Goal: Task Accomplishment & Management: Complete application form

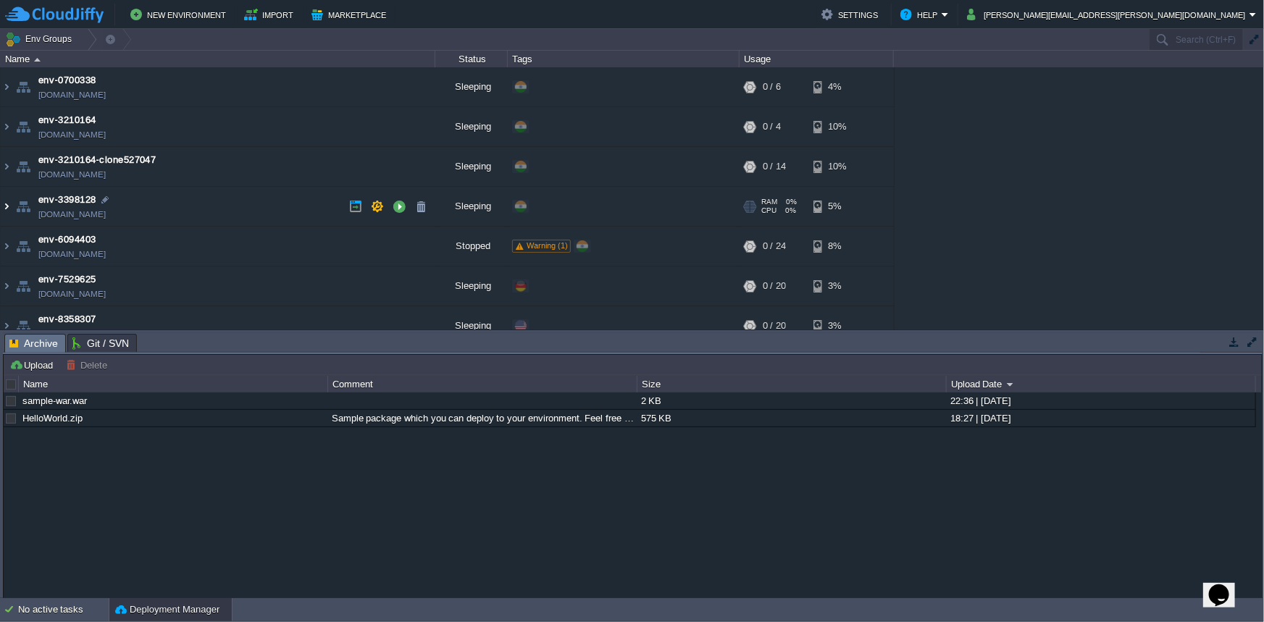
click at [4, 204] on img at bounding box center [7, 206] width 12 height 39
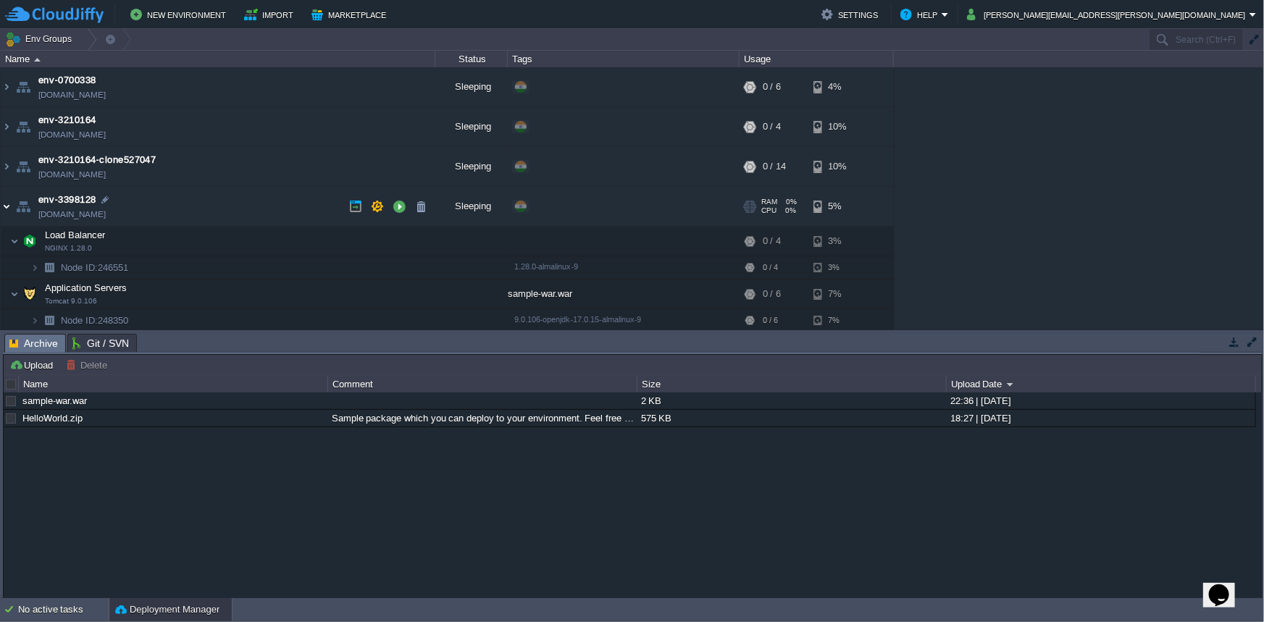
click at [4, 204] on img at bounding box center [7, 206] width 12 height 39
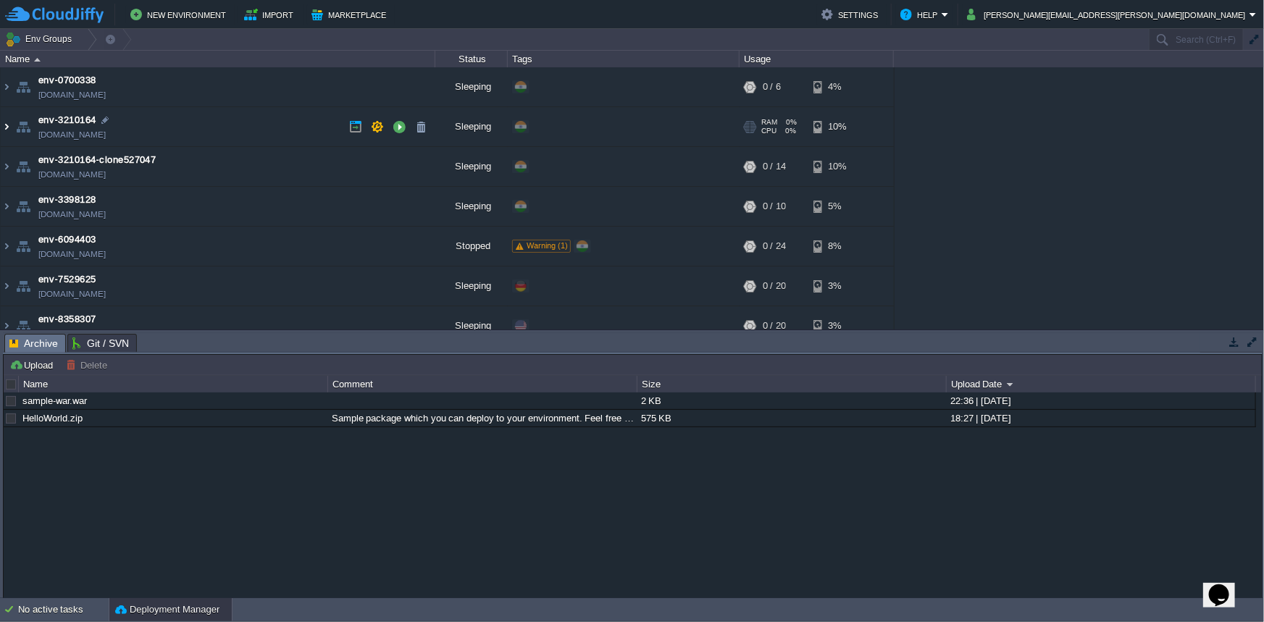
click at [7, 124] on img at bounding box center [7, 126] width 12 height 39
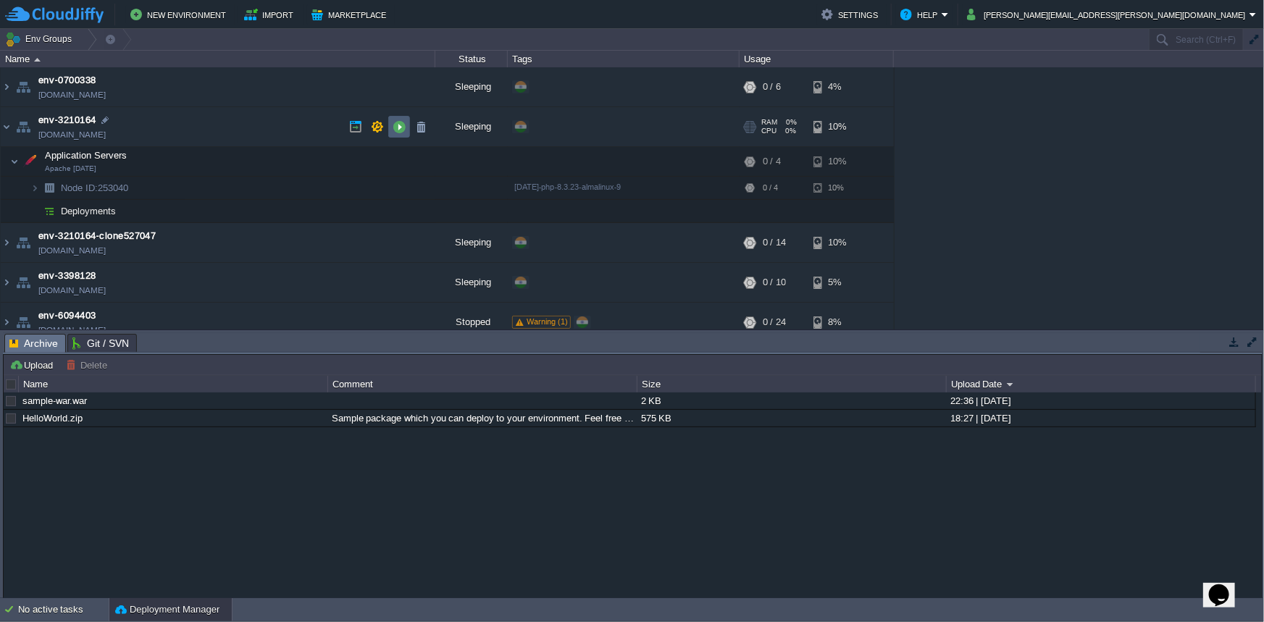
click at [389, 127] on td at bounding box center [399, 127] width 22 height 22
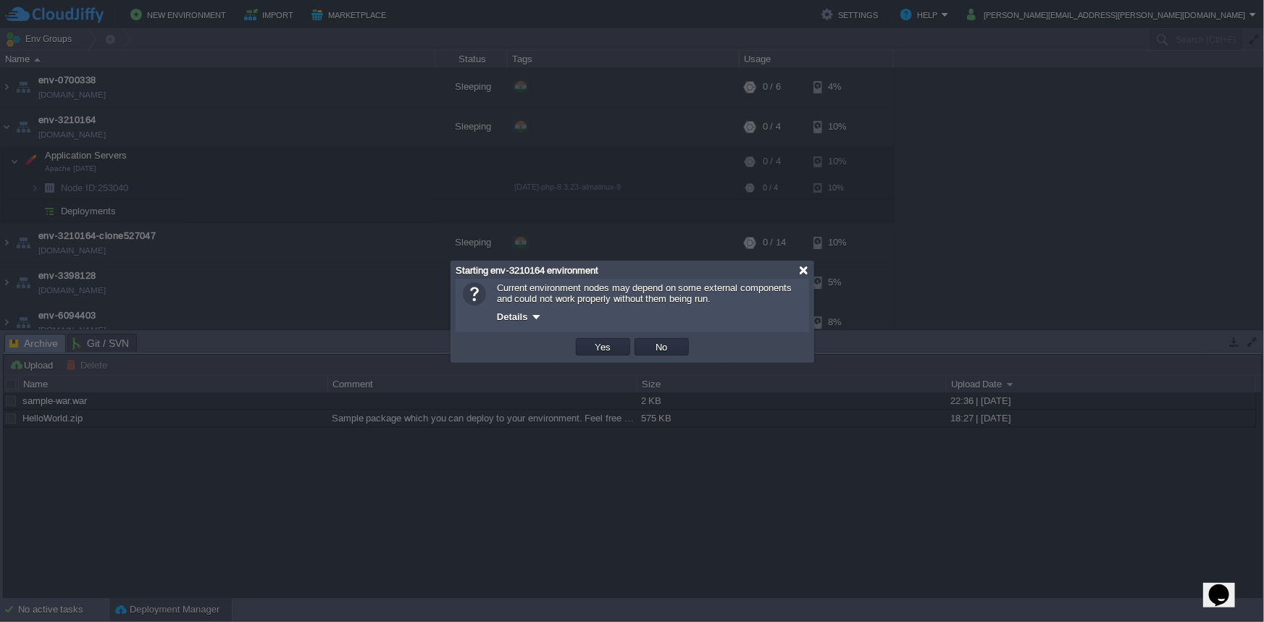
click at [804, 271] on div at bounding box center [803, 270] width 11 height 11
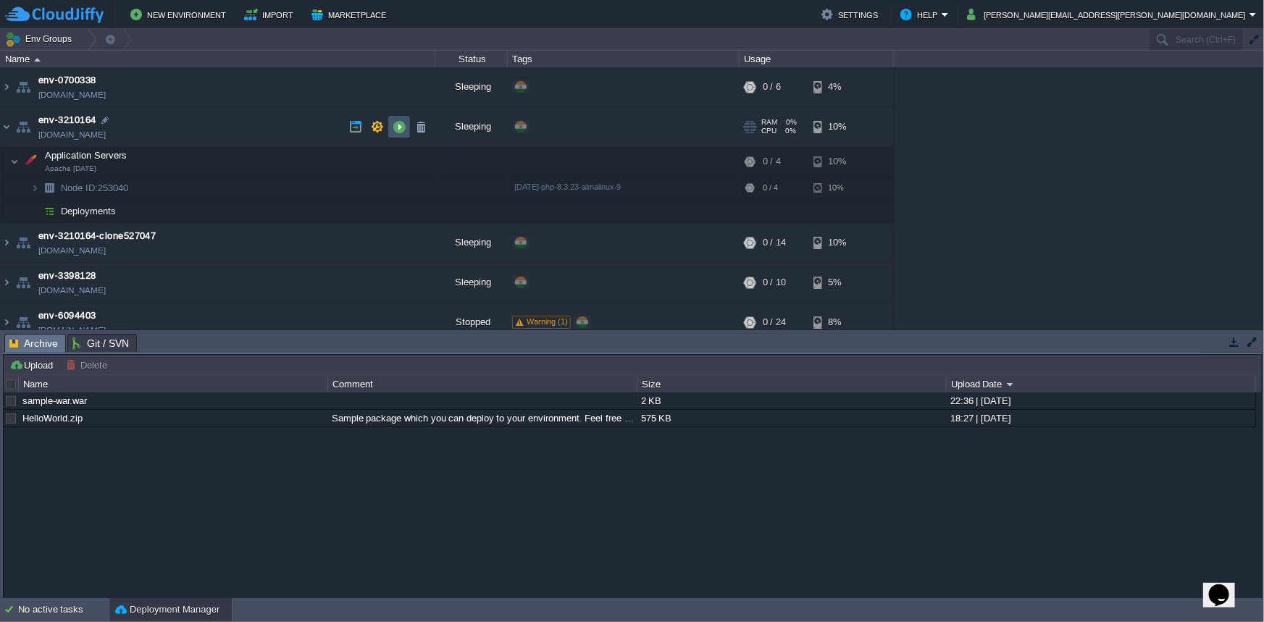
click at [397, 129] on button "button" at bounding box center [399, 126] width 13 height 13
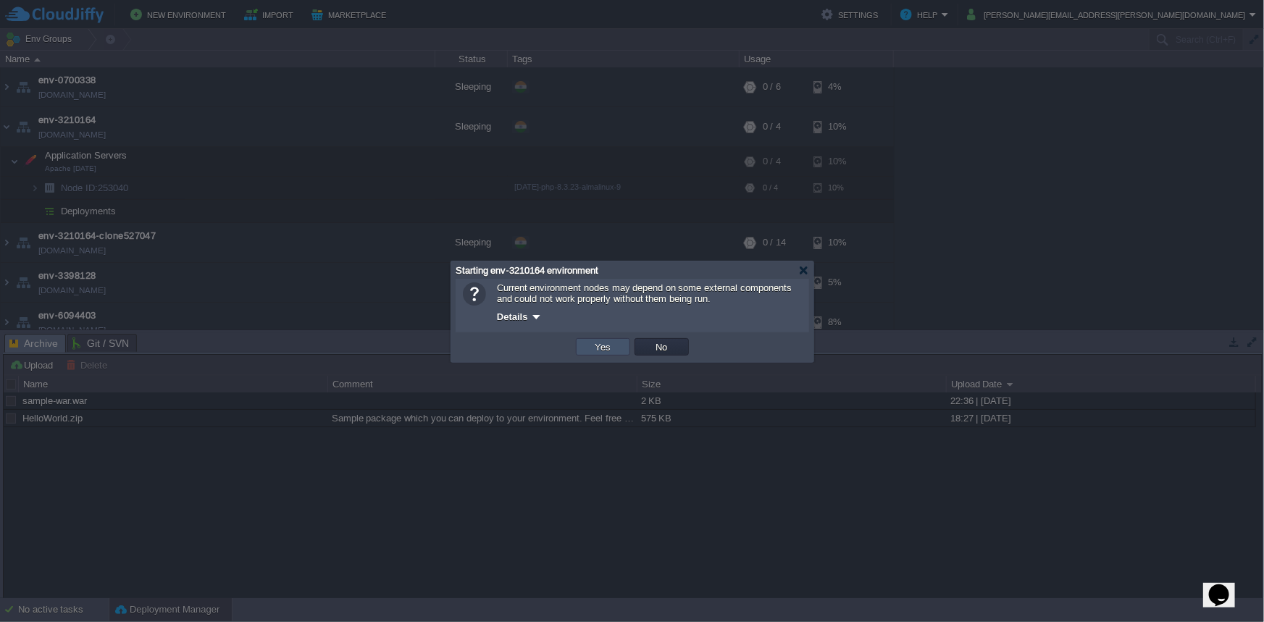
click at [591, 343] on button "Yes" at bounding box center [603, 347] width 25 height 13
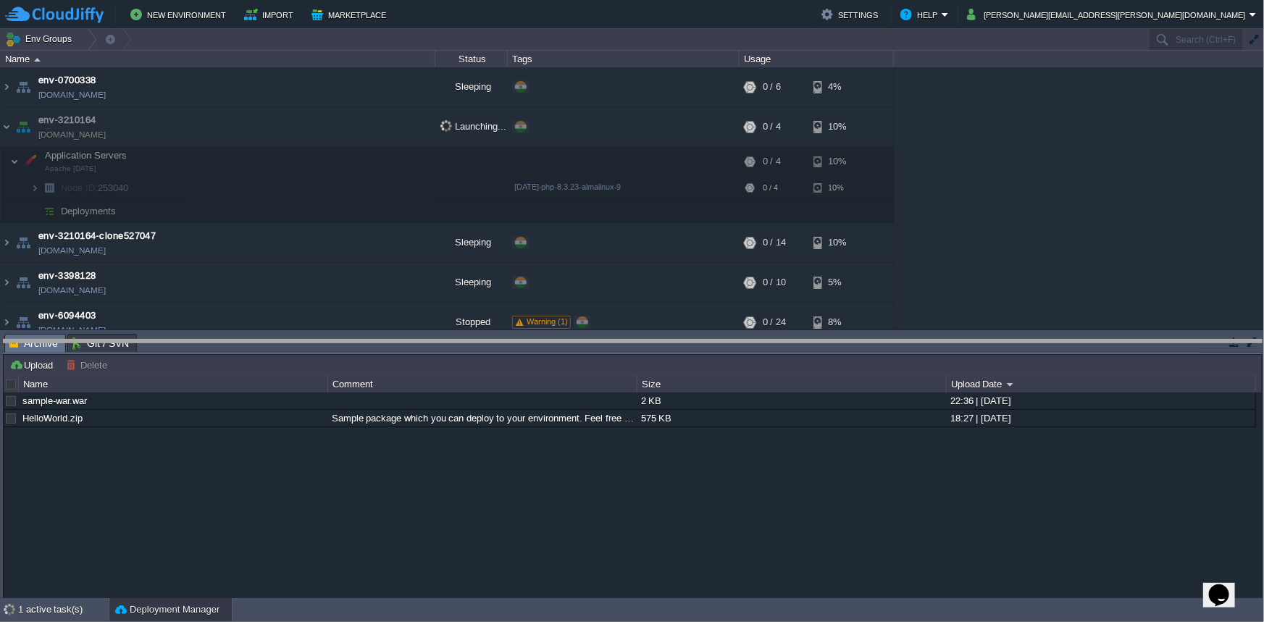
click at [1230, 342] on body "New Environment Import Marketplace Bonus ₹0.00 Upgrade Account Settings Help [P…" at bounding box center [632, 311] width 1264 height 622
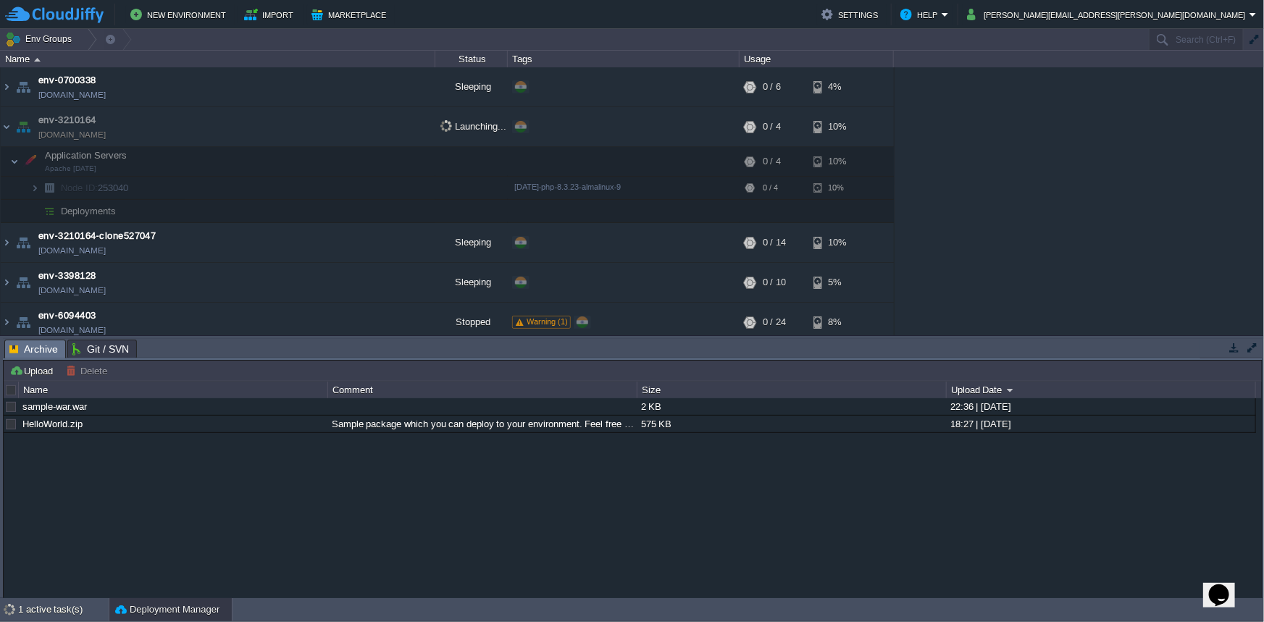
click at [1230, 346] on button "button" at bounding box center [1234, 347] width 13 height 13
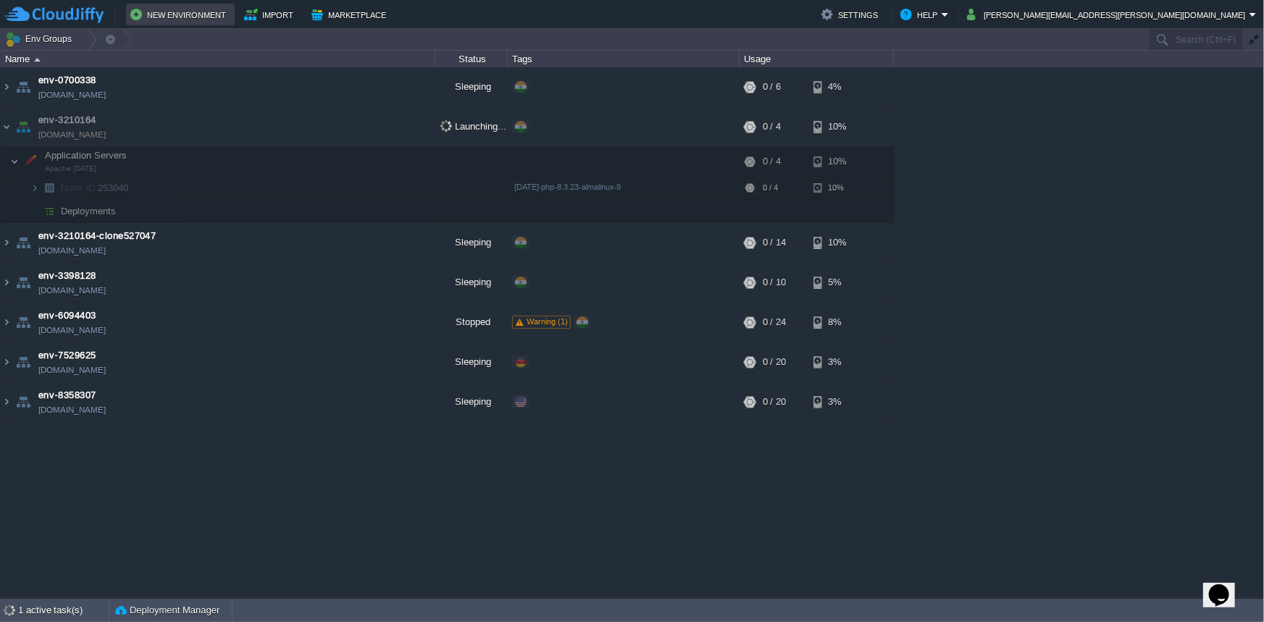
click at [176, 16] on button "New Environment" at bounding box center [180, 14] width 100 height 17
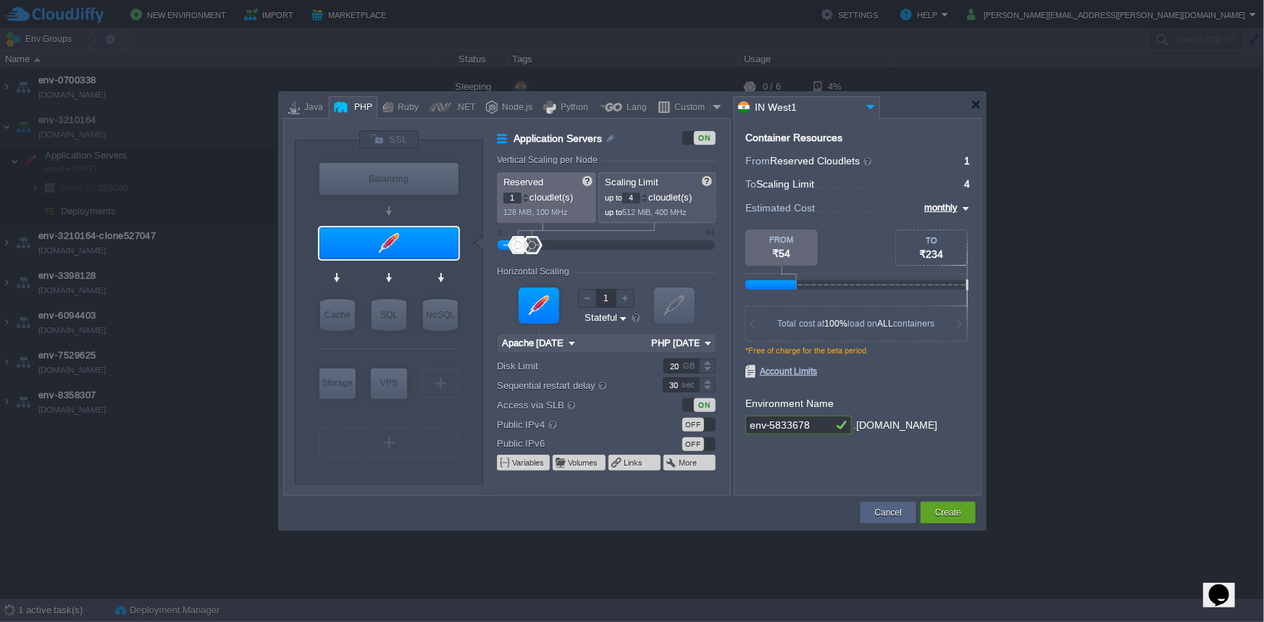
type input "MariaDB 12.0.2"
click at [384, 338] on input "MariaDB 12.0.2" at bounding box center [405, 344] width 67 height 14
click at [431, 318] on div "NoSQL" at bounding box center [440, 315] width 35 height 32
type input "NoSQL Databases"
type input "Redis 7.2.4"
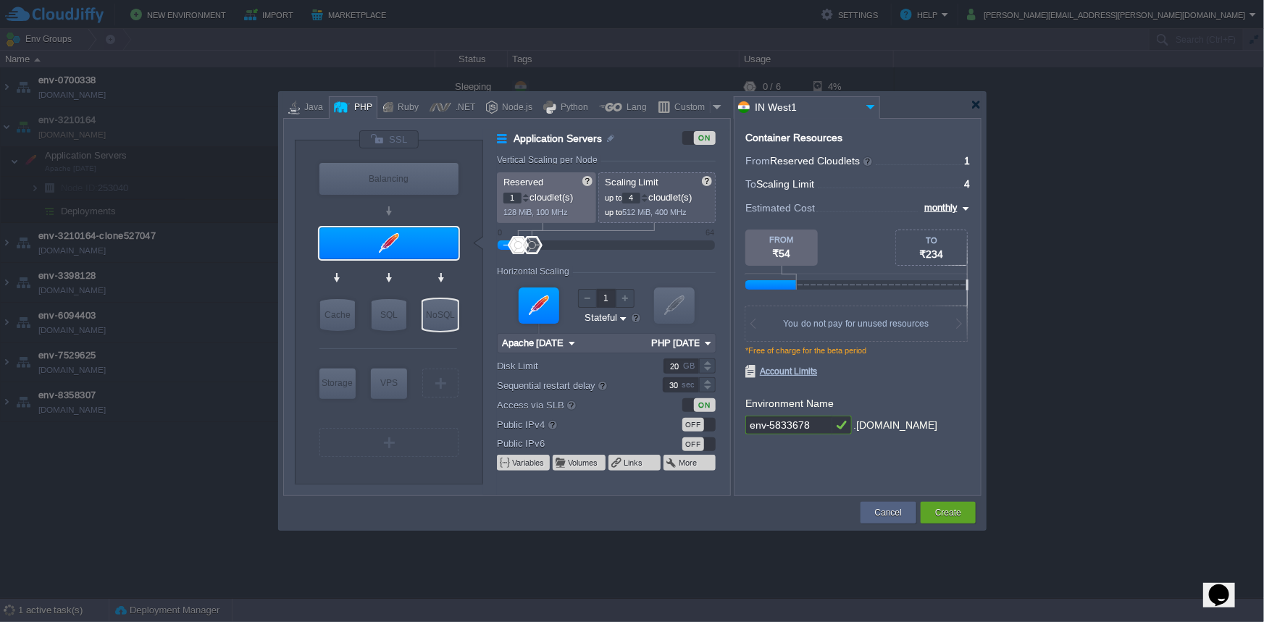
type input "7.2.4-almalinux-9"
type input "Stateless"
type input "Redis 7.2.4"
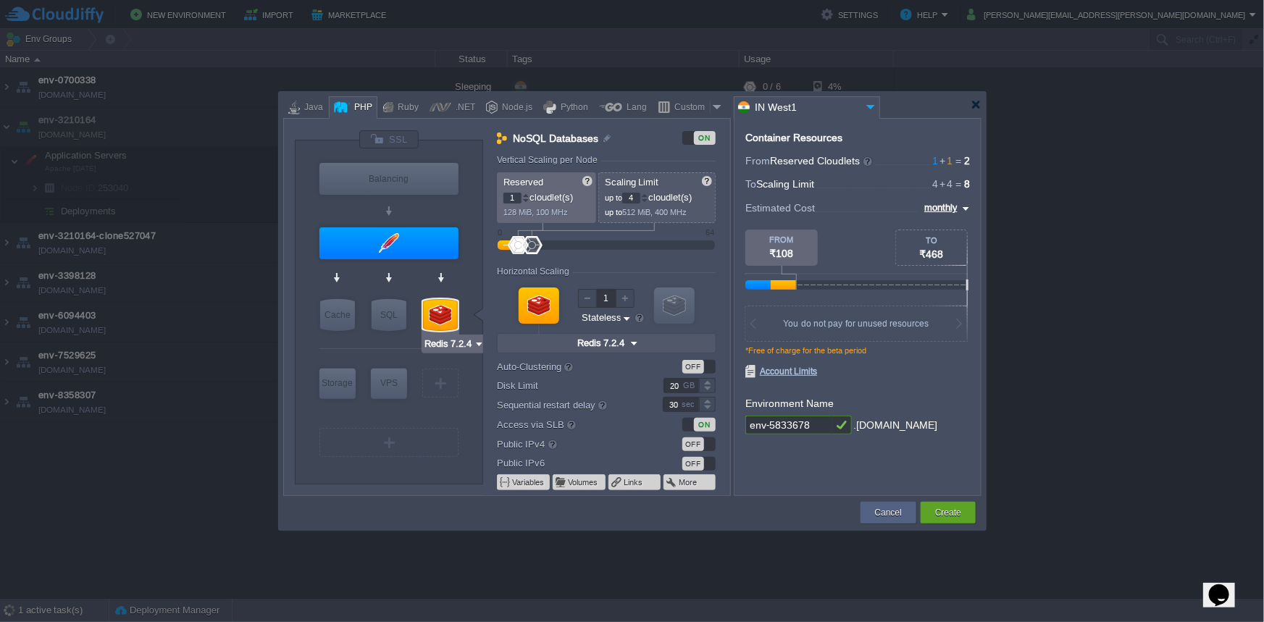
click at [440, 341] on input "Redis 7.2.4" at bounding box center [449, 344] width 50 height 14
drag, startPoint x: 464, startPoint y: 345, endPoint x: 477, endPoint y: 343, distance: 13.2
click at [465, 343] on input "Redis 7.2.4" at bounding box center [449, 344] width 50 height 14
click at [475, 345] on img at bounding box center [479, 344] width 11 height 14
click at [425, 325] on div at bounding box center [440, 315] width 35 height 32
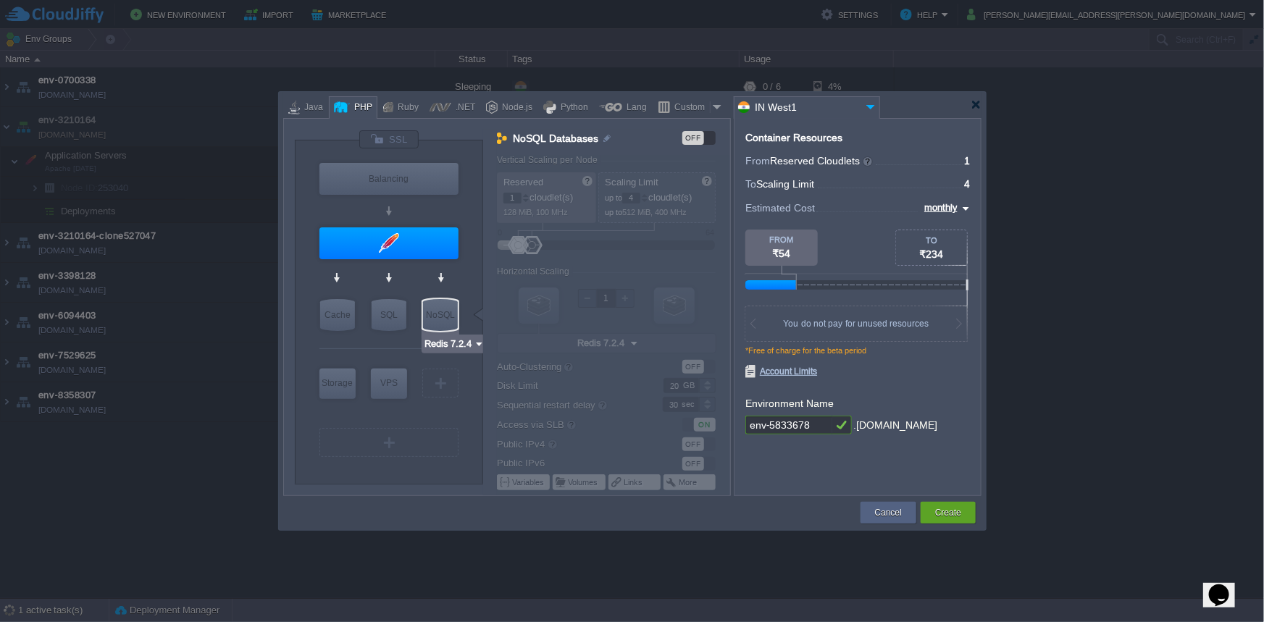
click at [481, 349] on img at bounding box center [479, 344] width 11 height 14
click at [447, 431] on div "More..." at bounding box center [465, 435] width 80 height 17
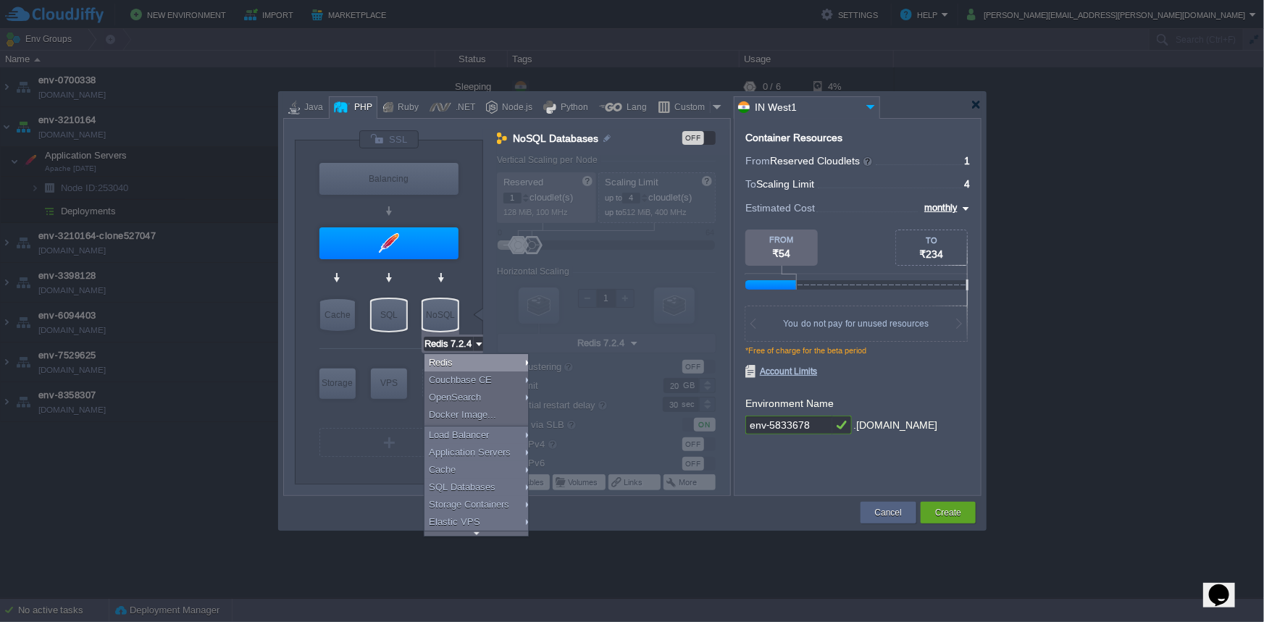
click at [393, 316] on div "SQL" at bounding box center [389, 315] width 35 height 32
type input "SQL Databases"
type input "4"
type input "6"
type input "MariaDB 12.0.2"
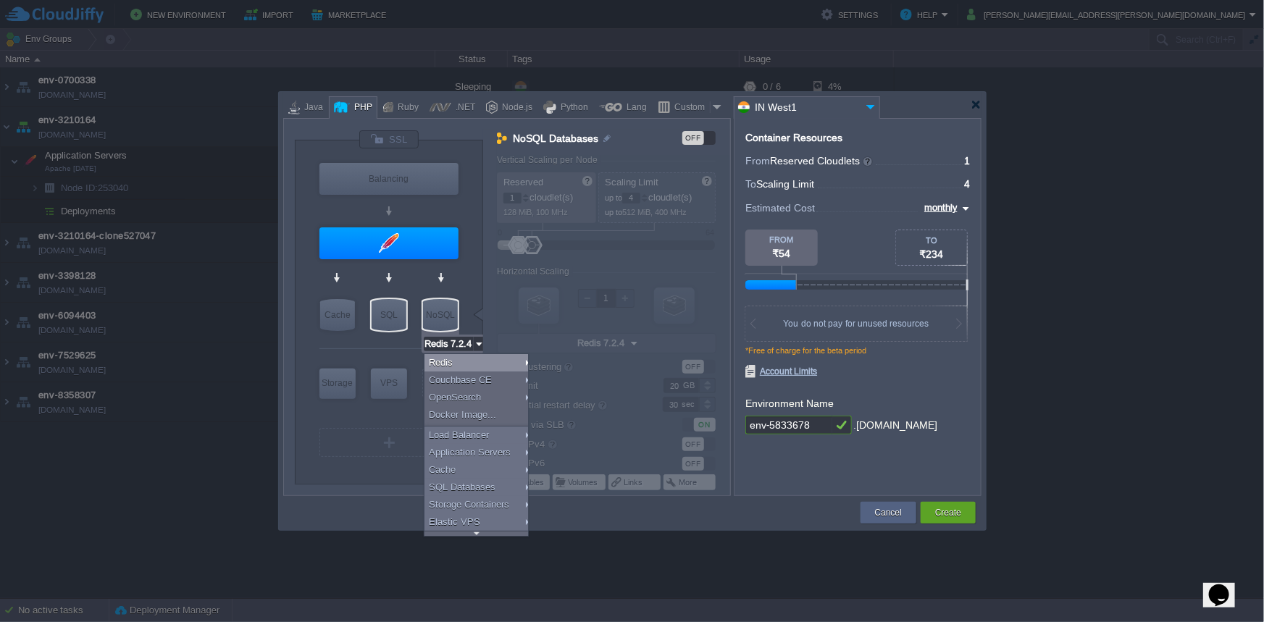
type input "12.0.2-almalinux-9"
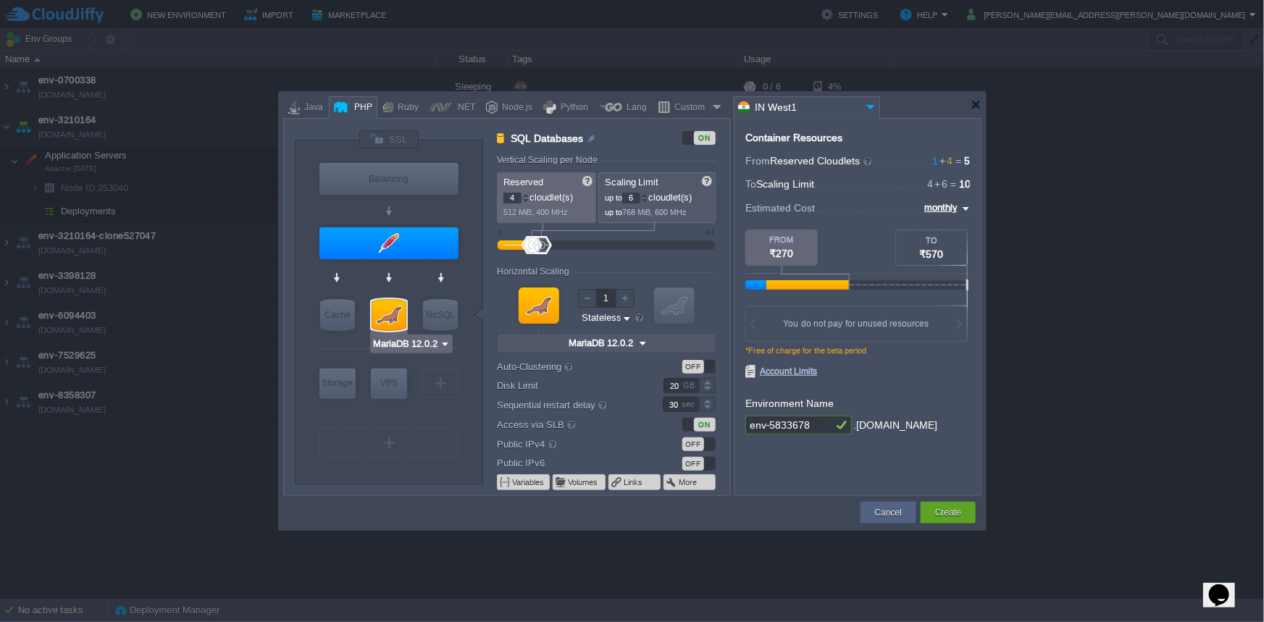
click at [385, 347] on input "MariaDB 12.0.2" at bounding box center [405, 344] width 67 height 14
click at [406, 454] on div "More..." at bounding box center [412, 452] width 79 height 17
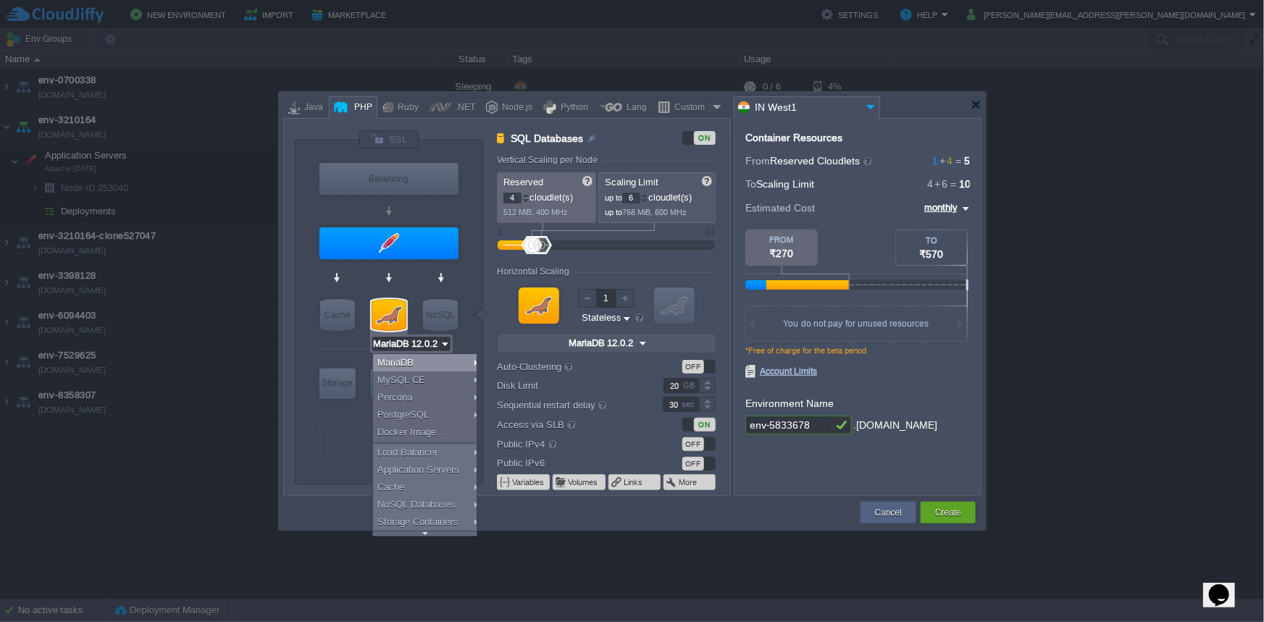
click at [426, 273] on div at bounding box center [389, 278] width 138 height 33
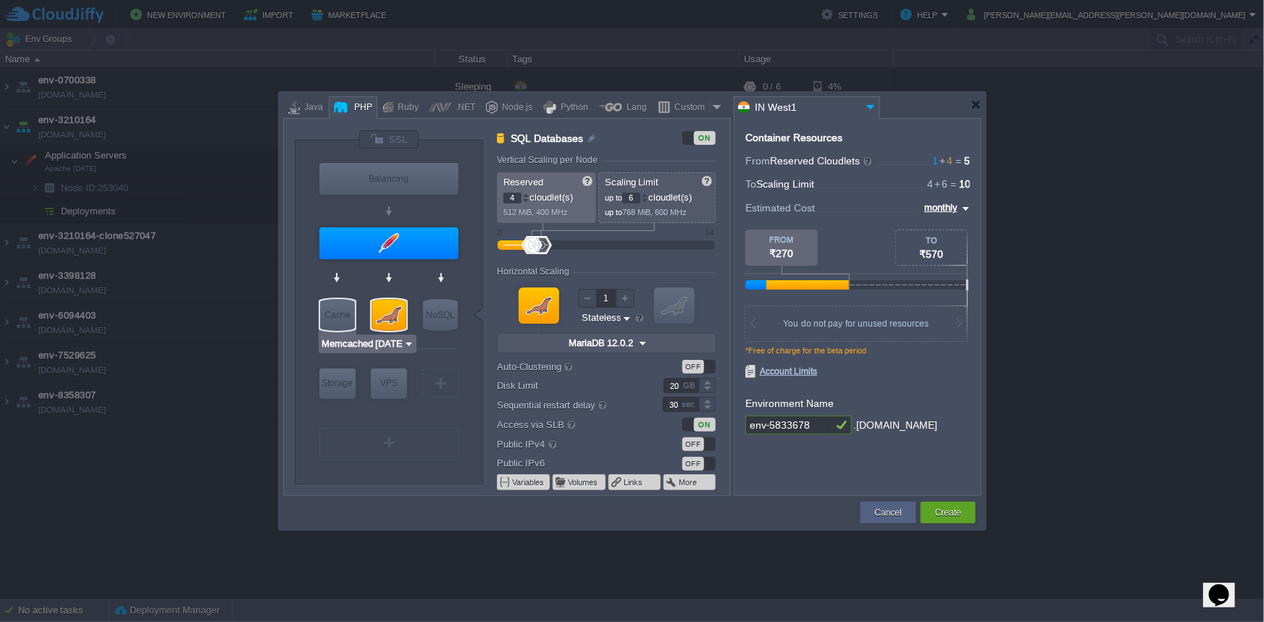
type input "Extra Storage 2.0-10.5"
click at [336, 391] on div "Storage" at bounding box center [338, 383] width 36 height 29
type input "Storage Containers"
type input "1"
type input "Extra Storage 2.0-10.5"
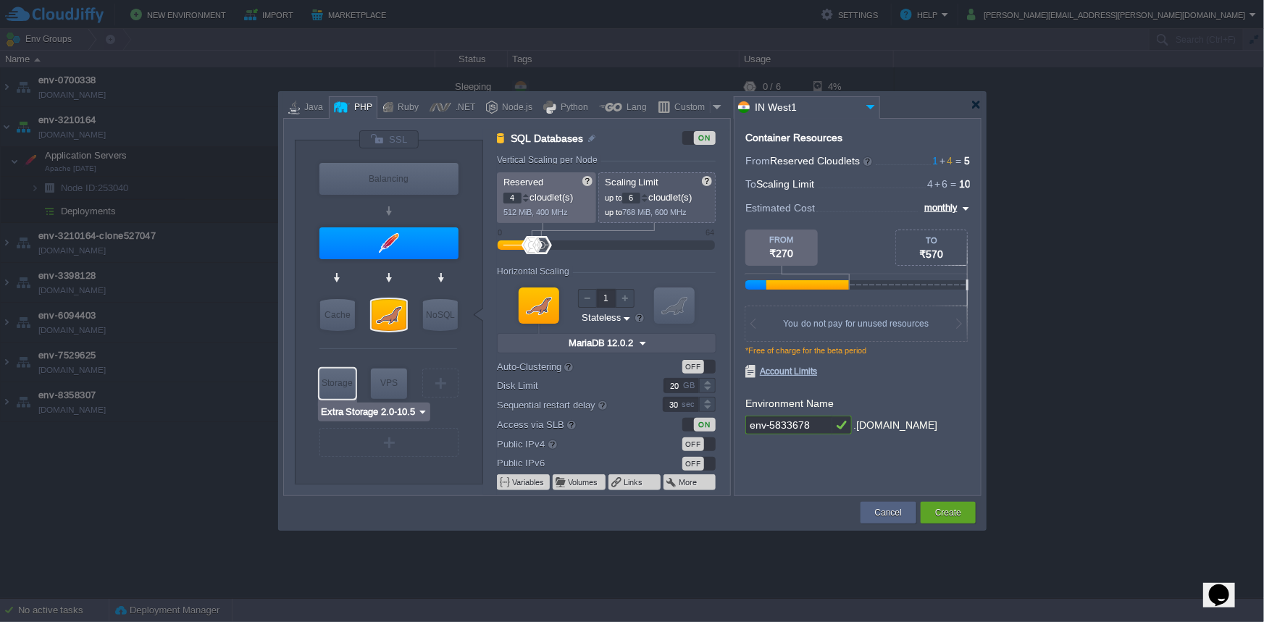
type input "2.0-10.5-almalinux-9"
type input "10"
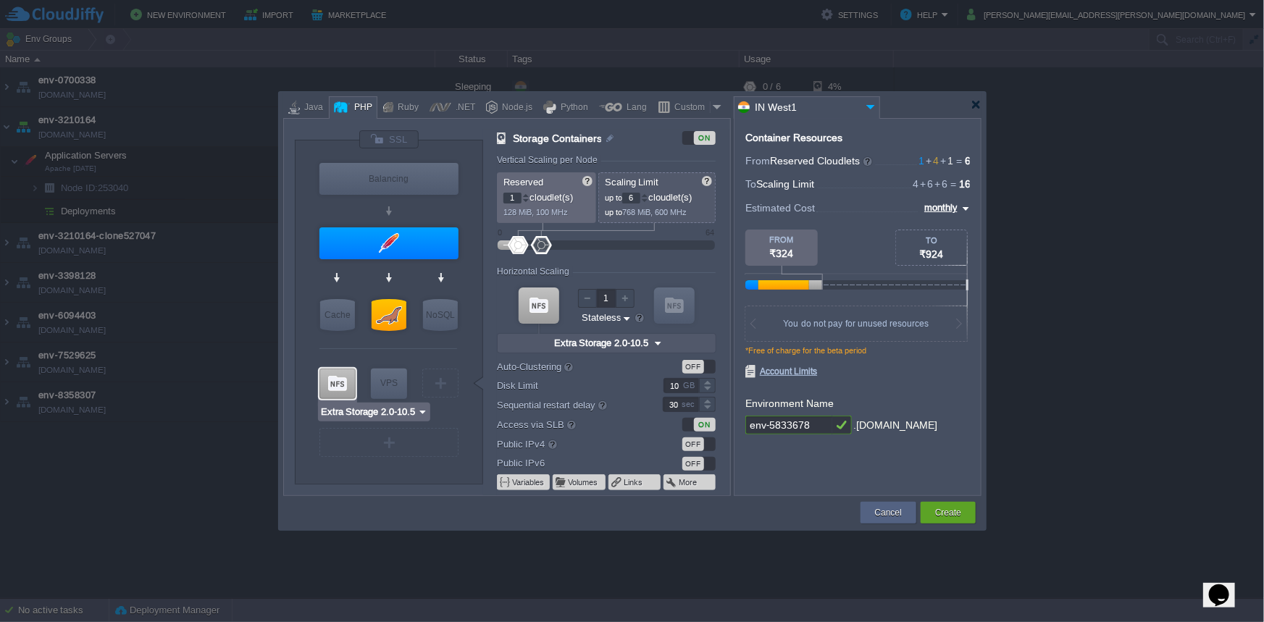
click at [336, 391] on div at bounding box center [338, 384] width 36 height 30
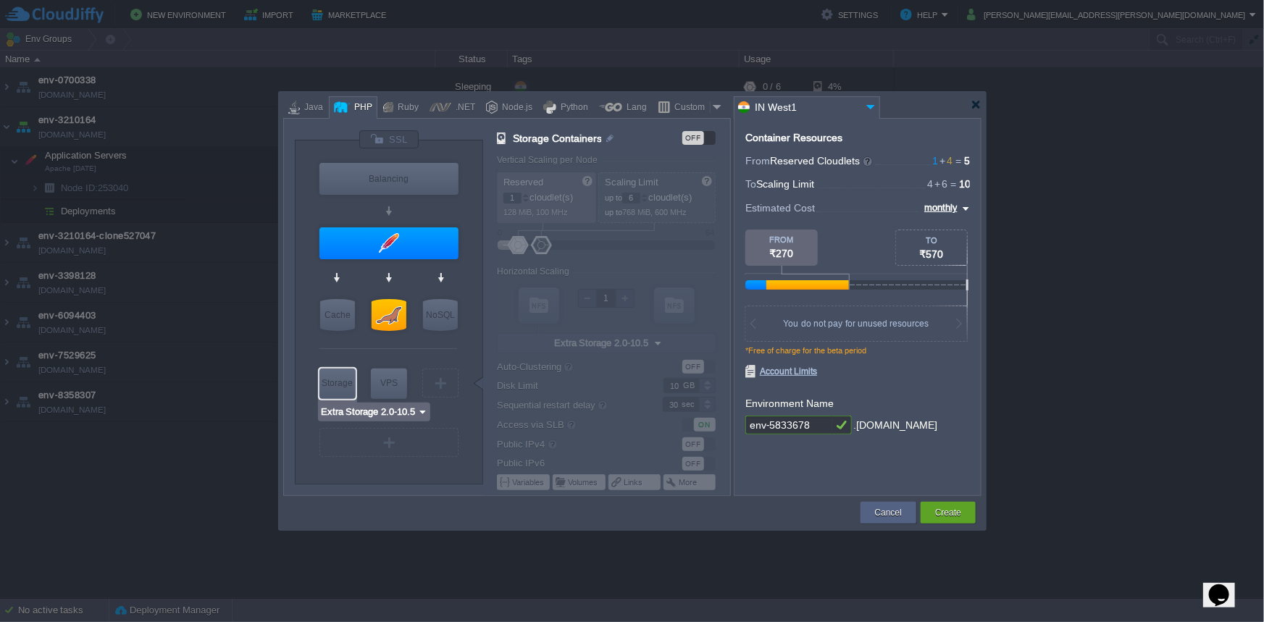
type input "AlmaLinux 9.6"
click at [380, 389] on div "VPS" at bounding box center [389, 383] width 36 height 29
type input "Elastic VPS"
type input "4"
type input "AlmaLinux 9.6"
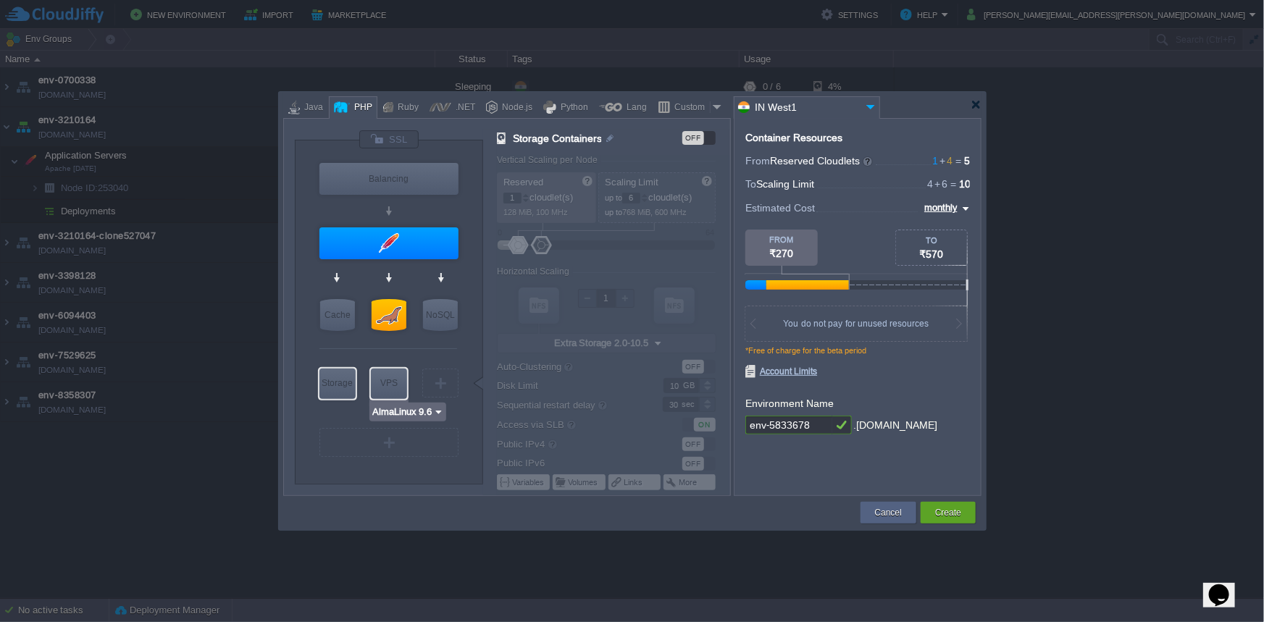
type input "9.6"
type input "Stateful"
type input "20"
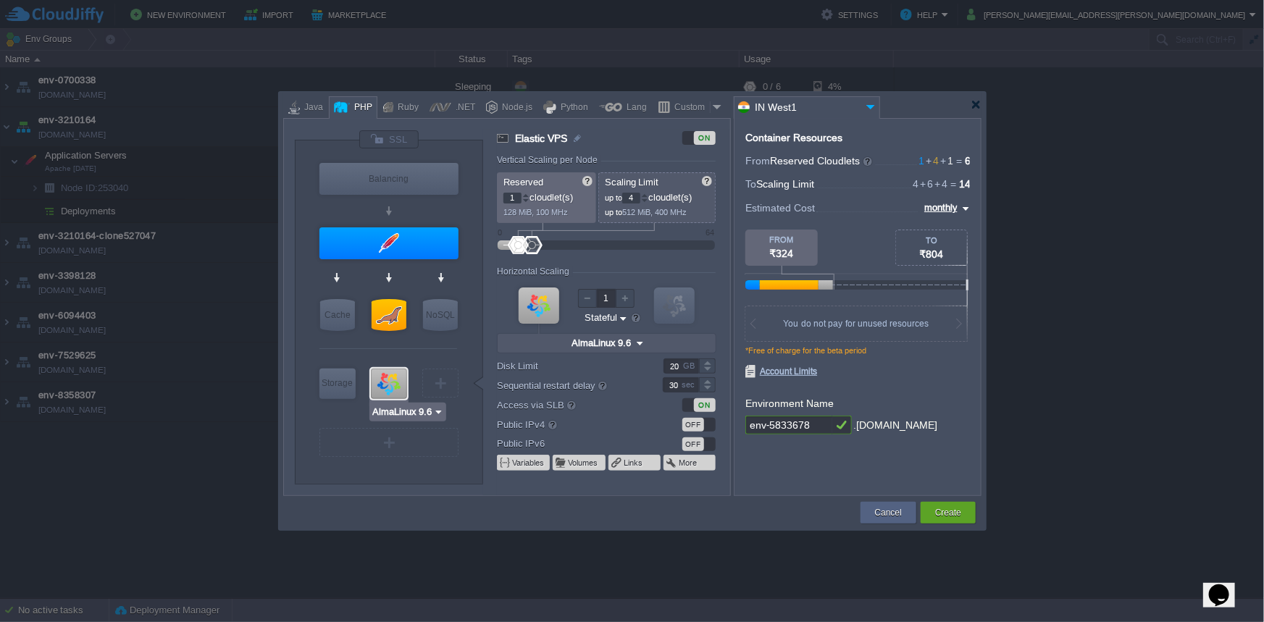
click at [380, 389] on div at bounding box center [389, 384] width 36 height 30
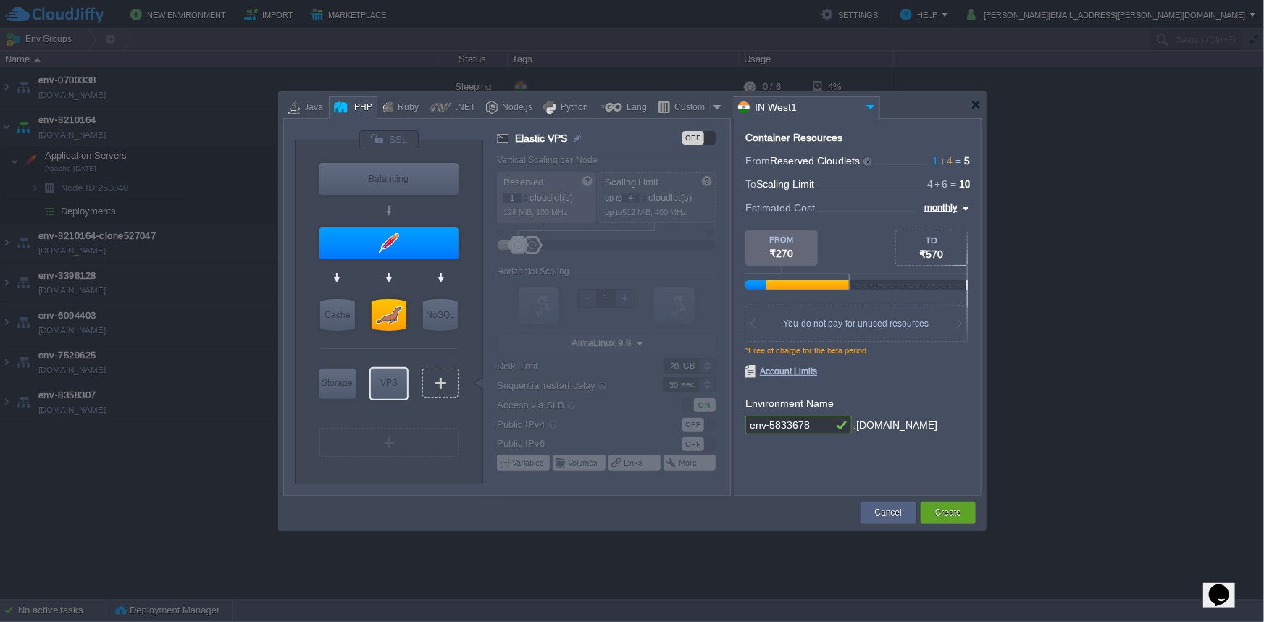
click at [448, 388] on div "VM" at bounding box center [440, 383] width 36 height 29
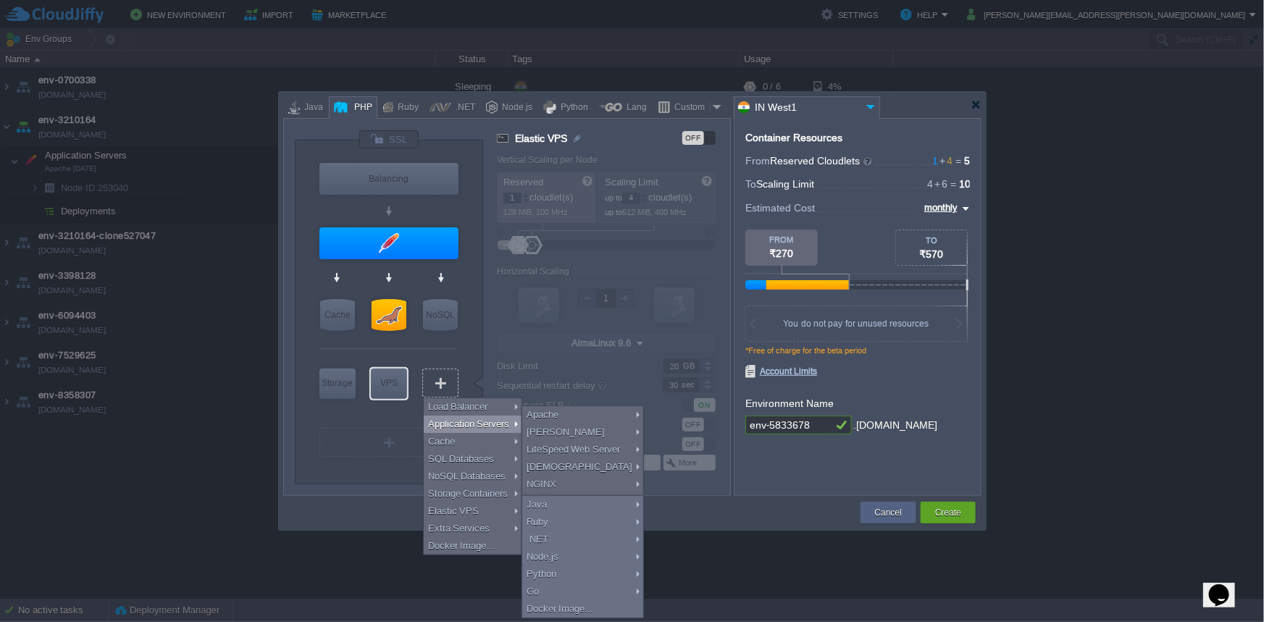
type input "Redis 7.2.4"
type input "Select Image"
click at [456, 315] on div "NoSQL" at bounding box center [440, 315] width 35 height 32
type input "NoSQL Databases"
type input "Redis 7.2.4"
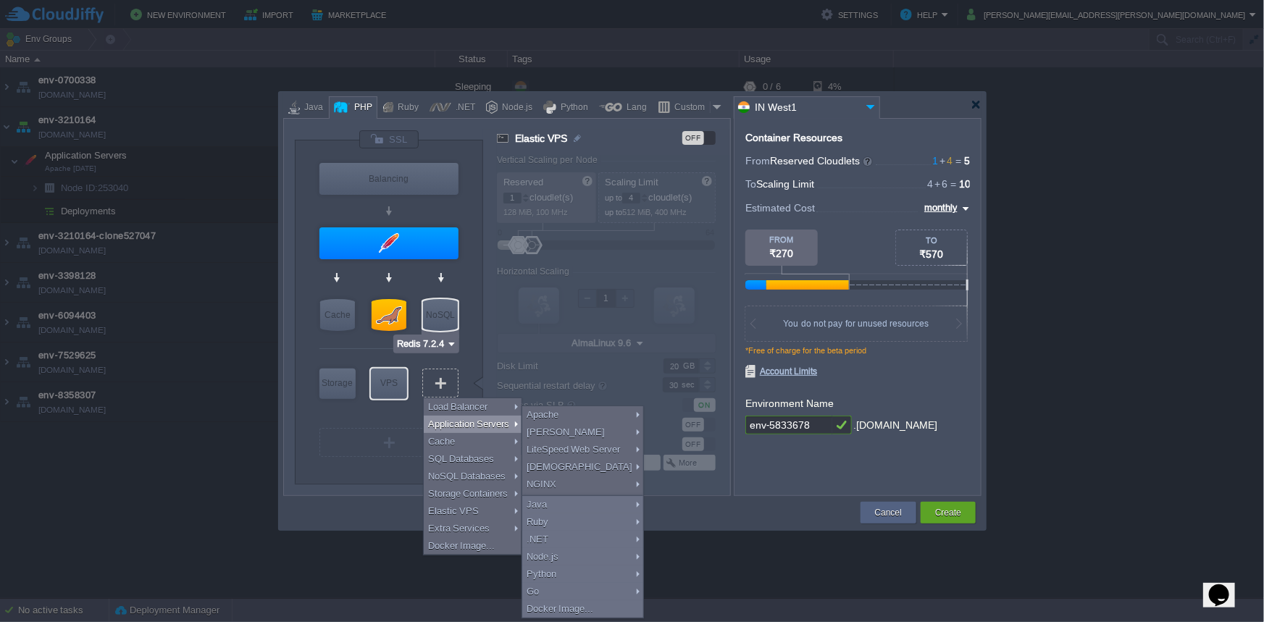
type input "7.2.4-almalinux-9"
type input "Stateless"
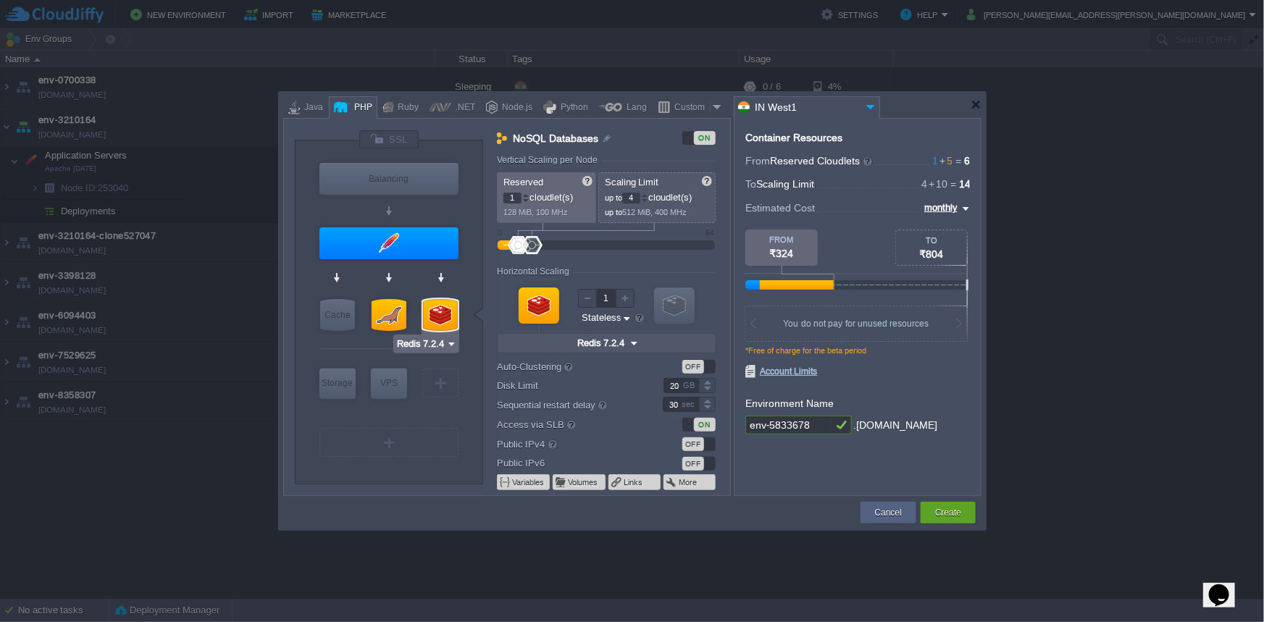
click at [447, 318] on div at bounding box center [440, 315] width 35 height 32
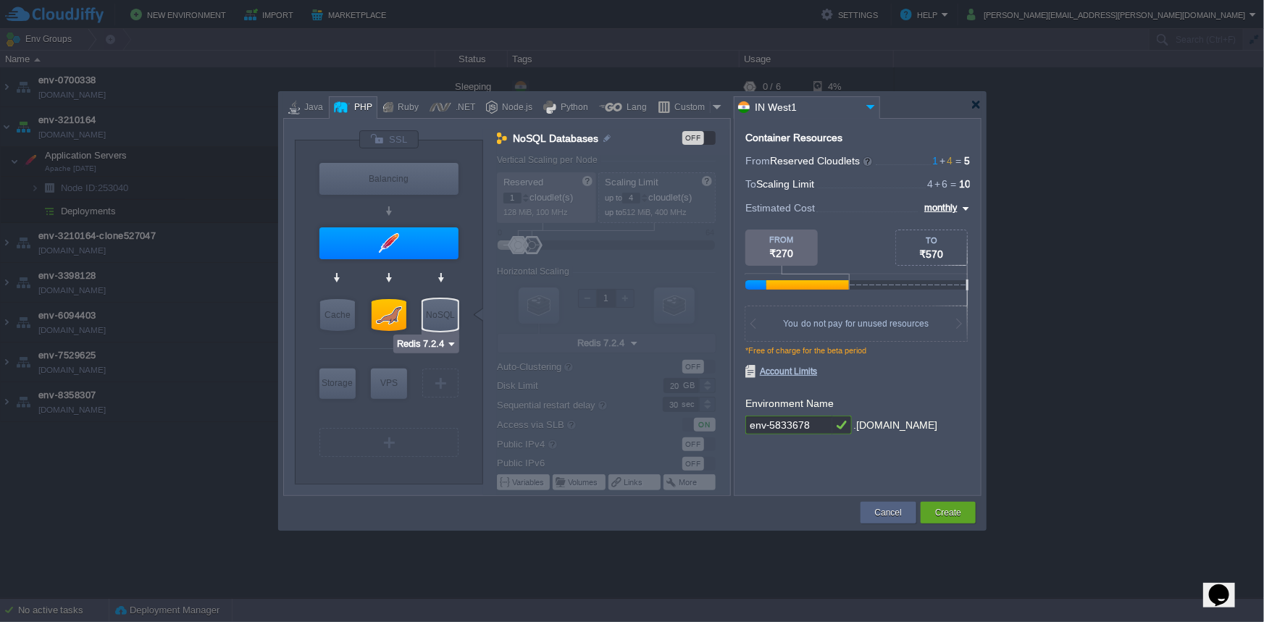
click at [442, 352] on div "Redis 7.2.4" at bounding box center [426, 344] width 66 height 19
click at [444, 348] on input "Redis 7.2.4" at bounding box center [421, 344] width 50 height 14
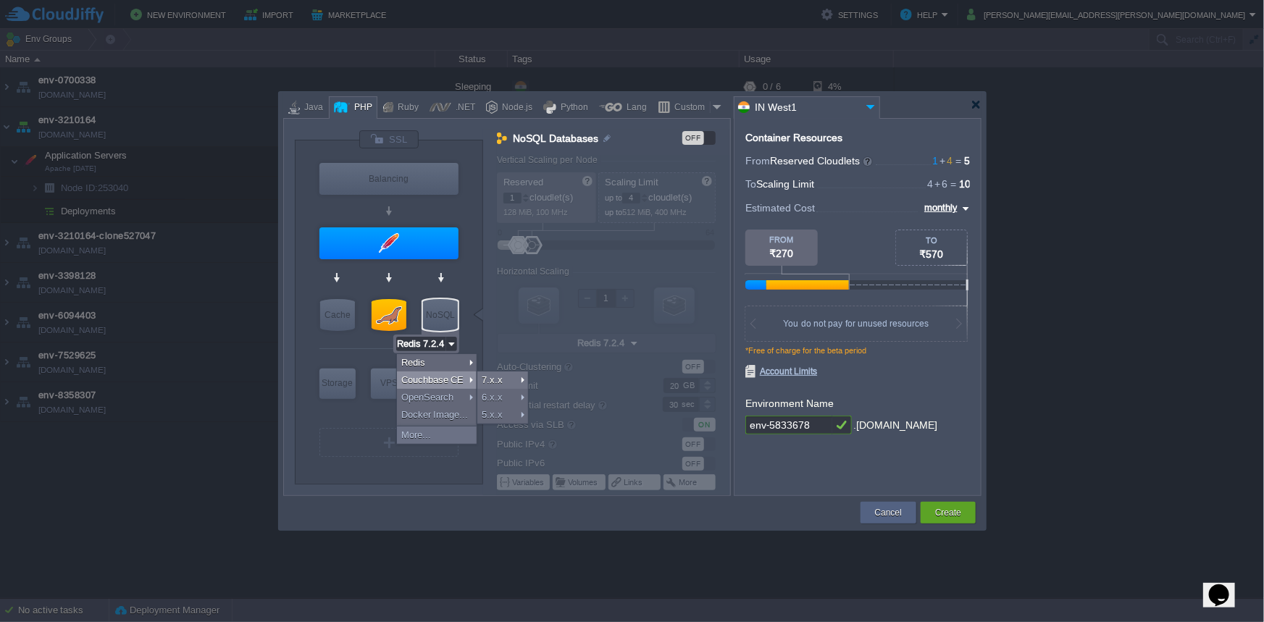
click at [449, 321] on div "NoSQL" at bounding box center [440, 315] width 35 height 32
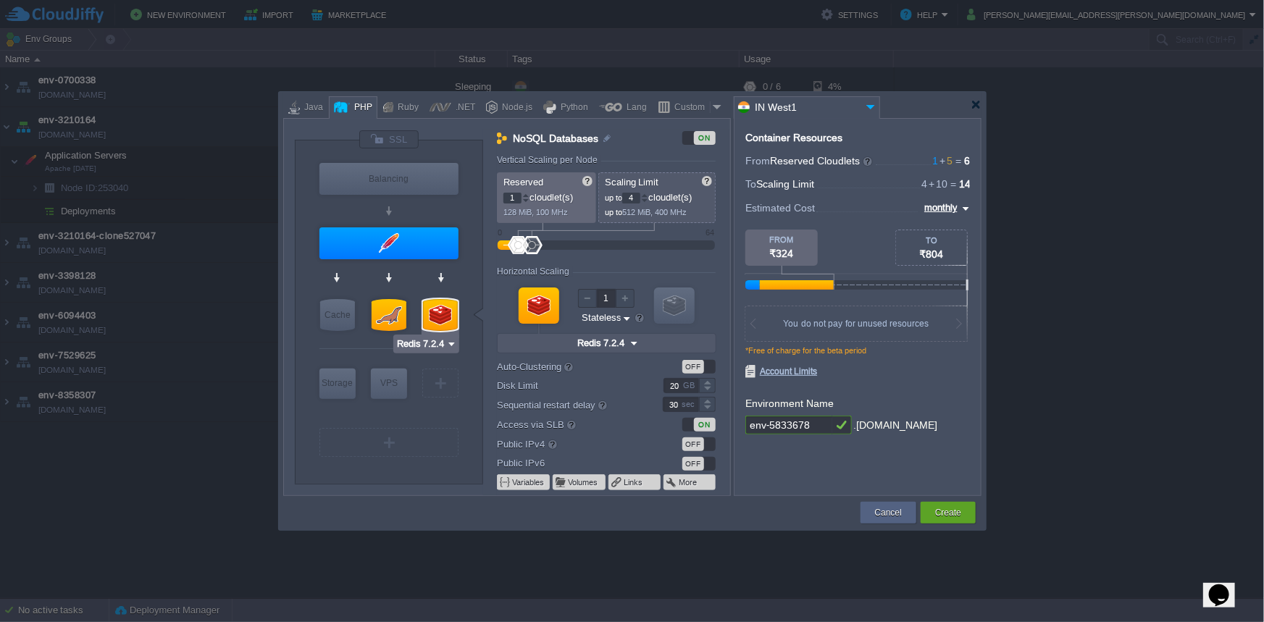
click at [449, 321] on div at bounding box center [440, 315] width 35 height 32
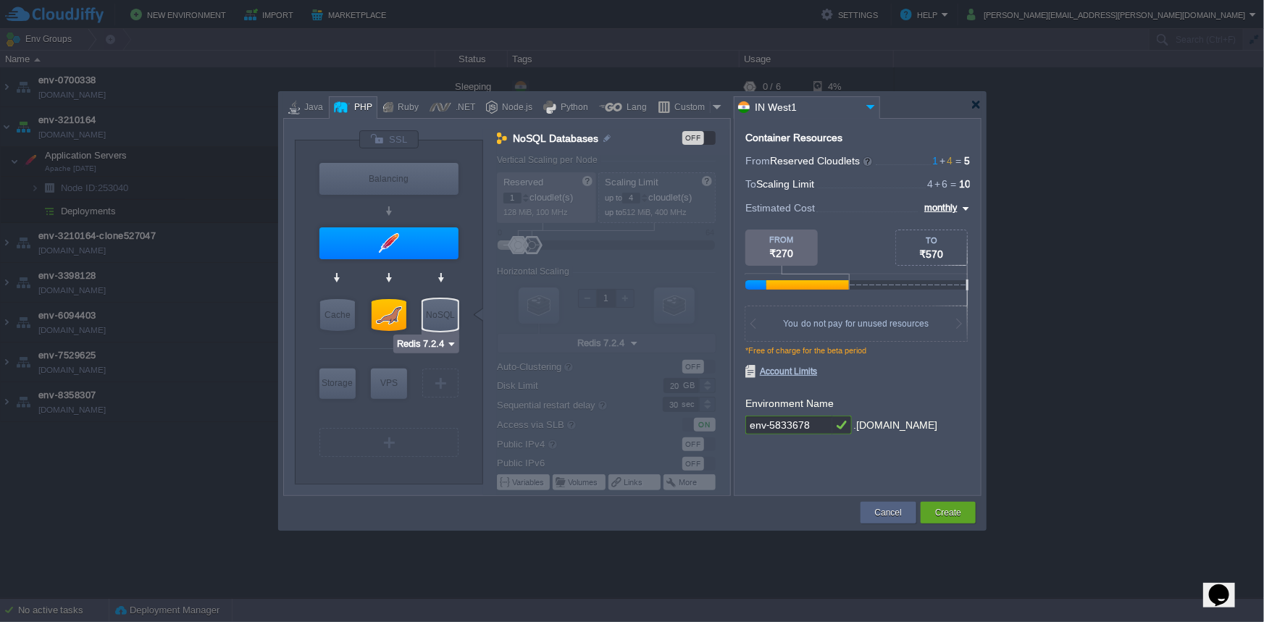
click at [443, 338] on input "Redis 7.2.4" at bounding box center [421, 344] width 50 height 14
click at [388, 314] on div at bounding box center [389, 315] width 35 height 32
type input "SQL Databases"
type input "4"
type input "6"
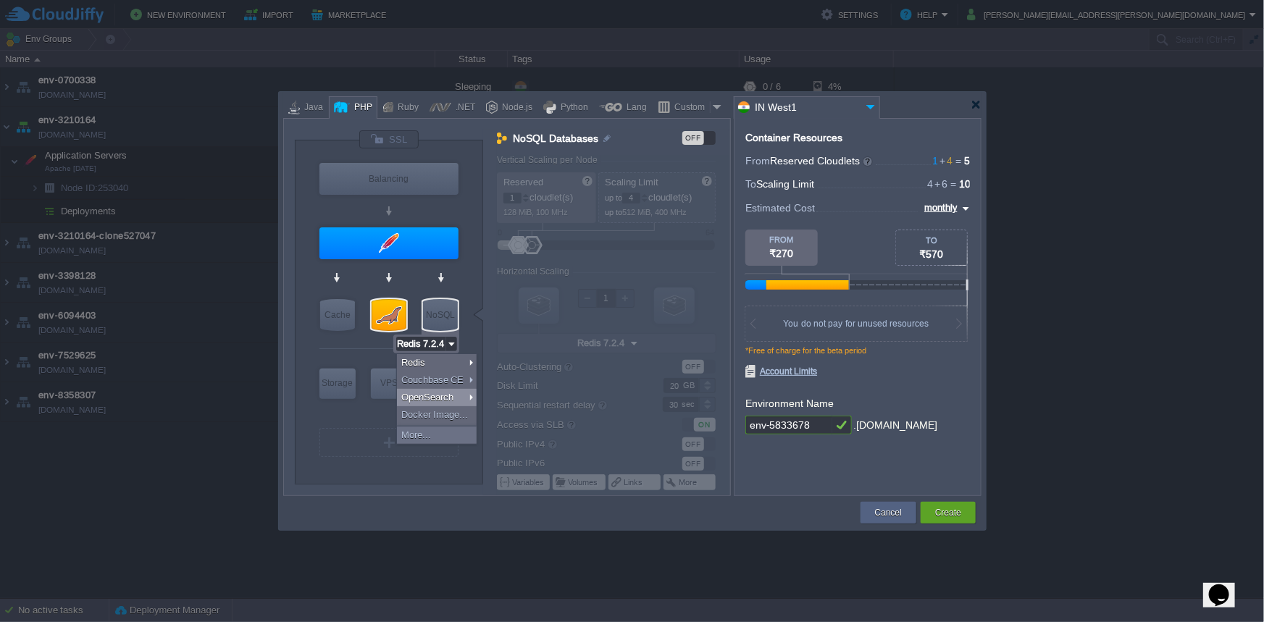
type input "MariaDB 12.0.2"
type input "12.0.2-almalinux-9"
type input "MariaDB 12.0.2"
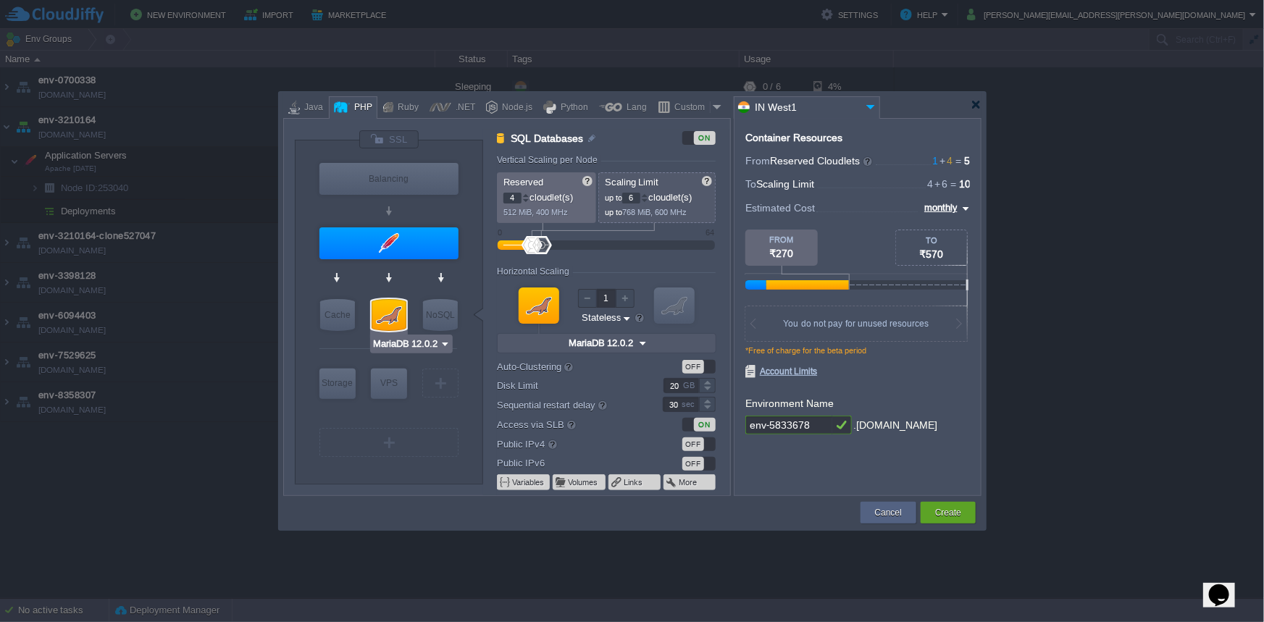
click at [392, 341] on input "MariaDB 12.0.2" at bounding box center [405, 344] width 67 height 14
click at [396, 451] on div "More..." at bounding box center [414, 452] width 83 height 17
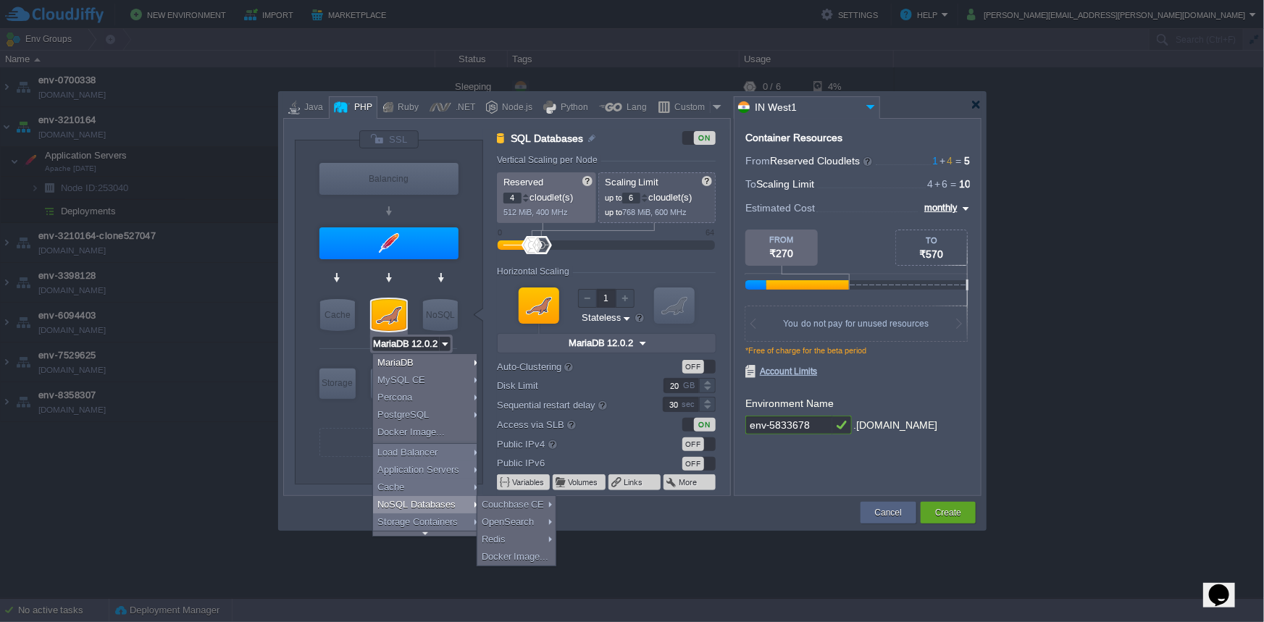
click at [831, 111] on input "IN West1" at bounding box center [799, 107] width 128 height 21
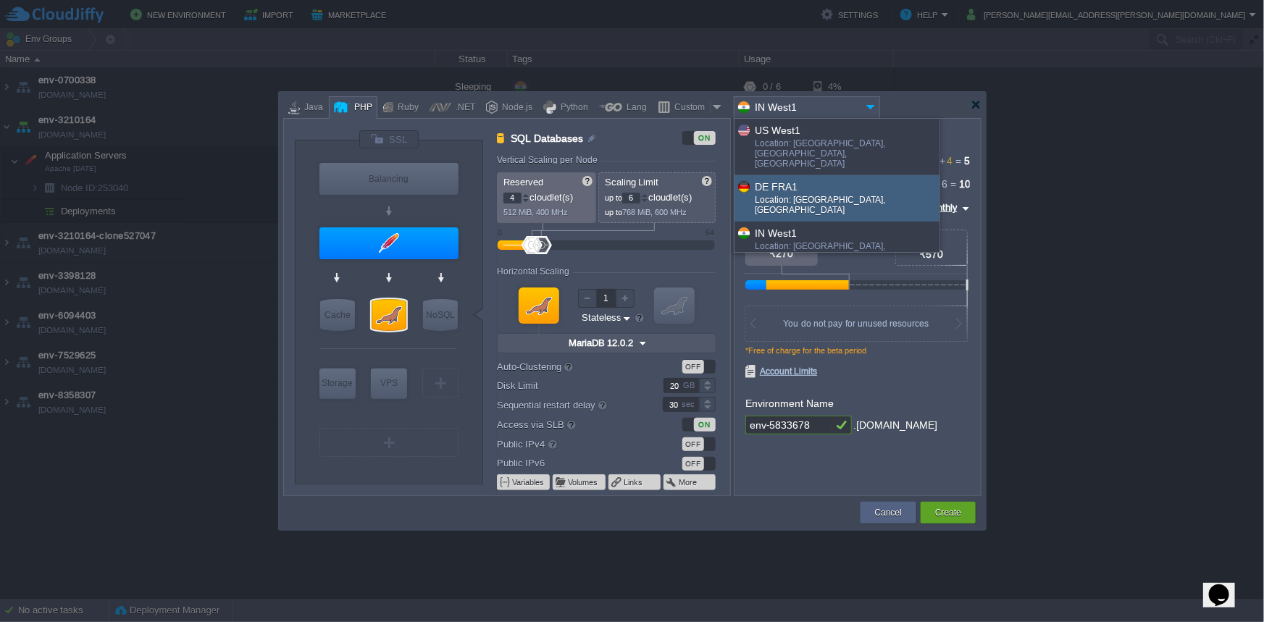
click at [799, 195] on div "Location: [GEOGRAPHIC_DATA], [GEOGRAPHIC_DATA]" at bounding box center [846, 206] width 183 height 23
type input "DE FRA1"
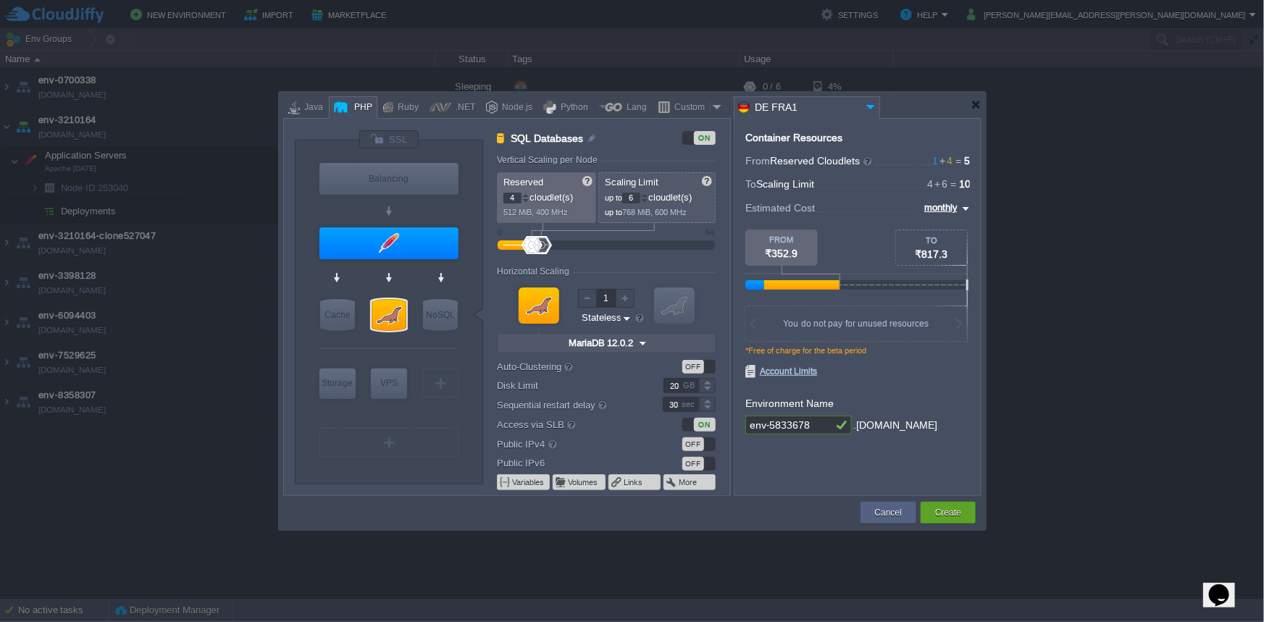
type input "Redis 7.2.4"
click at [441, 325] on div "NoSQL" at bounding box center [440, 315] width 35 height 32
type input "NoSQL Databases"
type input "1"
type input "4"
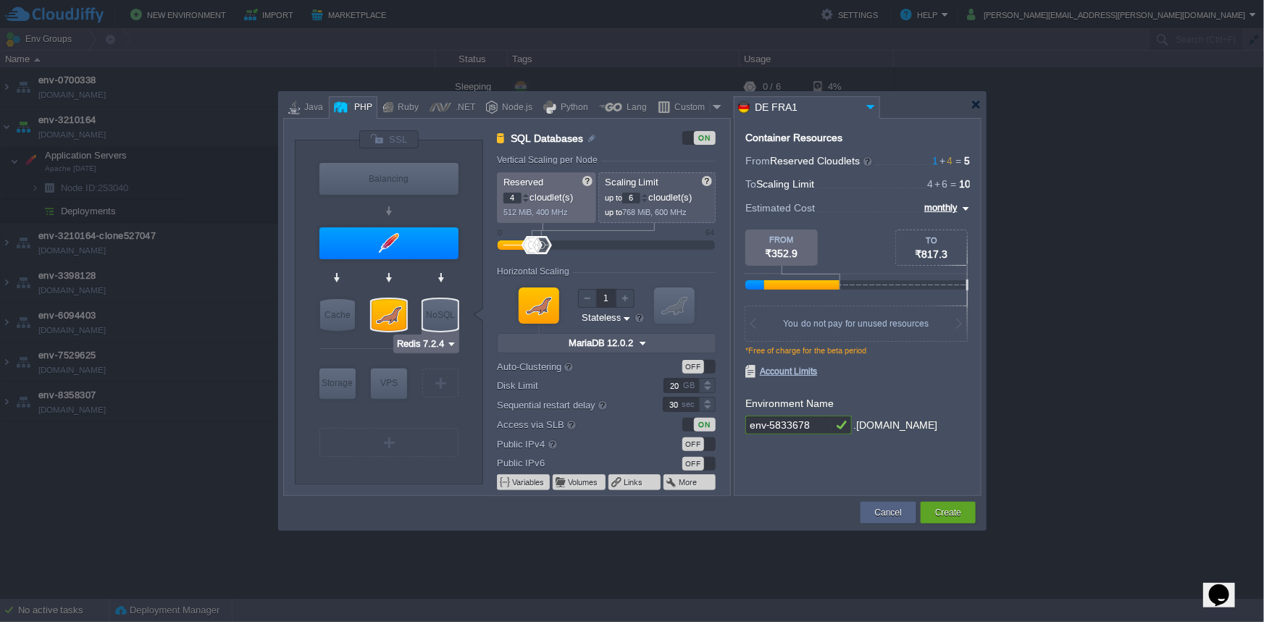
type input "Redis 7.2.4"
type input "7.2.4-almalinux-9"
click at [441, 355] on div at bounding box center [389, 349] width 138 height 30
click at [448, 340] on div at bounding box center [389, 349] width 138 height 30
click at [444, 343] on input "Redis 7.2.4" at bounding box center [421, 344] width 50 height 14
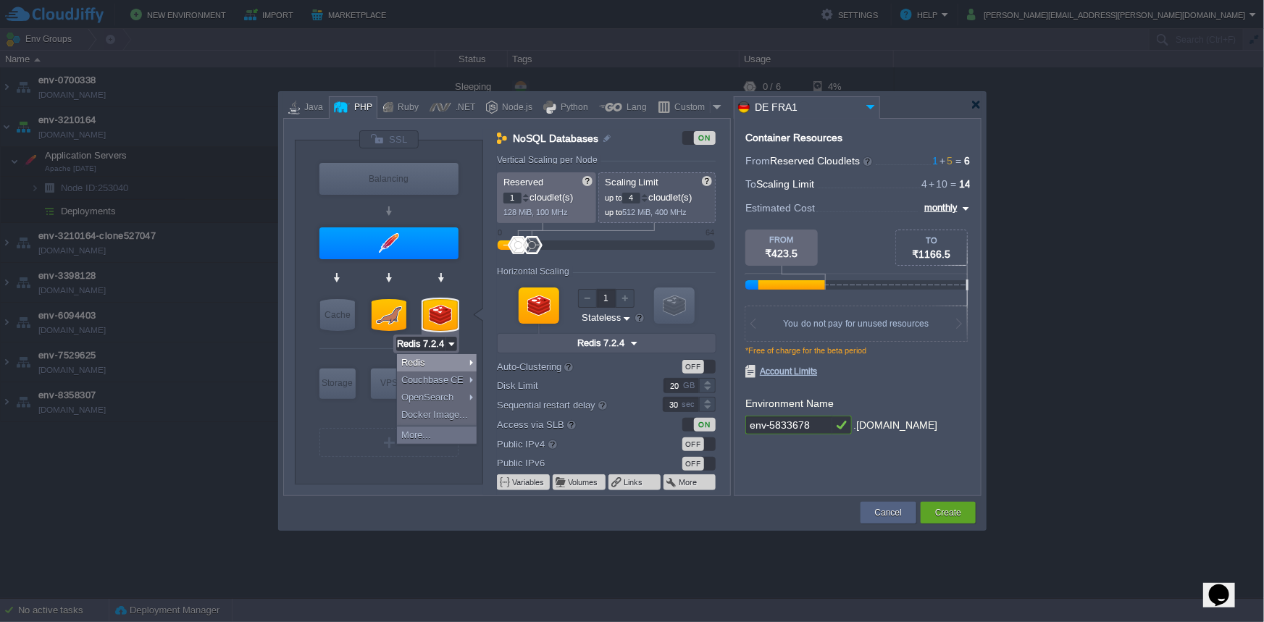
click at [453, 345] on img at bounding box center [451, 344] width 11 height 14
click at [449, 327] on div at bounding box center [440, 315] width 35 height 32
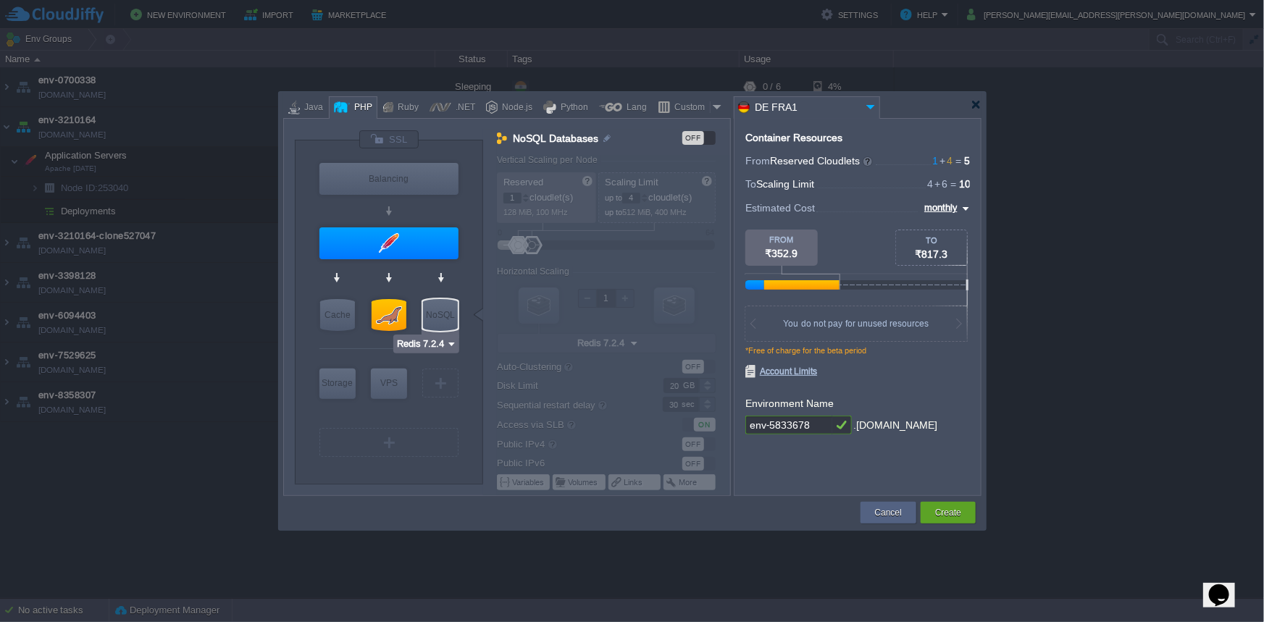
click at [446, 346] on img at bounding box center [451, 344] width 11 height 14
click at [391, 321] on div at bounding box center [389, 315] width 35 height 32
type input "SQL Databases"
type input "4"
type input "6"
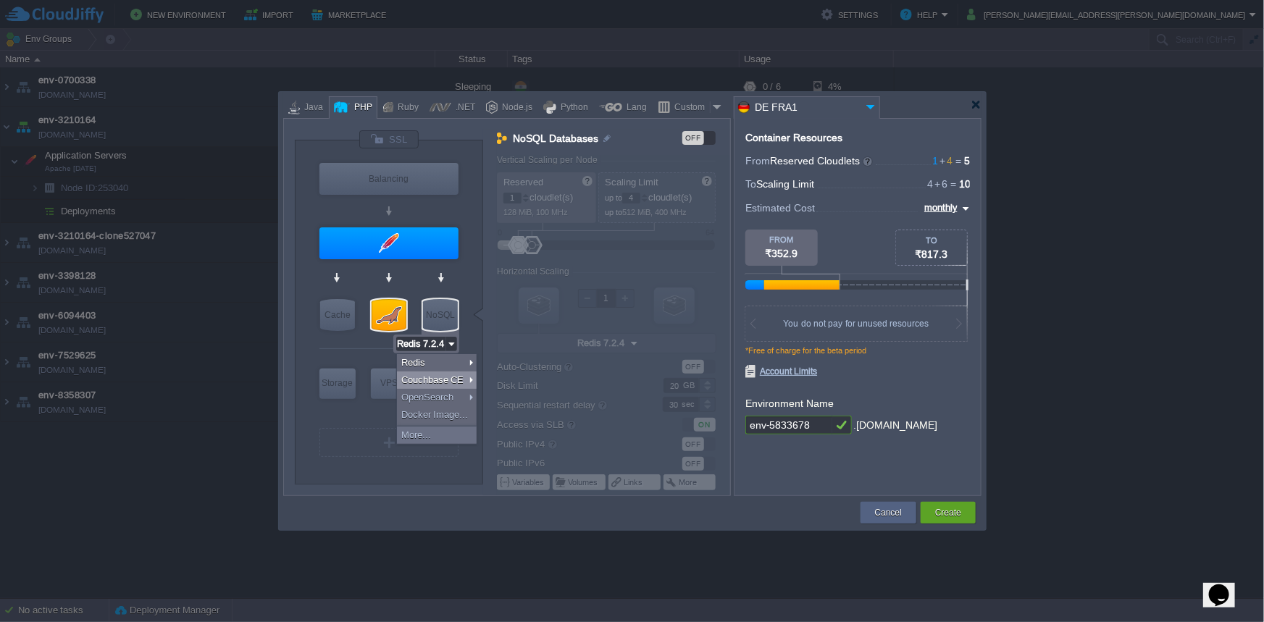
type input "MariaDB 12.0.2"
type input "12.0.2-almalinux-9"
type input "MariaDB 12.0.2"
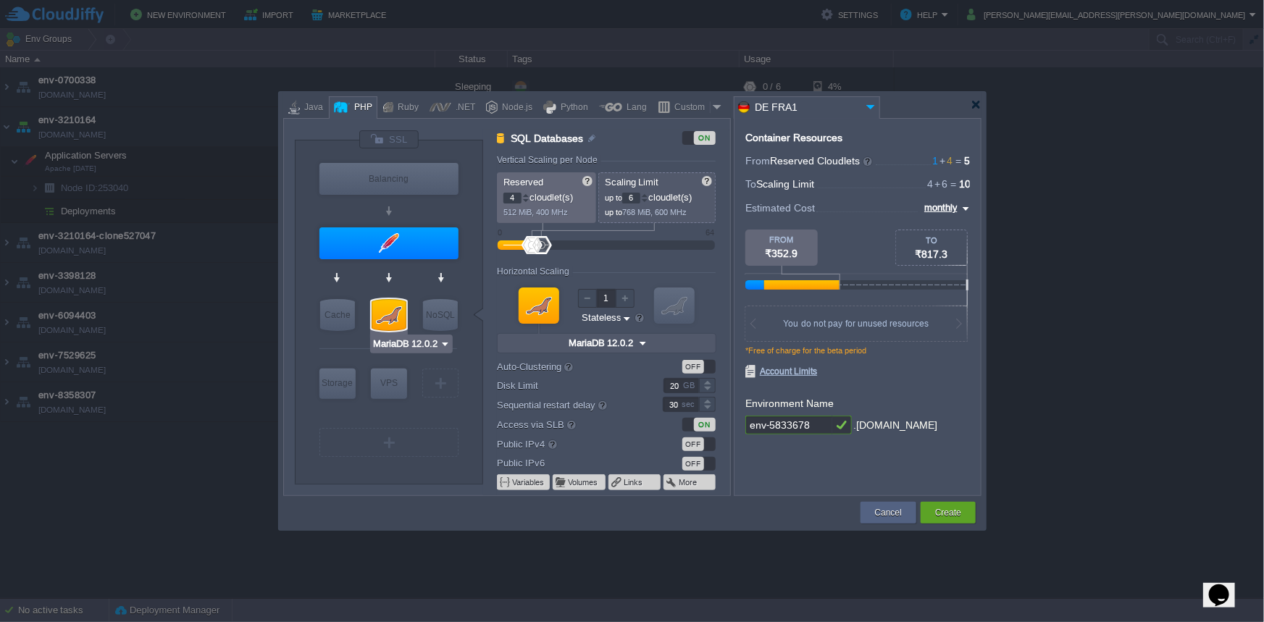
click at [397, 340] on input "MariaDB 12.0.2" at bounding box center [405, 344] width 67 height 14
click at [408, 462] on div at bounding box center [389, 468] width 138 height 16
click at [398, 321] on div at bounding box center [389, 315] width 35 height 32
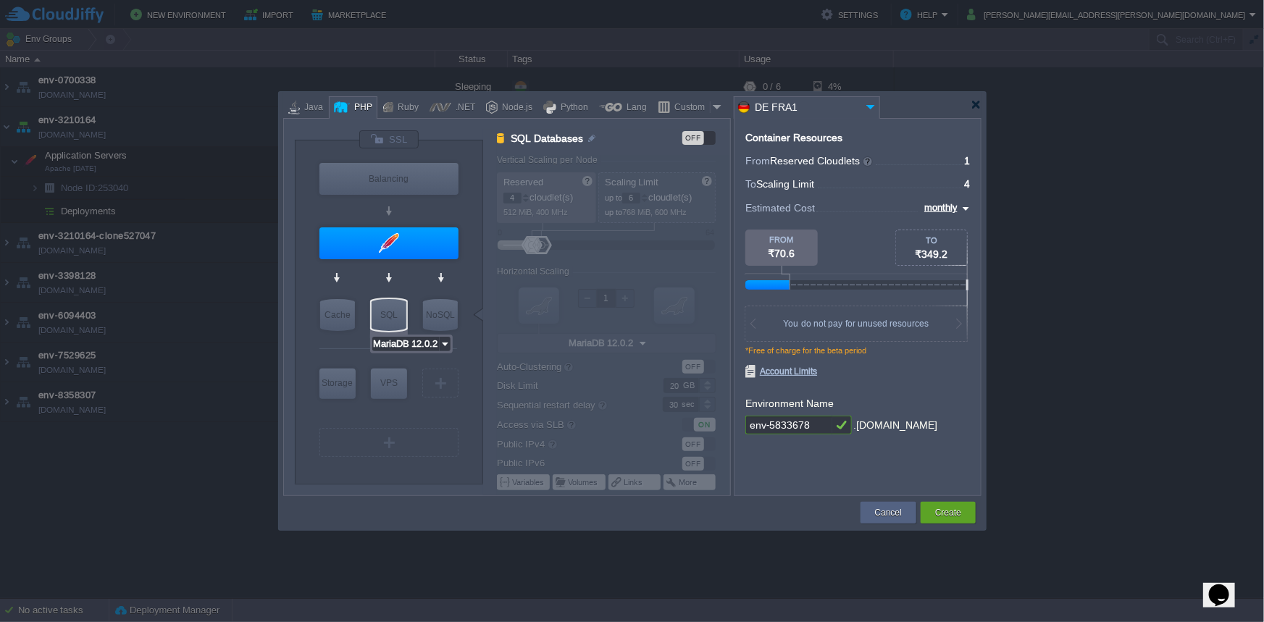
click at [406, 351] on input "MariaDB 12.0.2" at bounding box center [405, 344] width 67 height 14
click at [405, 449] on div "More..." at bounding box center [412, 452] width 79 height 17
click at [854, 97] on input "DE FRA1" at bounding box center [799, 107] width 128 height 21
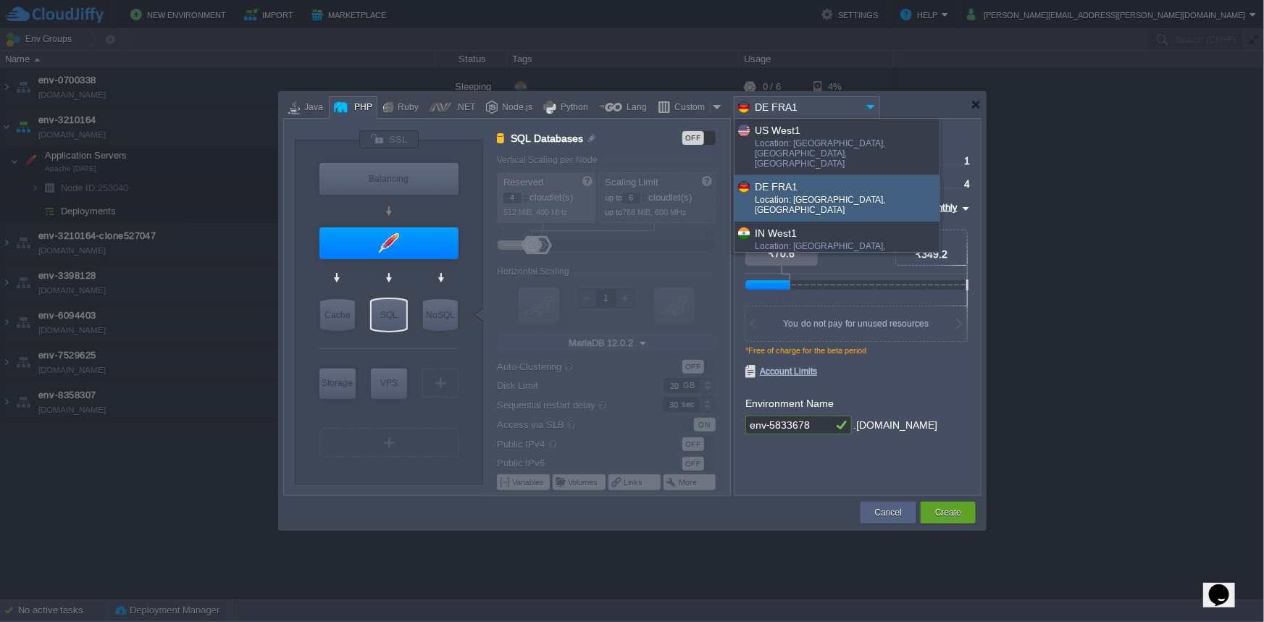
click at [842, 109] on input "DE FRA1" at bounding box center [799, 107] width 128 height 21
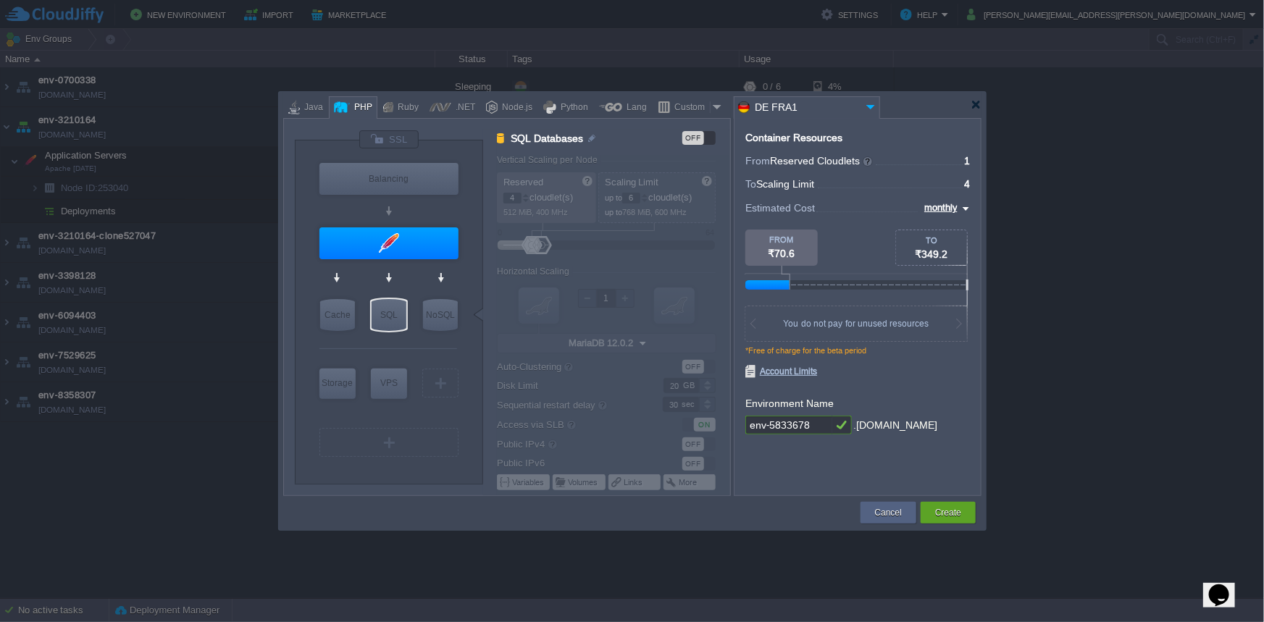
click at [840, 109] on input "DE FRA1" at bounding box center [799, 107] width 128 height 21
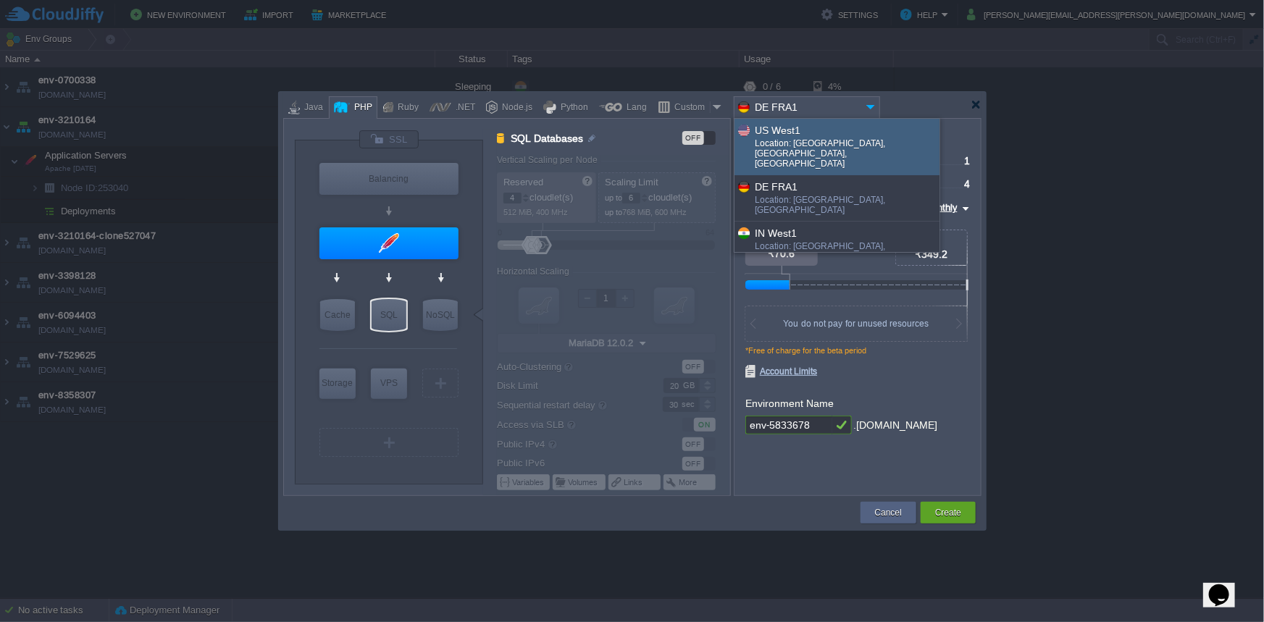
click at [790, 141] on div "Location: [GEOGRAPHIC_DATA], [GEOGRAPHIC_DATA], [GEOGRAPHIC_DATA]" at bounding box center [846, 154] width 183 height 33
type input "US West1"
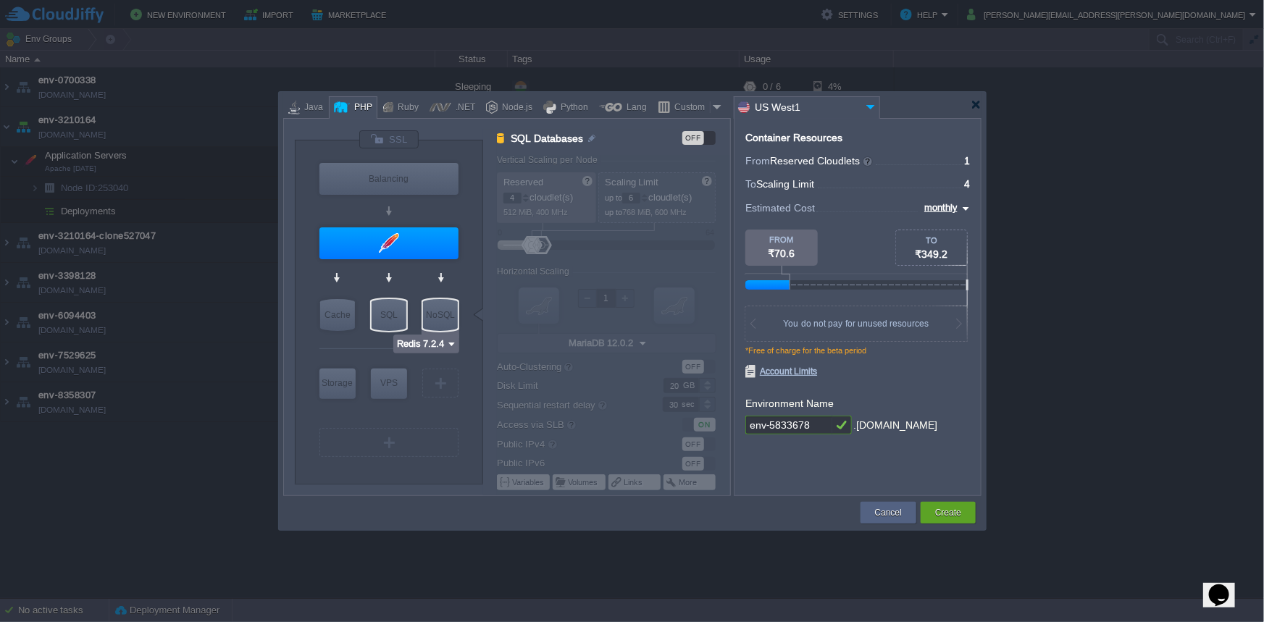
type input "MariaDB 12.0.2"
click at [409, 344] on input "MariaDB 12.0.2" at bounding box center [405, 344] width 67 height 14
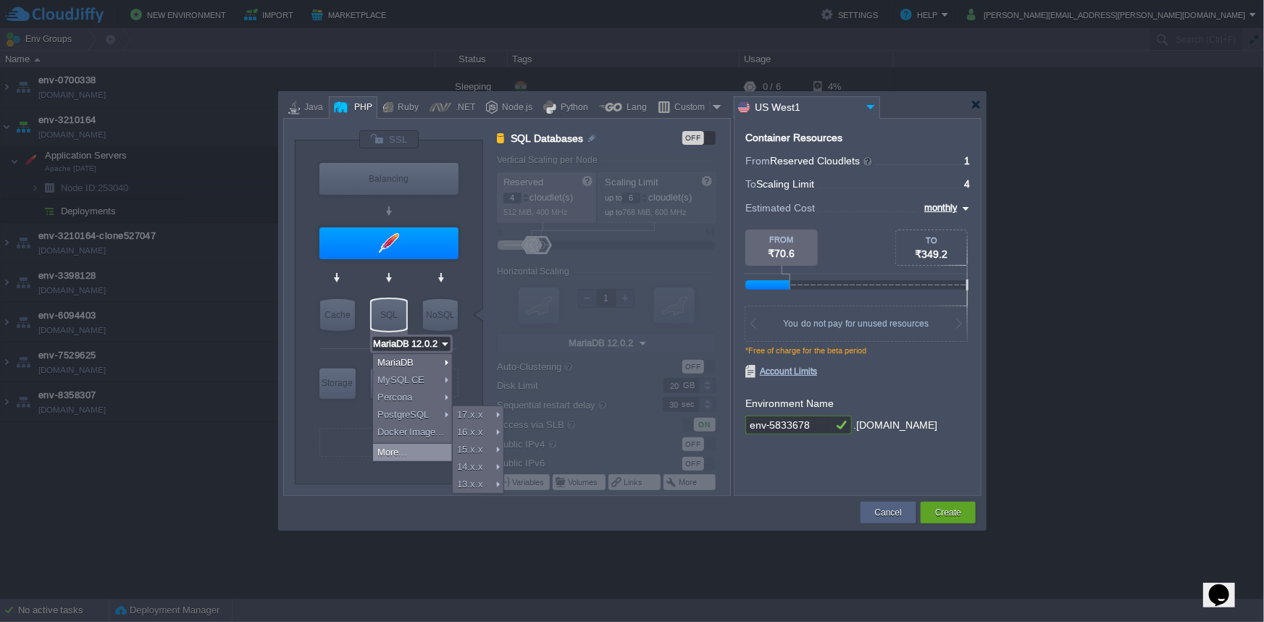
click at [388, 447] on div "More..." at bounding box center [412, 452] width 79 height 17
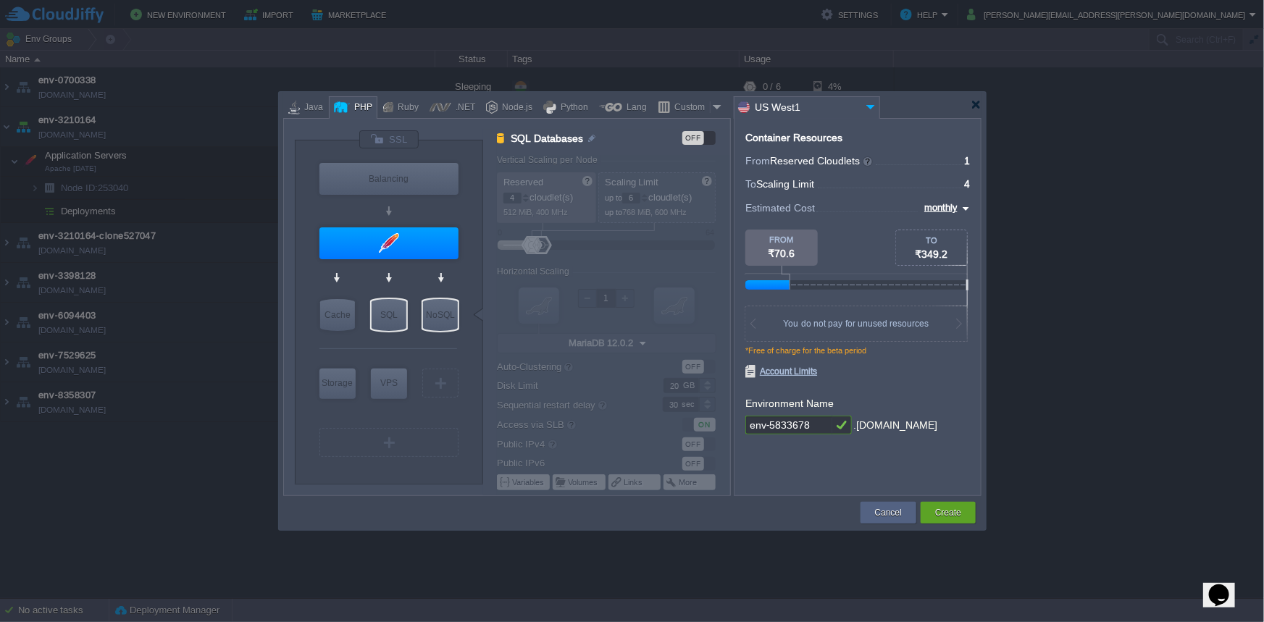
click at [445, 327] on div "NoSQL" at bounding box center [440, 315] width 35 height 32
type input "NoSQL Databases"
type input "1"
type input "4"
type input "Redis 7.2.4"
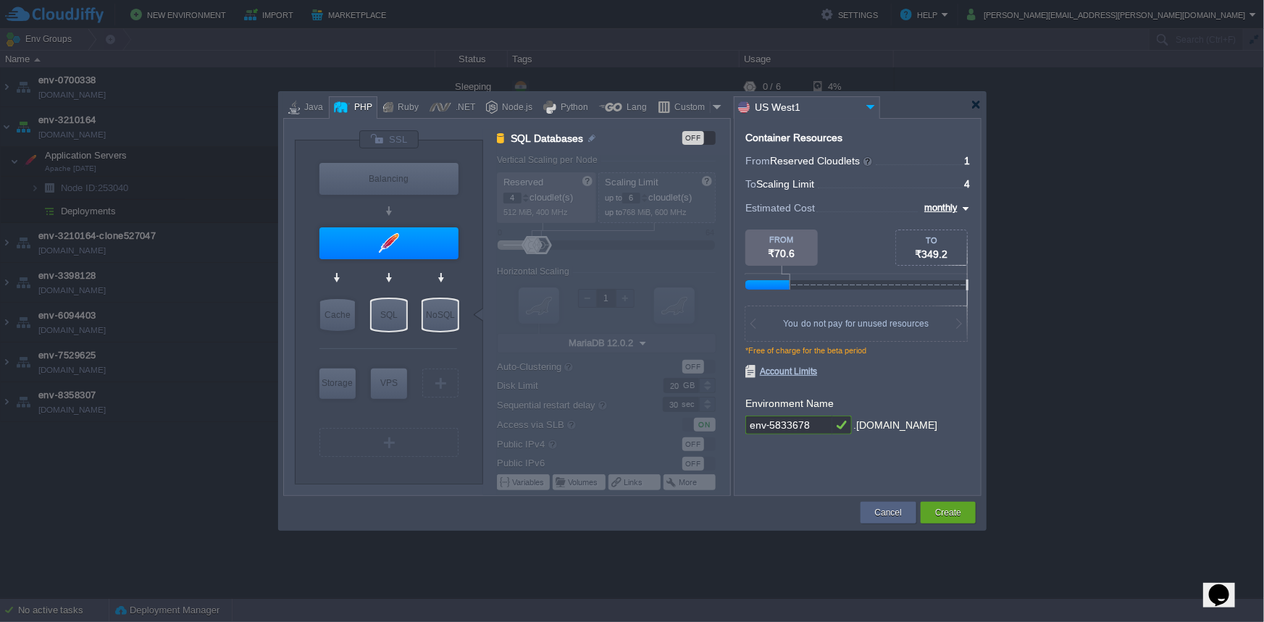
type input "7.2.4-almalinux-9"
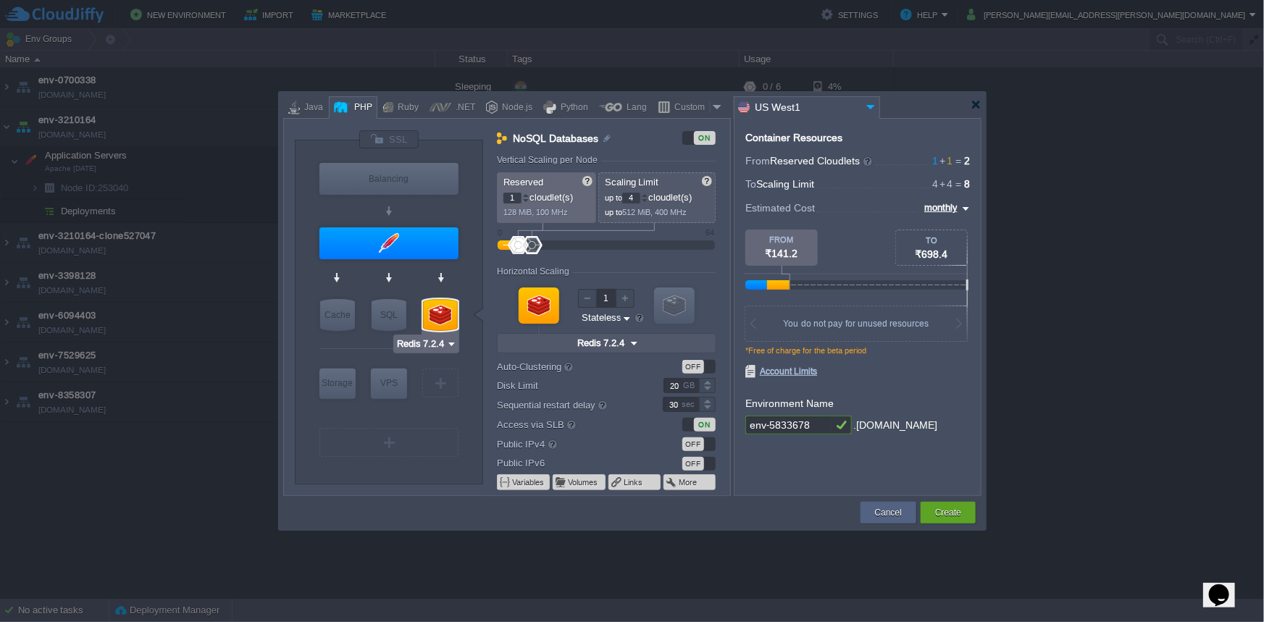
click at [440, 346] on input "Redis 7.2.4" at bounding box center [421, 344] width 50 height 14
click at [429, 437] on div "More..." at bounding box center [437, 435] width 80 height 17
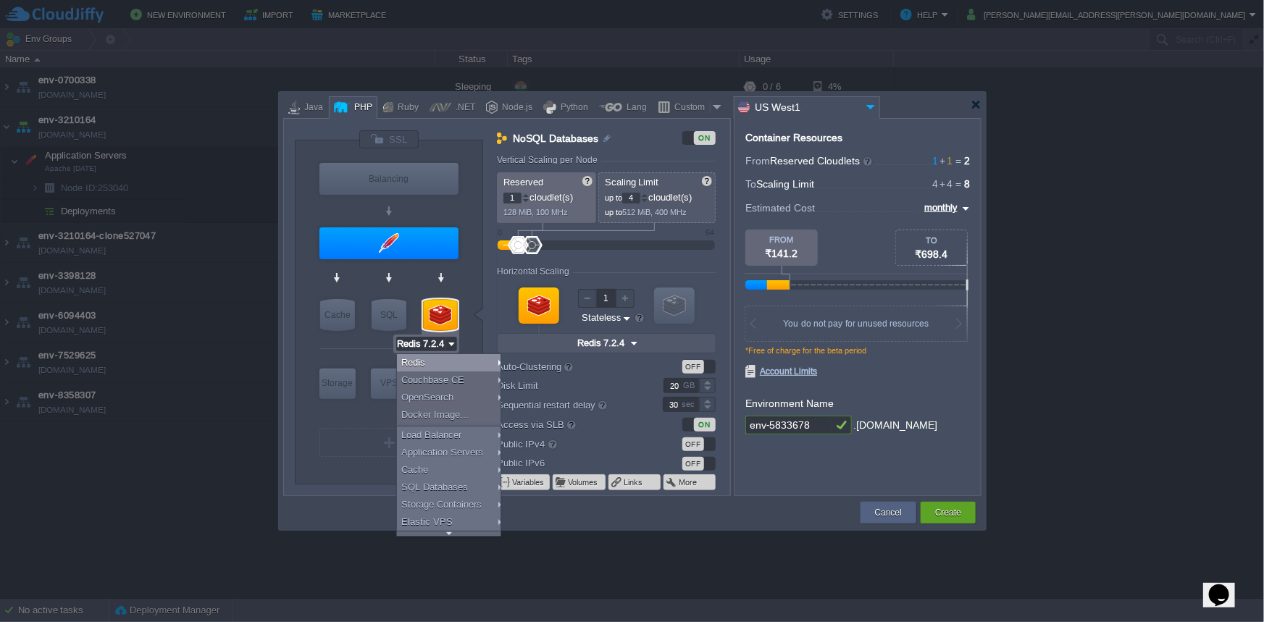
click at [564, 268] on div "Horizontal Scaling" at bounding box center [535, 272] width 76 height 10
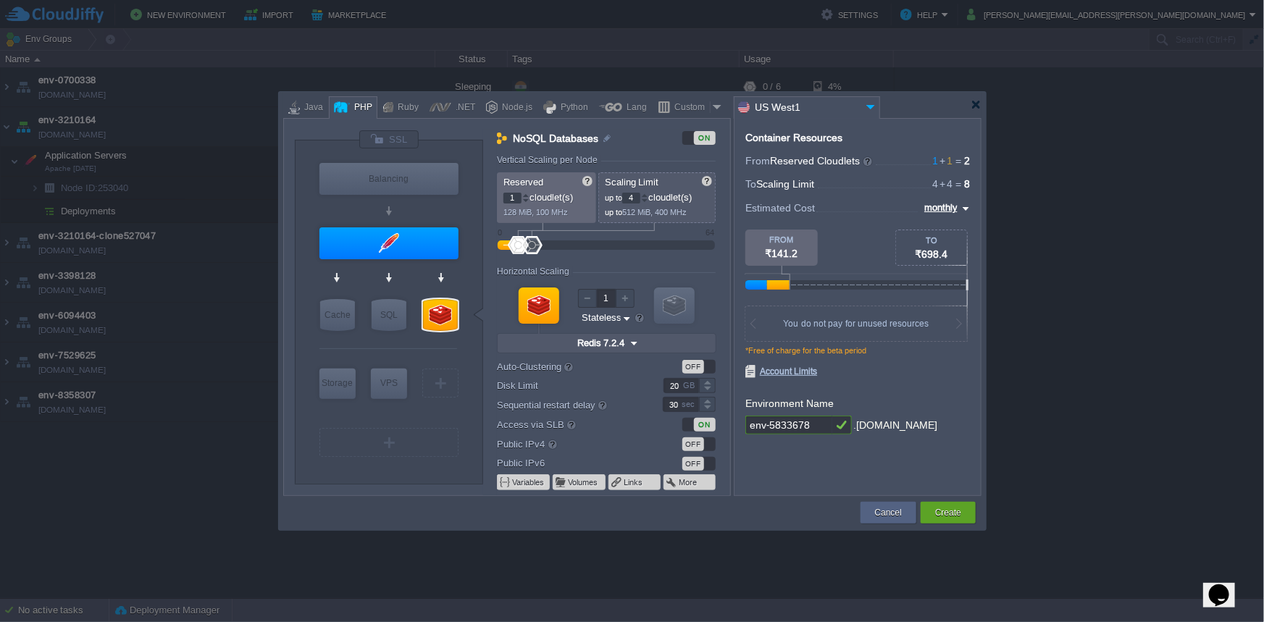
click at [546, 307] on div at bounding box center [539, 306] width 41 height 36
click at [446, 314] on div at bounding box center [440, 315] width 35 height 32
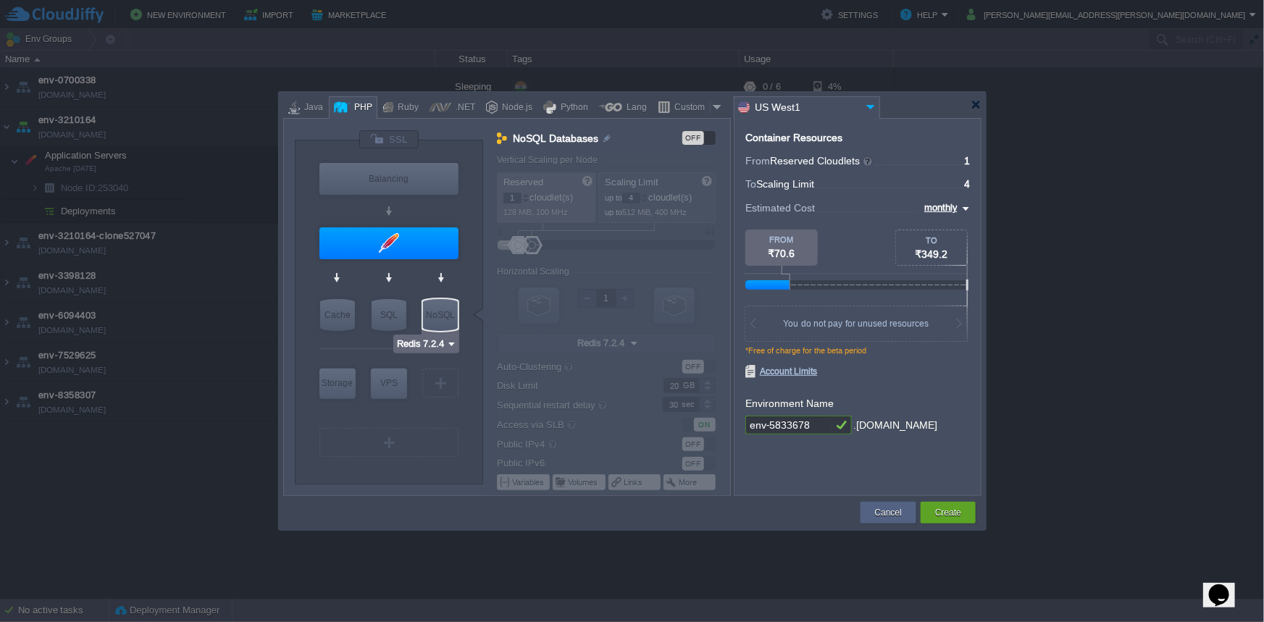
click at [438, 319] on div "NoSQL" at bounding box center [440, 315] width 35 height 32
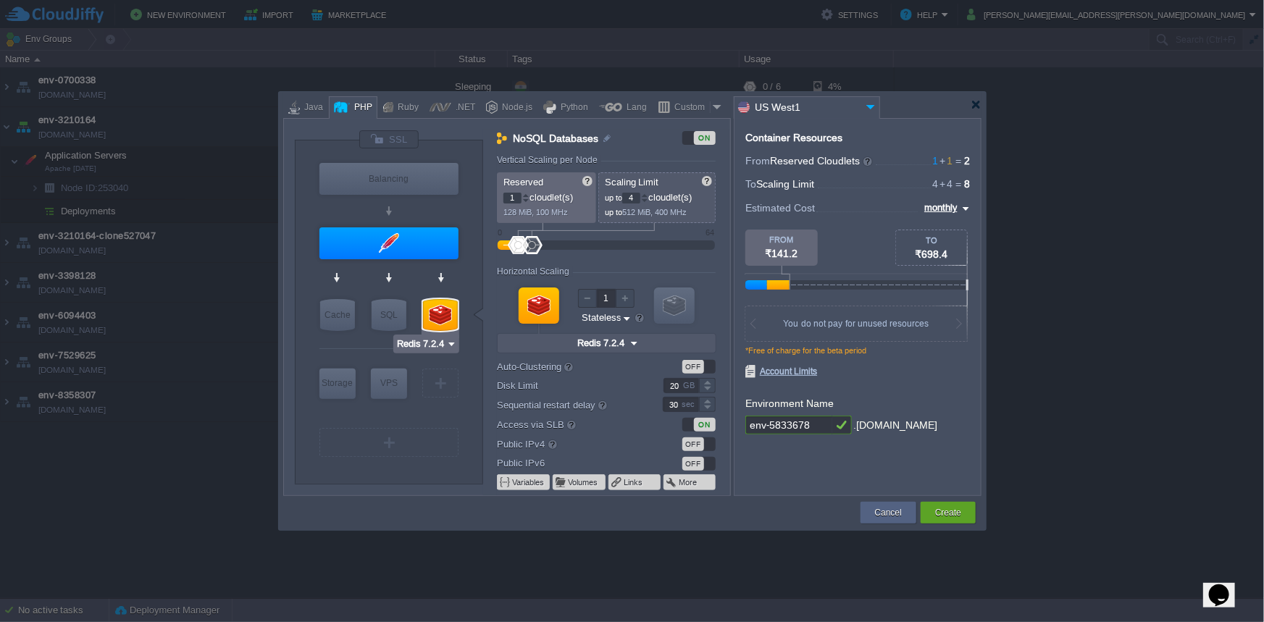
click at [438, 318] on div at bounding box center [440, 315] width 35 height 32
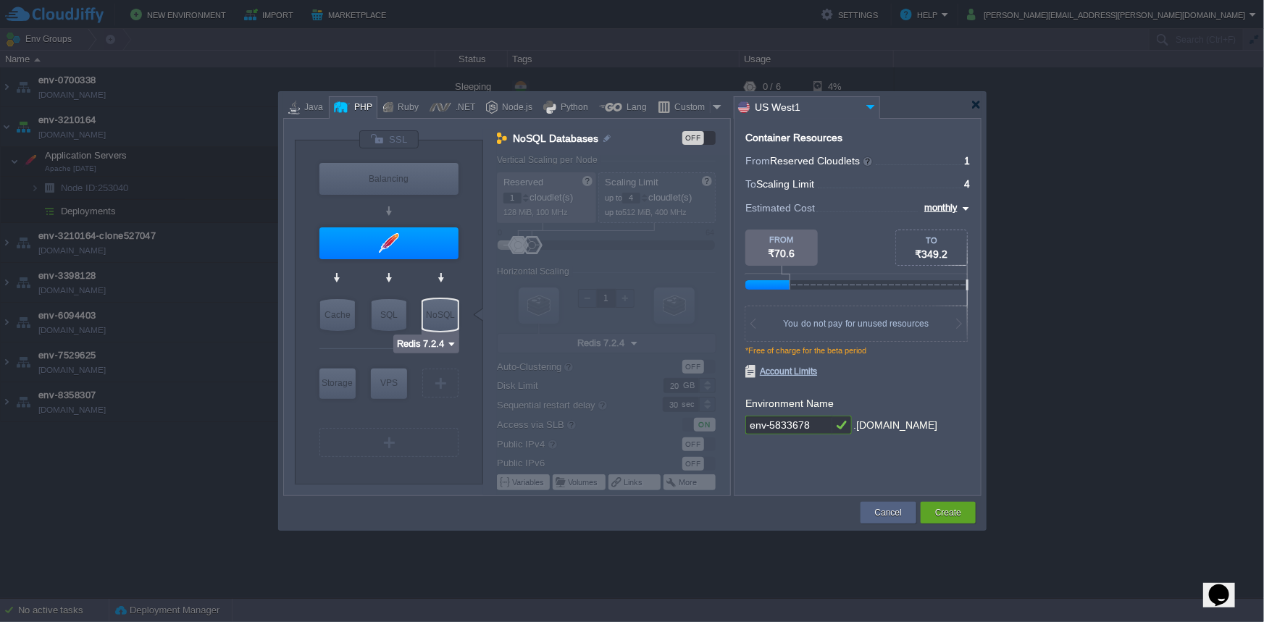
click at [438, 318] on div "NoSQL" at bounding box center [440, 315] width 35 height 32
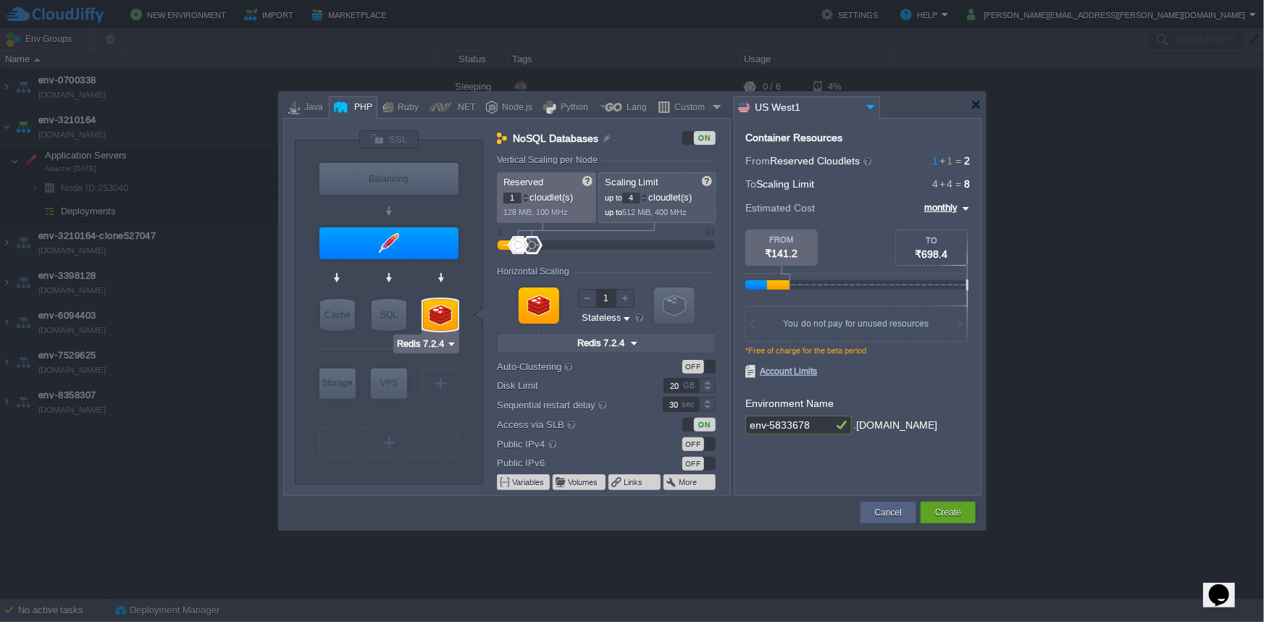
click at [438, 318] on div at bounding box center [440, 315] width 35 height 32
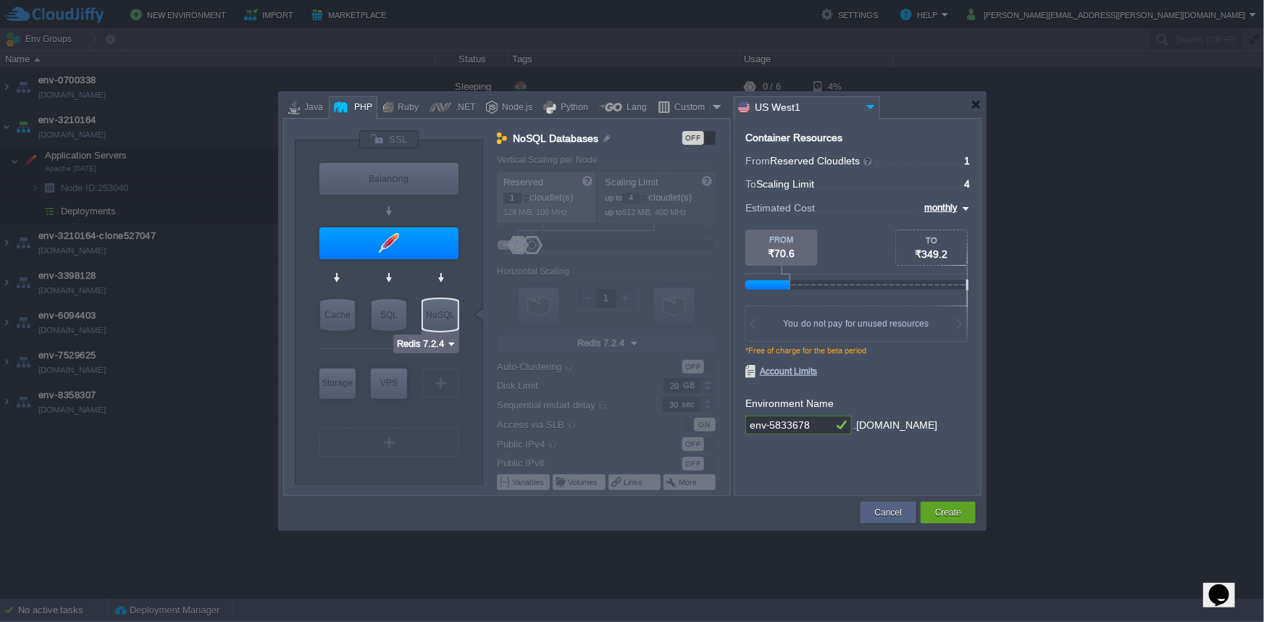
type input "MariaDB 12.0.2"
click at [390, 318] on div "SQL" at bounding box center [389, 315] width 35 height 32
type input "SQL Databases"
type input "4"
type input "6"
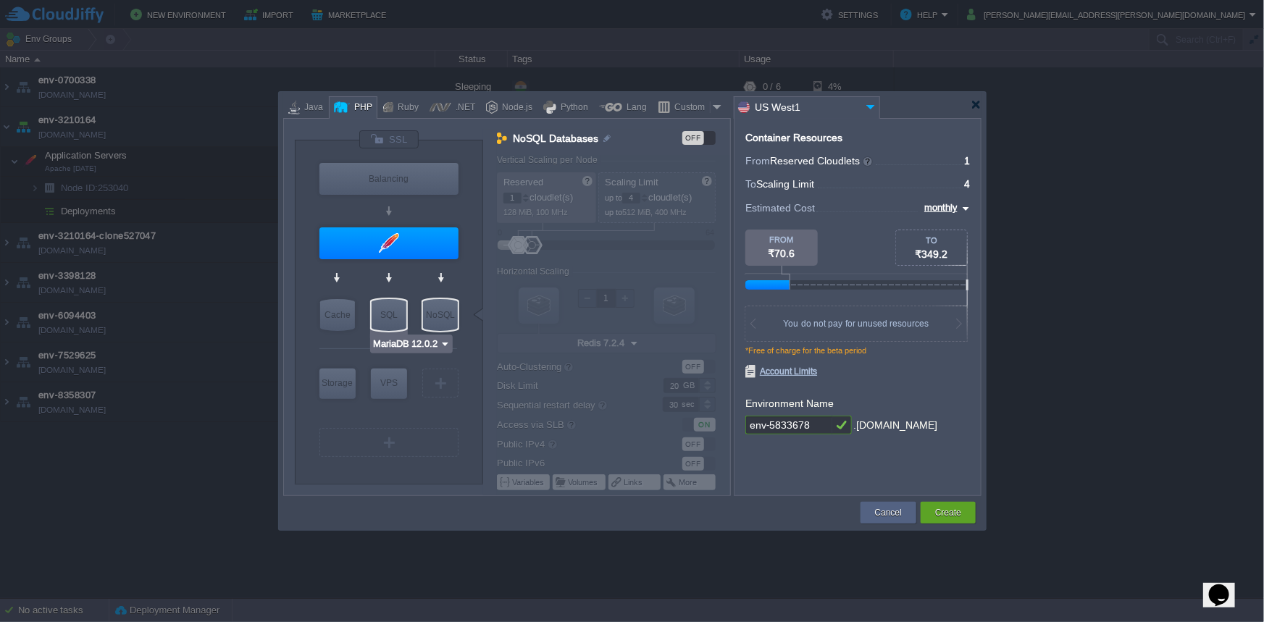
type input "MariaDB 12.0.2"
type input "12.0.2-almalinux-9"
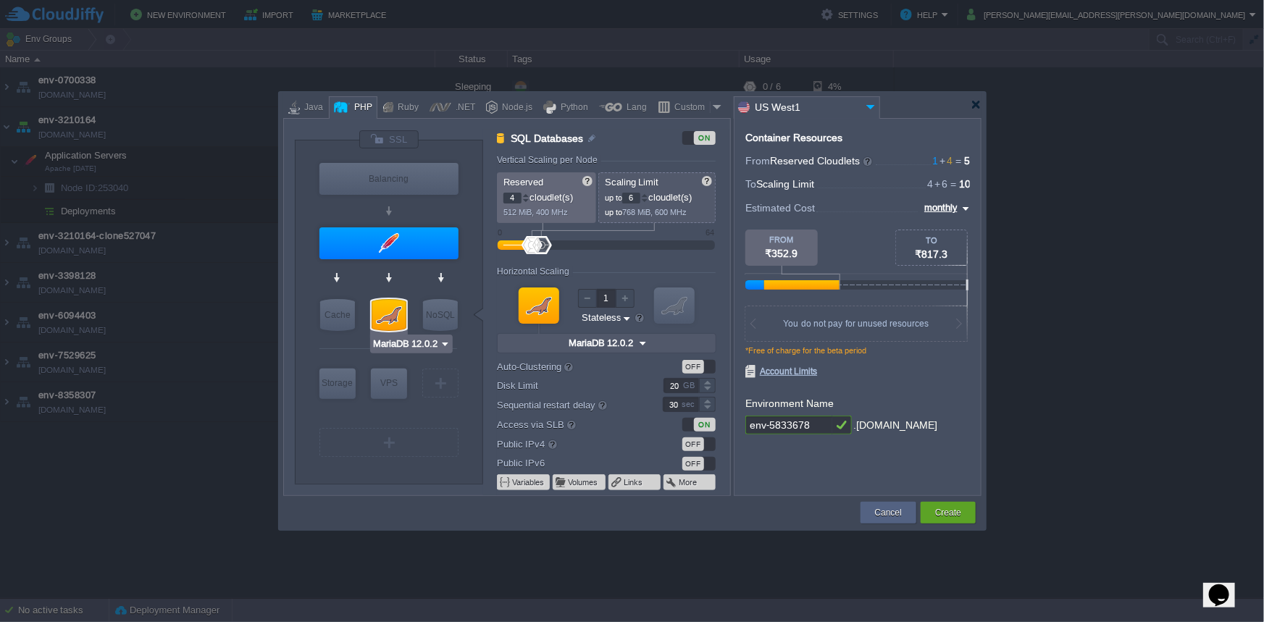
click at [390, 318] on div at bounding box center [389, 315] width 35 height 32
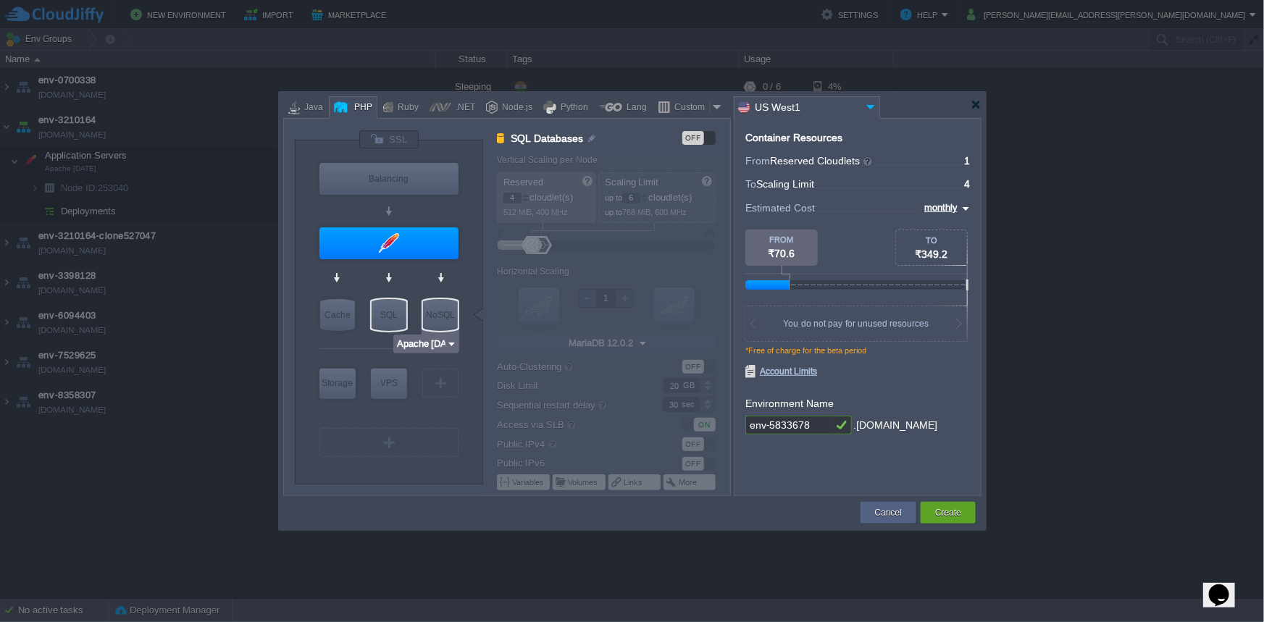
type input "NGINX 1.28.0"
click at [394, 106] on div "Ruby" at bounding box center [405, 108] width 25 height 22
click at [507, 107] on div "Node.js" at bounding box center [515, 108] width 35 height 22
type input "SQL Databases"
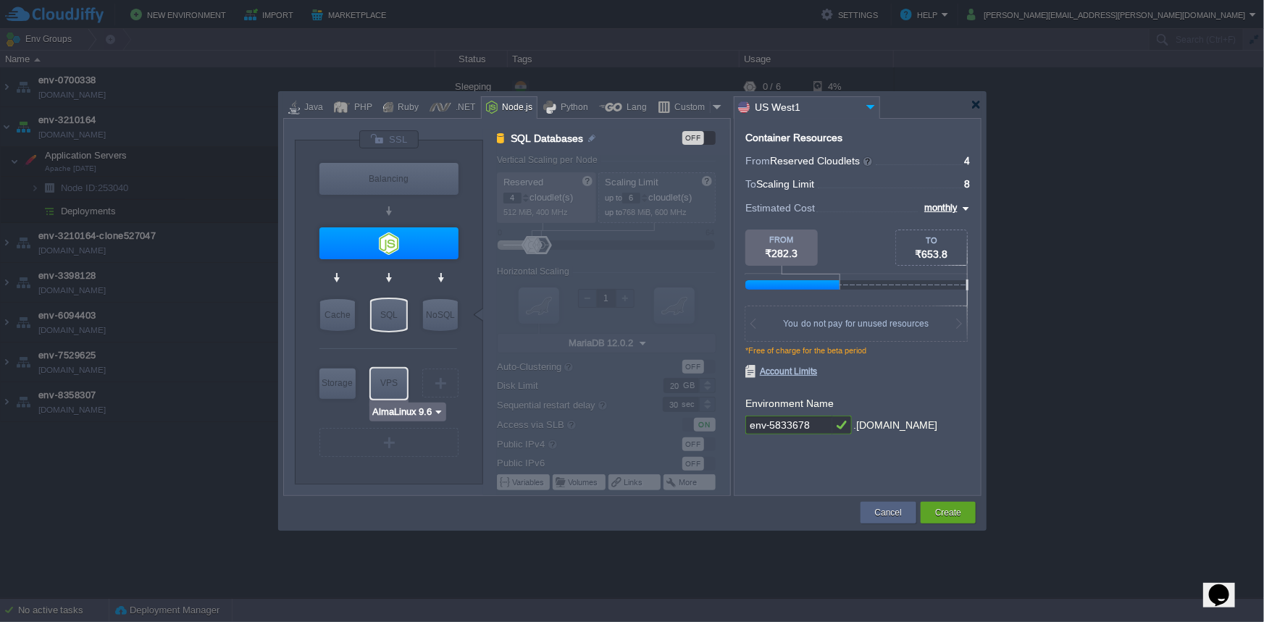
type input "Redis 7.2.4"
click at [448, 323] on div "NoSQL" at bounding box center [440, 315] width 35 height 32
type input "NoSQL Databases"
type input "1"
type input "4"
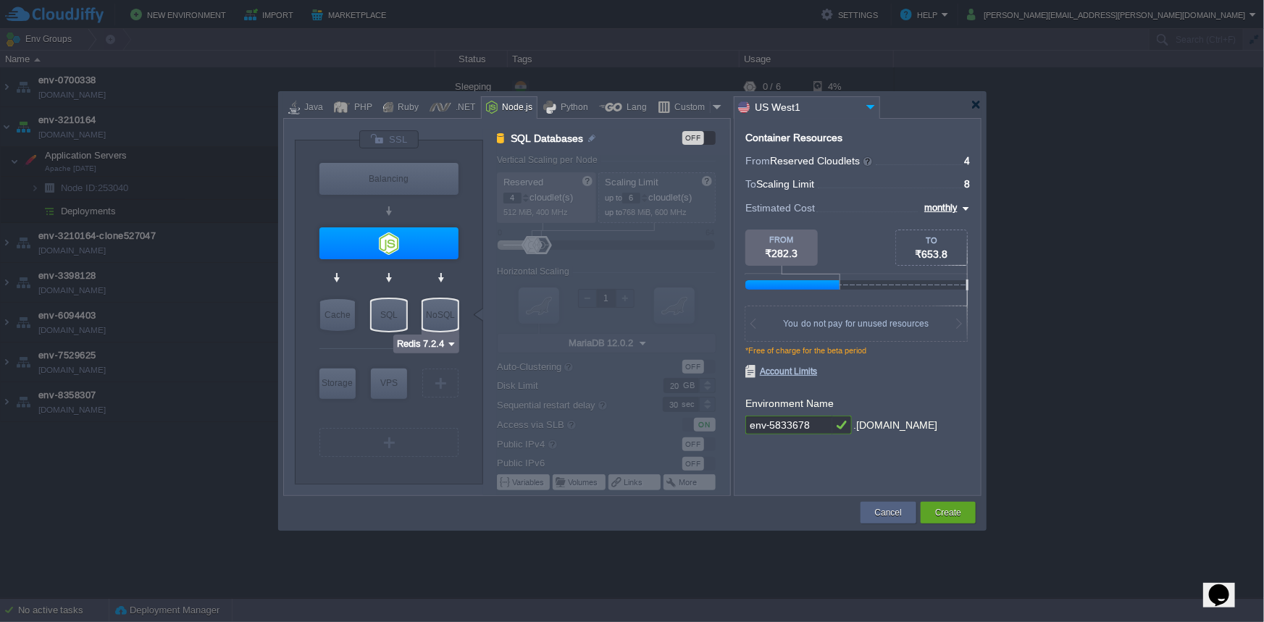
type input "Redis 7.2.4"
type input "7.2.4-almalinux-9"
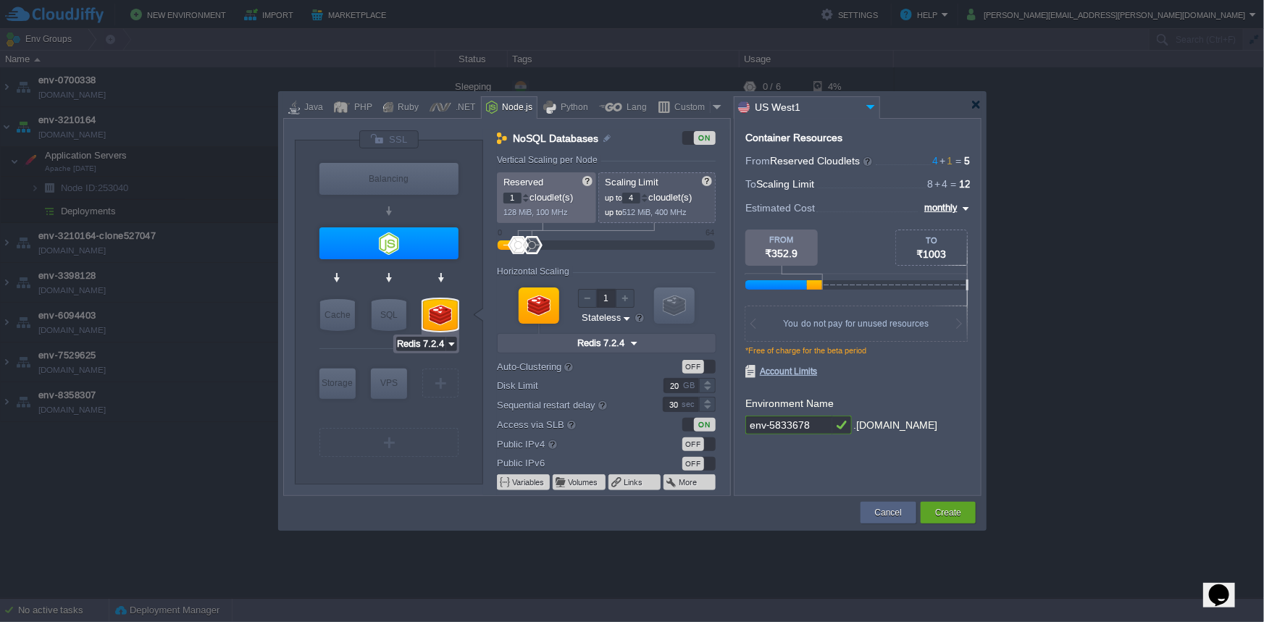
click at [443, 343] on input "Redis 7.2.4" at bounding box center [421, 344] width 50 height 14
click at [448, 319] on div at bounding box center [440, 315] width 35 height 32
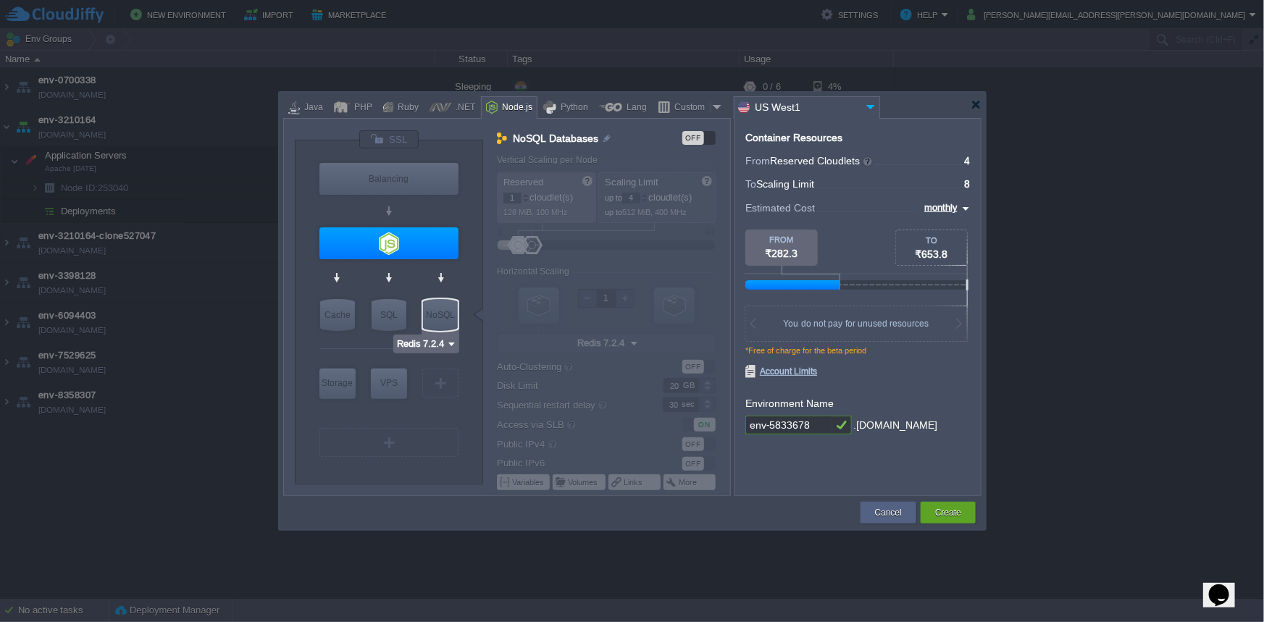
click at [451, 341] on img at bounding box center [451, 344] width 11 height 14
click at [448, 343] on img at bounding box center [451, 344] width 11 height 14
click at [379, 347] on div at bounding box center [389, 349] width 138 height 30
click at [440, 346] on img at bounding box center [445, 344] width 11 height 14
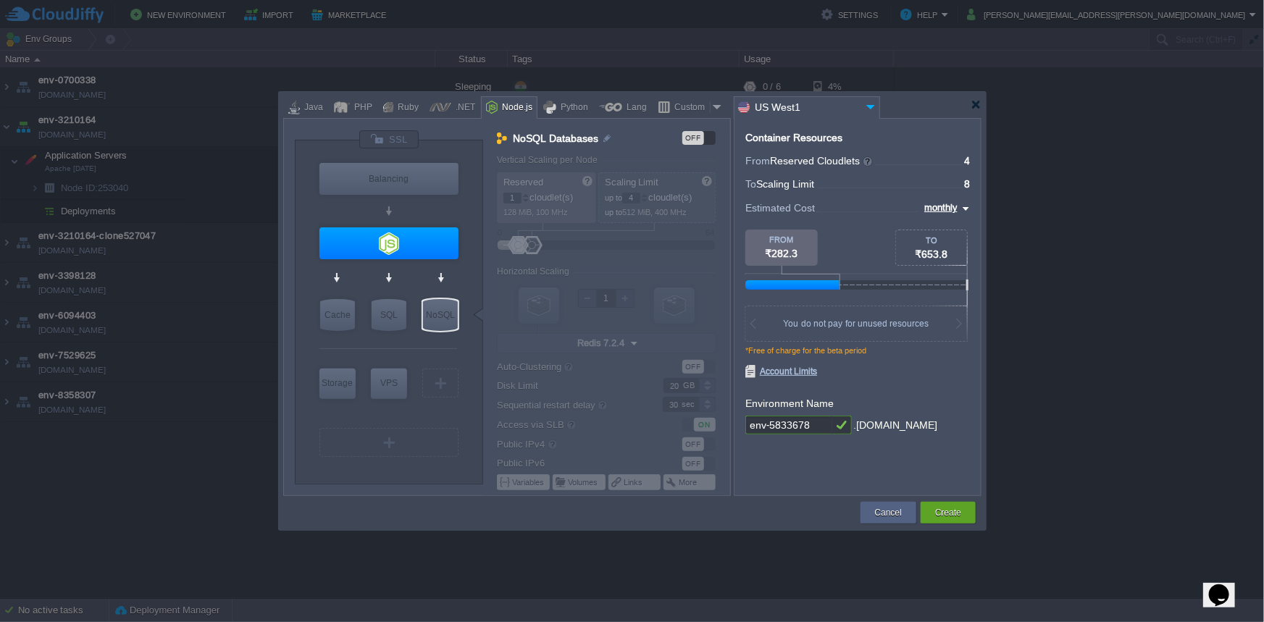
click at [341, 353] on div at bounding box center [389, 349] width 138 height 30
type input "Redis 7.2.4"
click at [435, 313] on div "NoSQL" at bounding box center [440, 315] width 35 height 32
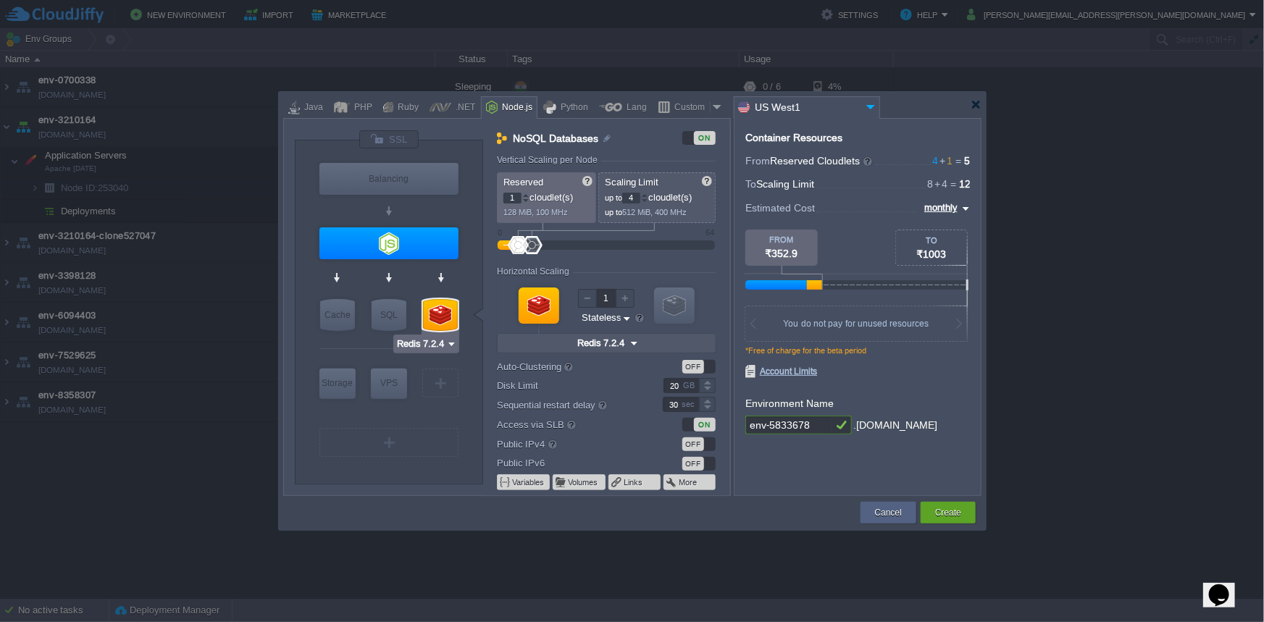
click at [439, 343] on input "Redis 7.2.4" at bounding box center [421, 344] width 50 height 14
click at [443, 435] on div "More..." at bounding box center [437, 435] width 80 height 17
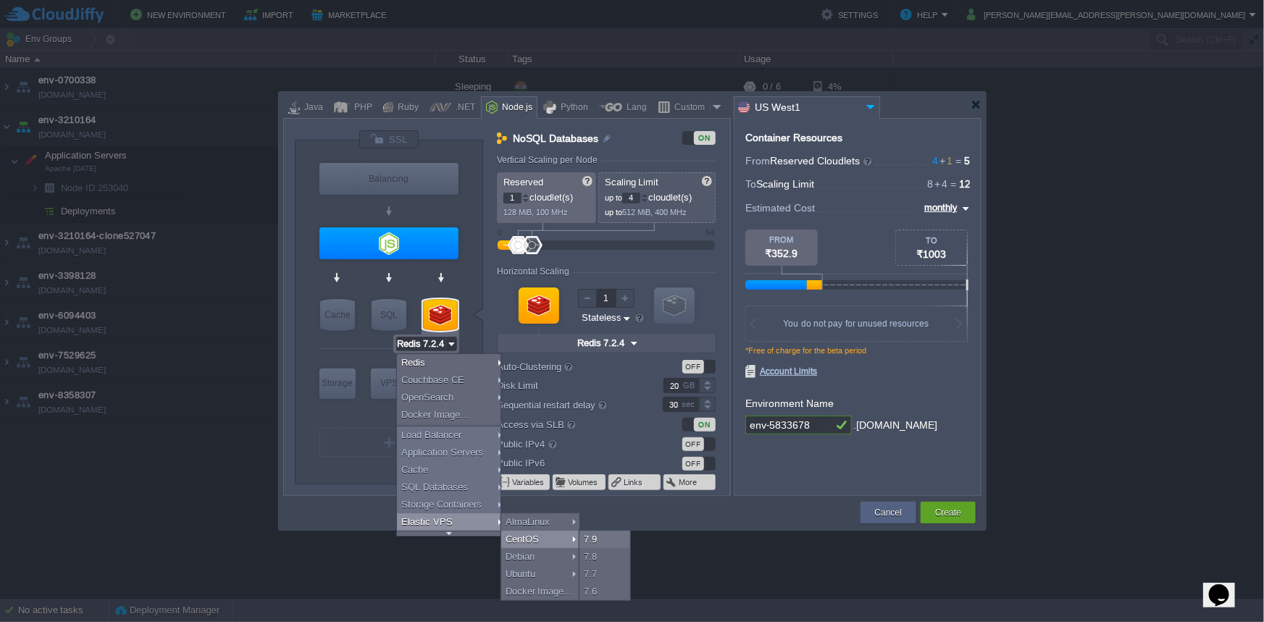
click at [543, 535] on div "CentOS" at bounding box center [540, 539] width 78 height 17
type input "Elastic VPS"
type input "CentOS 7.9"
type input "7.9"
type input "Stateful"
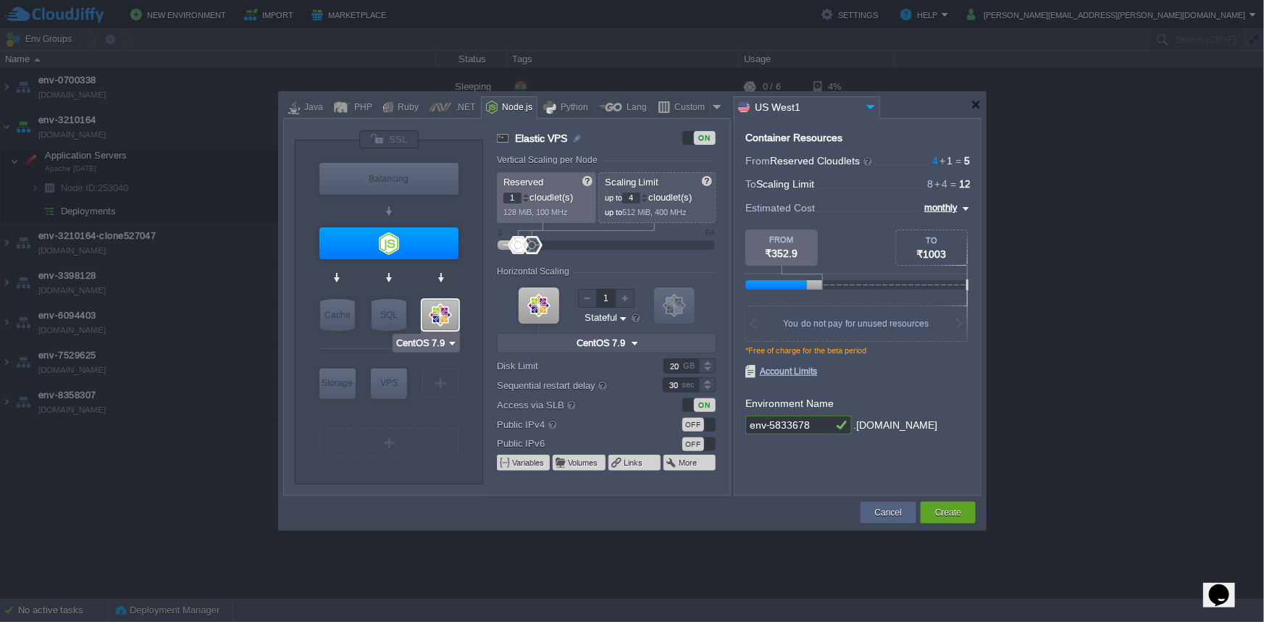
click at [456, 322] on div at bounding box center [440, 315] width 36 height 30
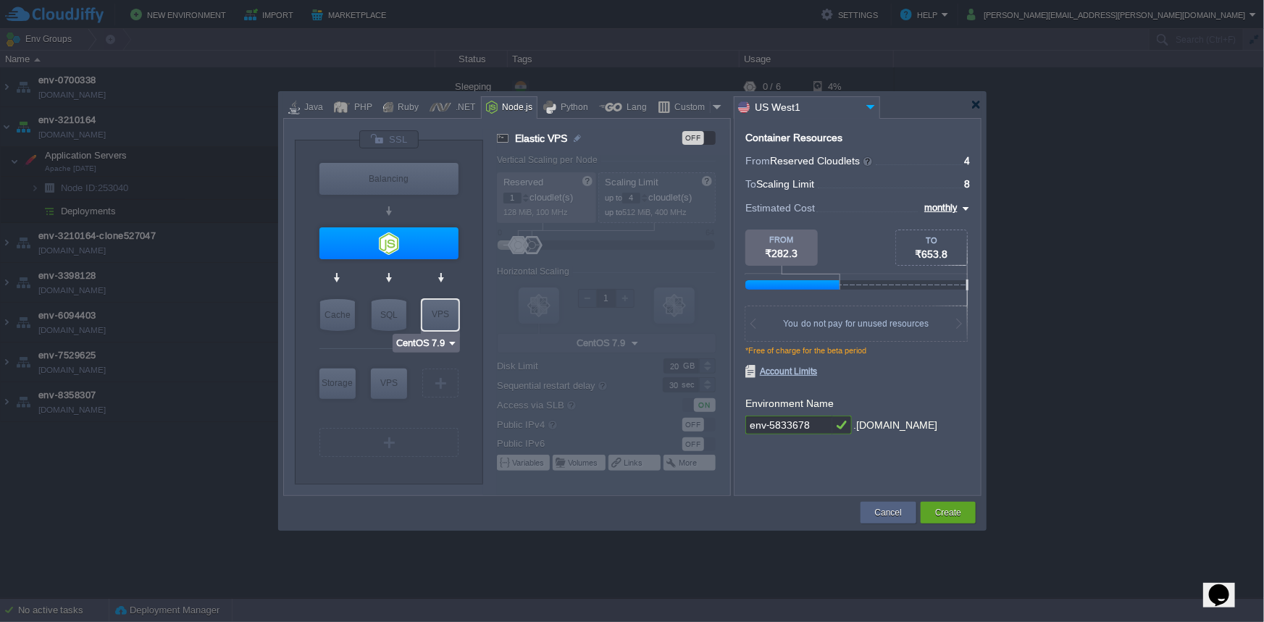
click at [438, 345] on input "CentOS 7.9" at bounding box center [421, 343] width 51 height 14
click at [455, 312] on div "VPS" at bounding box center [440, 314] width 36 height 29
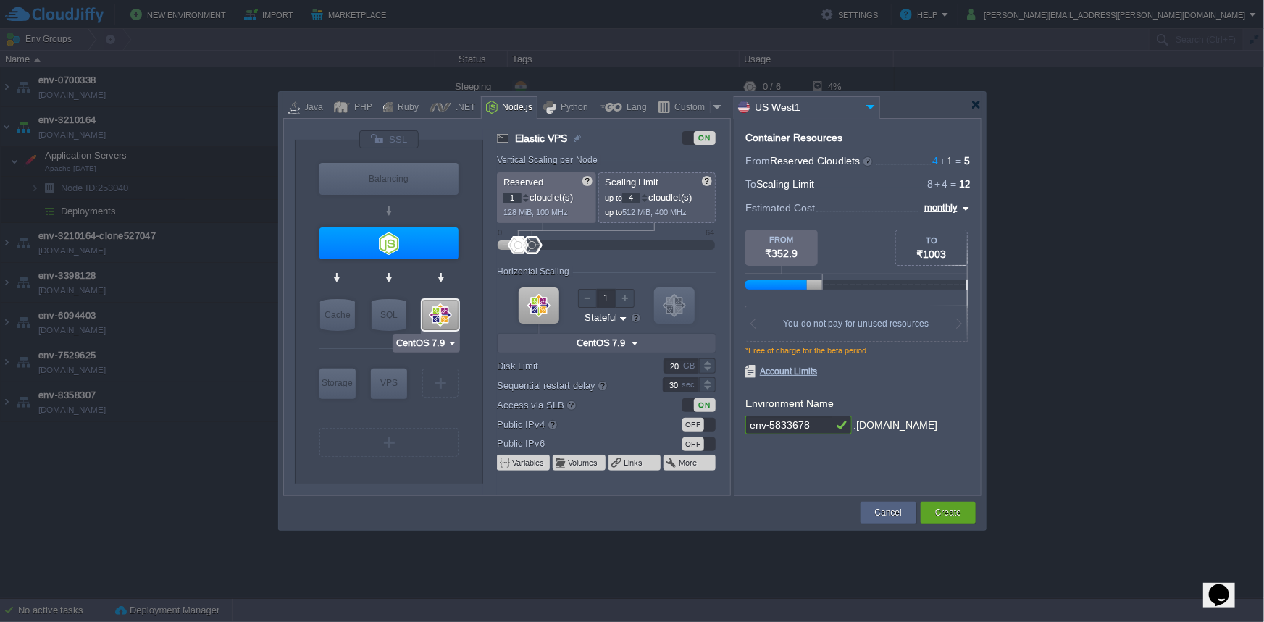
click at [454, 312] on div at bounding box center [440, 315] width 36 height 30
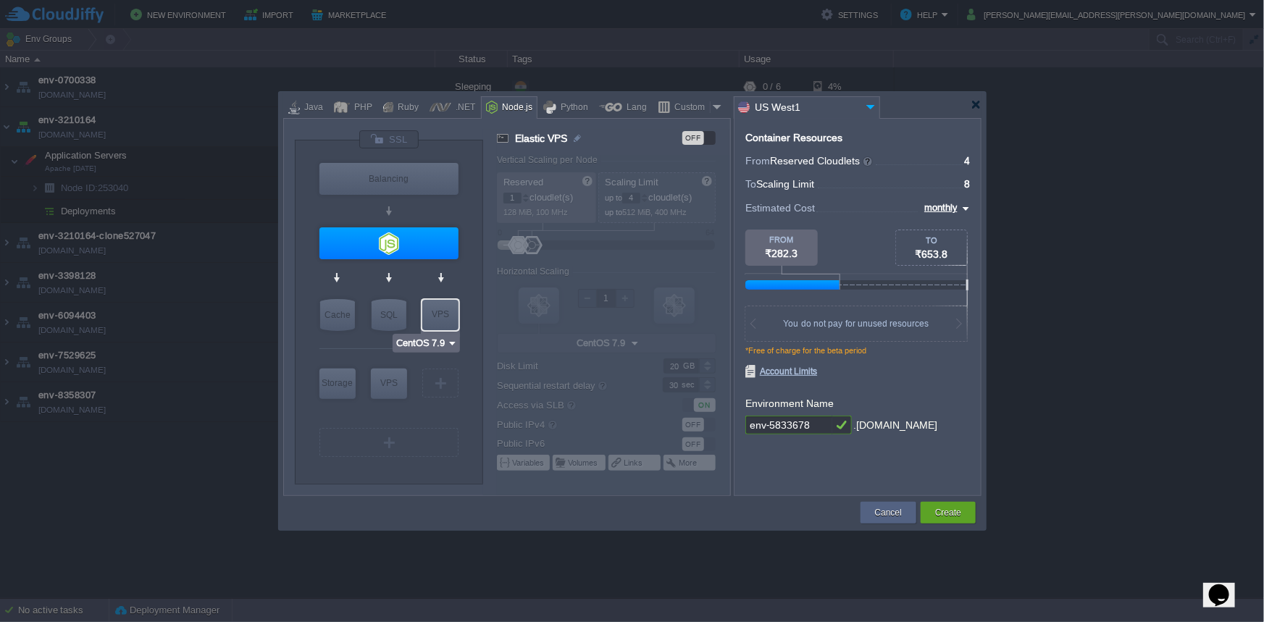
click at [446, 313] on div "VPS" at bounding box center [440, 314] width 36 height 29
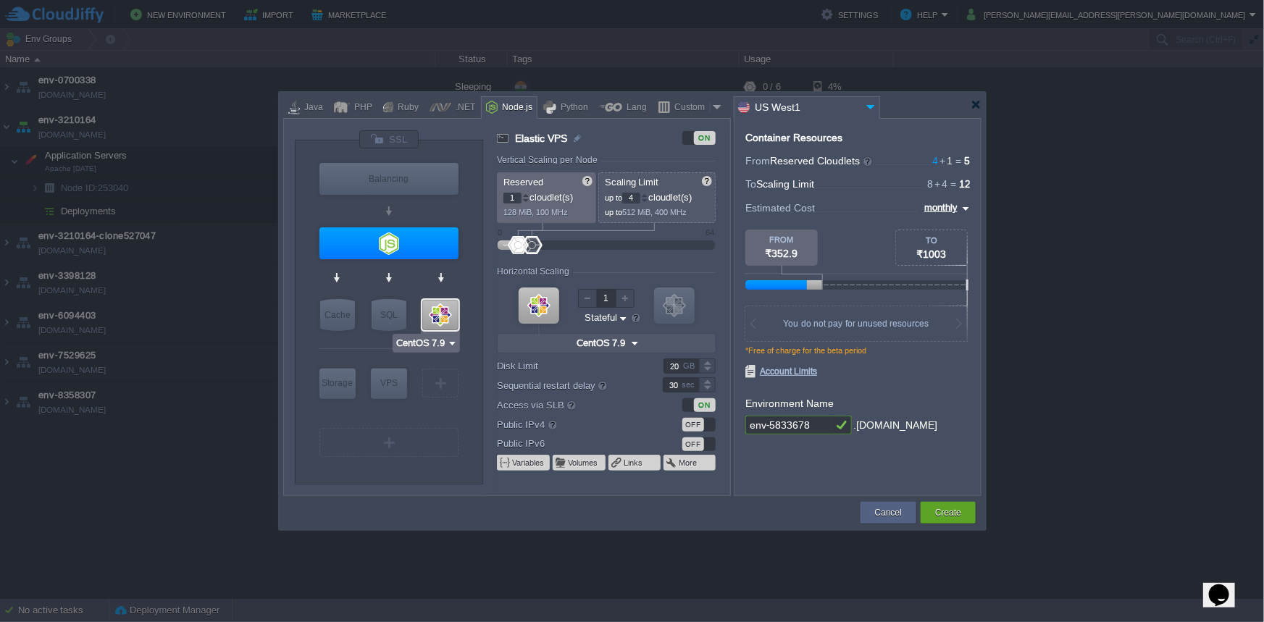
click at [446, 313] on div at bounding box center [440, 315] width 36 height 30
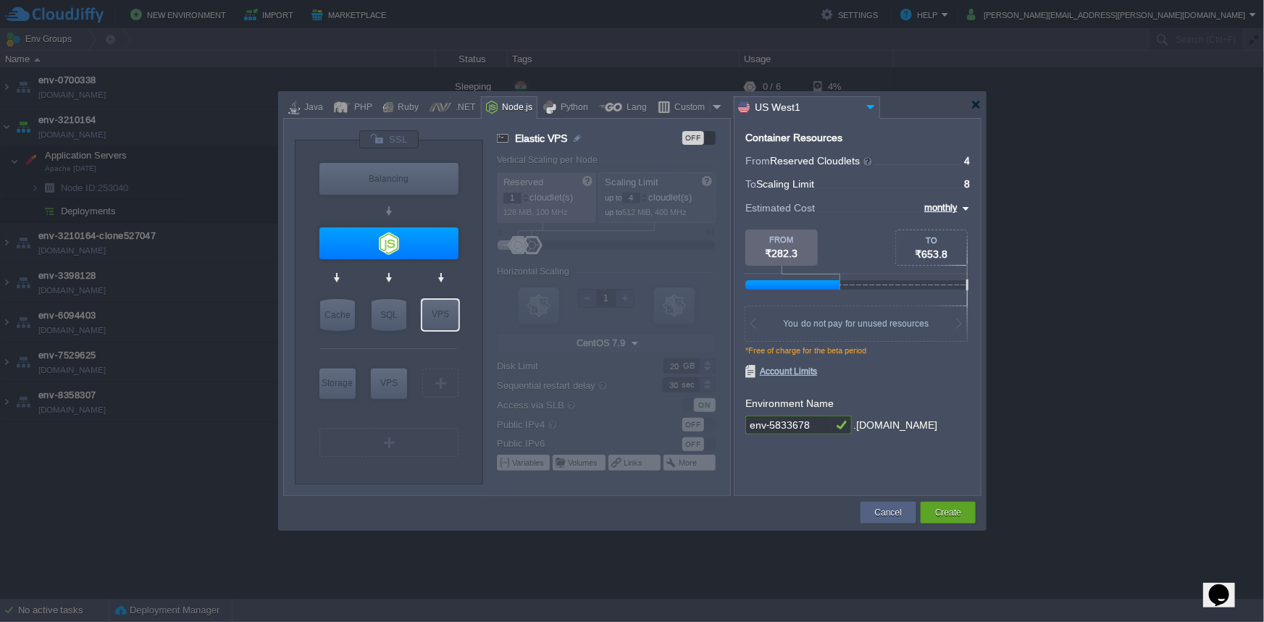
type input "CentOS 7.9"
click at [452, 346] on img at bounding box center [452, 343] width 11 height 14
click at [435, 451] on div "More..." at bounding box center [435, 451] width 79 height 17
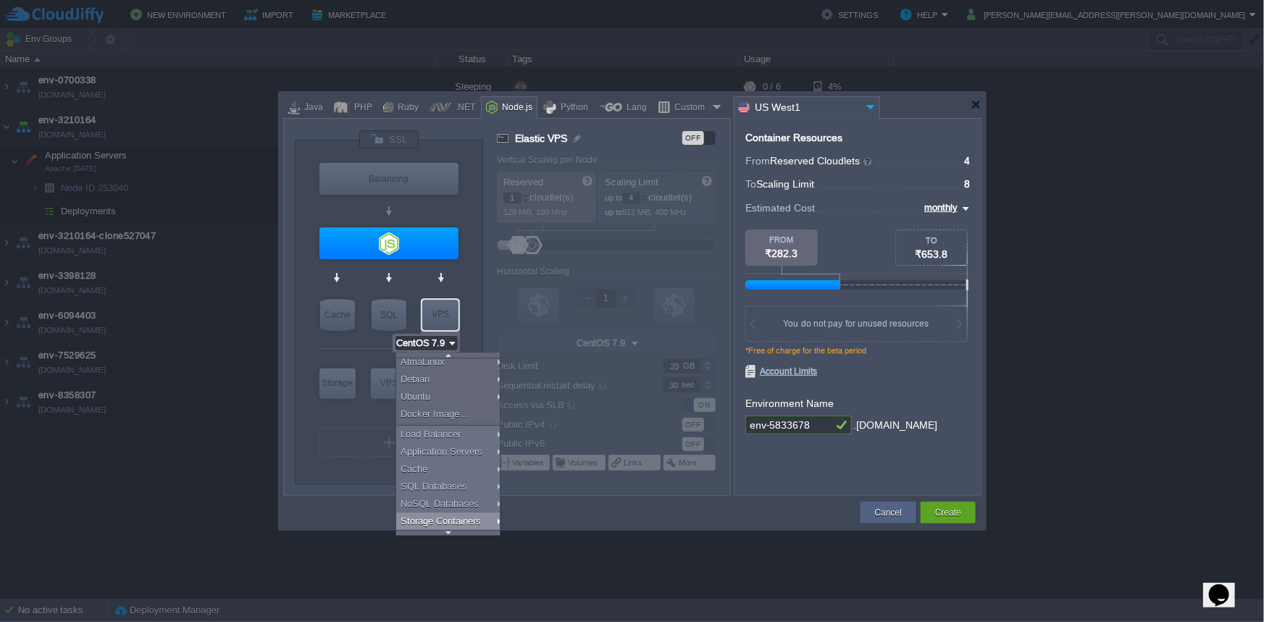
scroll to position [17, 0]
click at [460, 508] on div "NoSQL Databases" at bounding box center [450, 504] width 108 height 17
type input "NoSQL Databases"
type input "12"
type input "16"
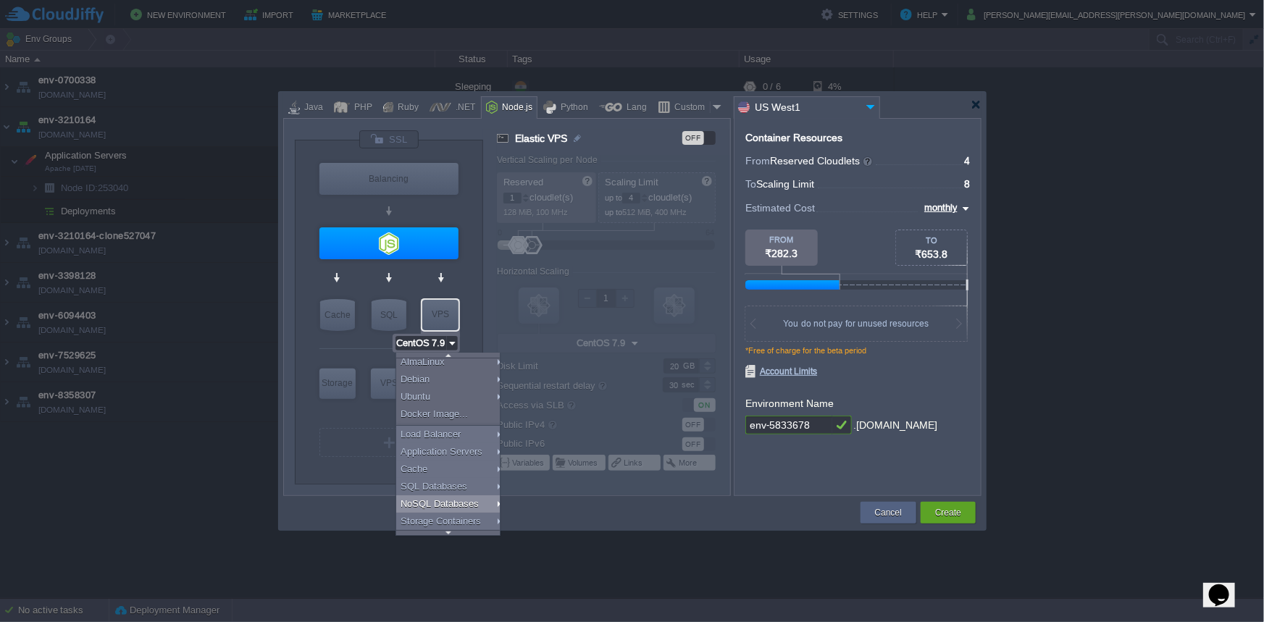
type input "Couchbase CE 7.1.1"
type input "7.1.1"
type input "Stateless"
type input "Couchbase CE 7.1.1"
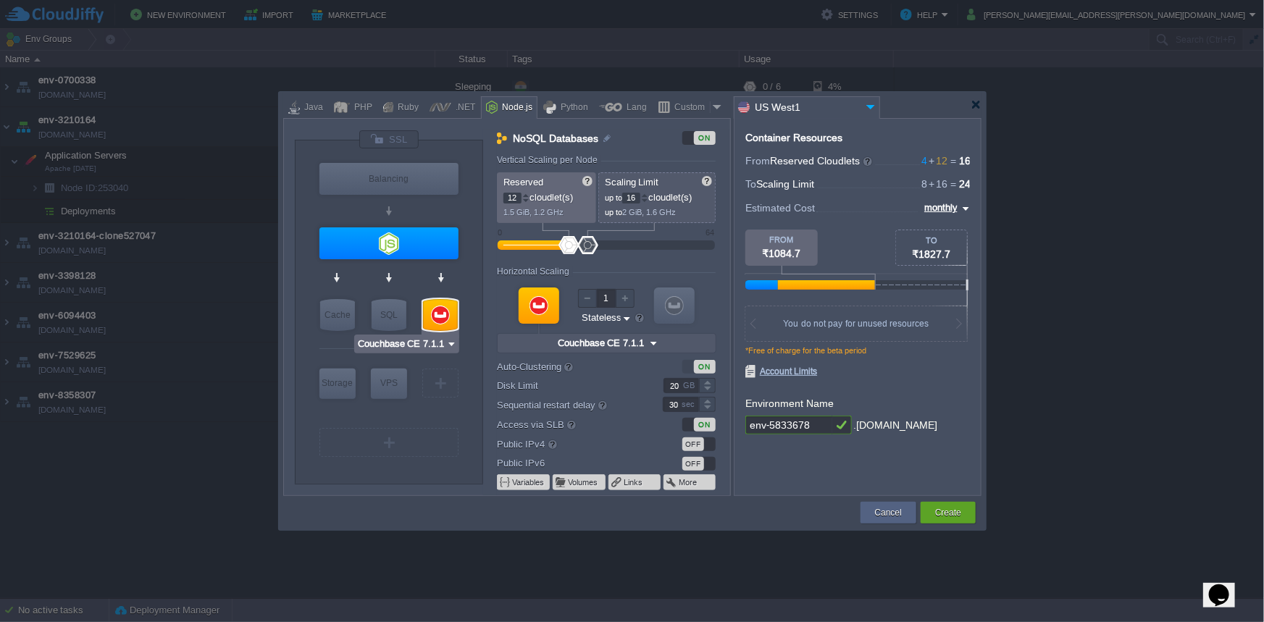
click at [432, 311] on div at bounding box center [440, 315] width 35 height 32
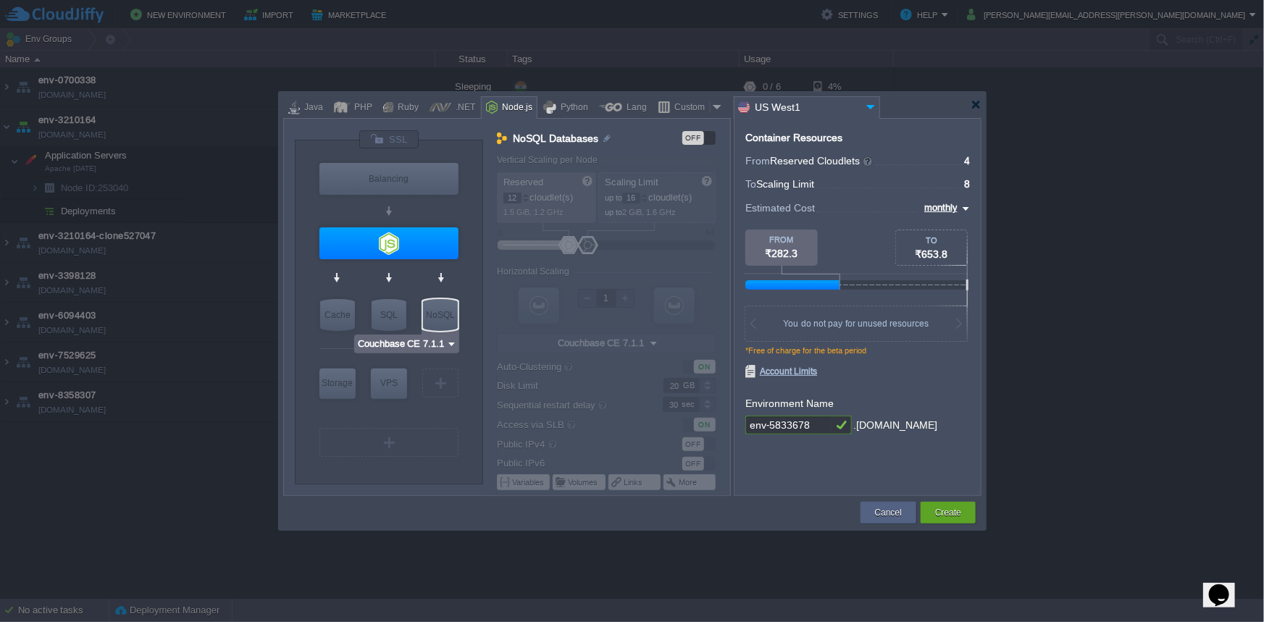
click at [432, 311] on div "NoSQL" at bounding box center [440, 315] width 35 height 32
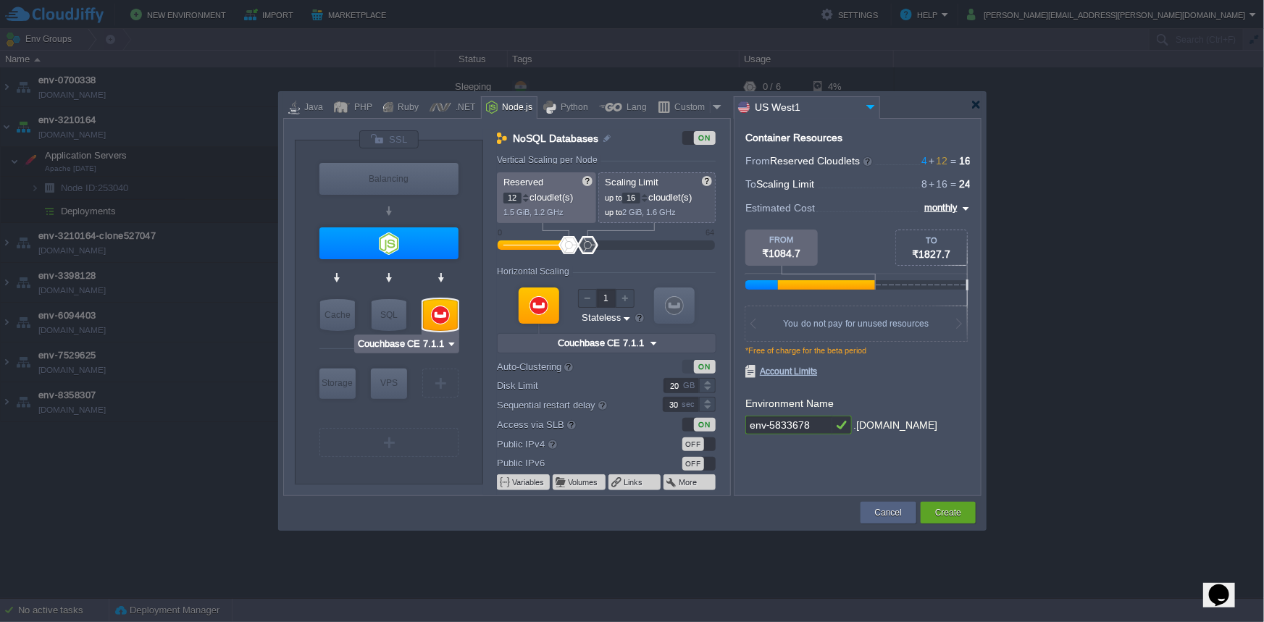
click at [432, 341] on input "Couchbase CE 7.1.1" at bounding box center [401, 344] width 89 height 14
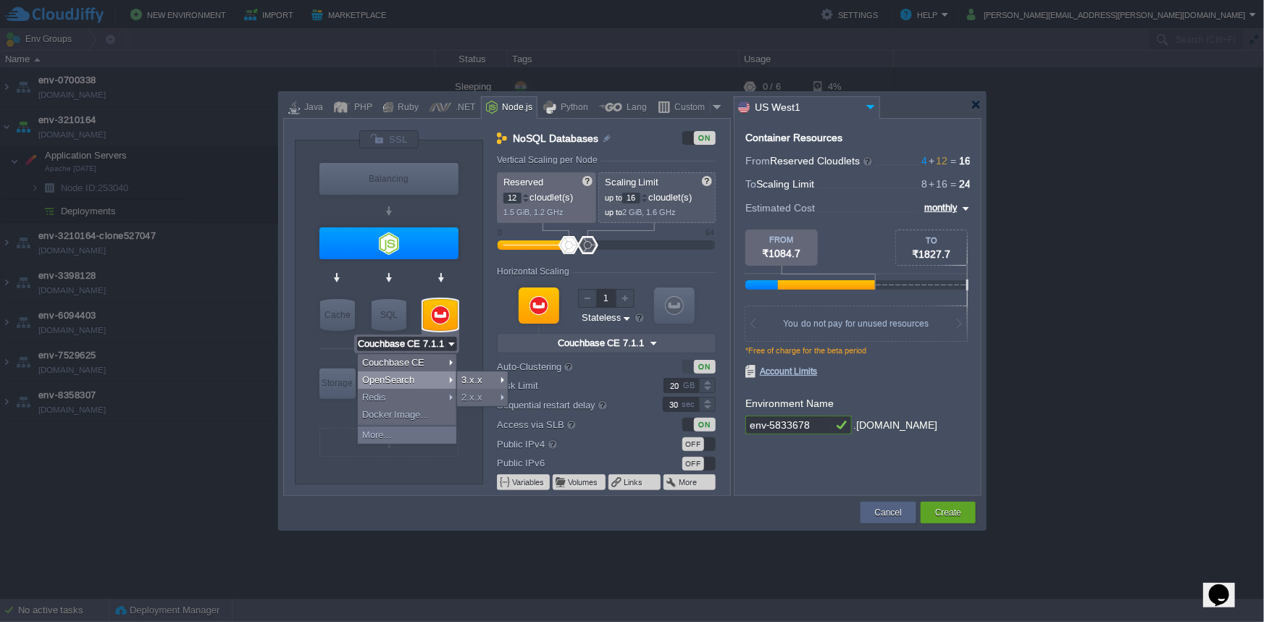
click at [393, 379] on div "OpenSearch" at bounding box center [407, 380] width 99 height 17
type input "NoSQL Databases"
type input "8"
type input "OpenSearch 3.2.0"
type input "Oracle OpenJDK..."
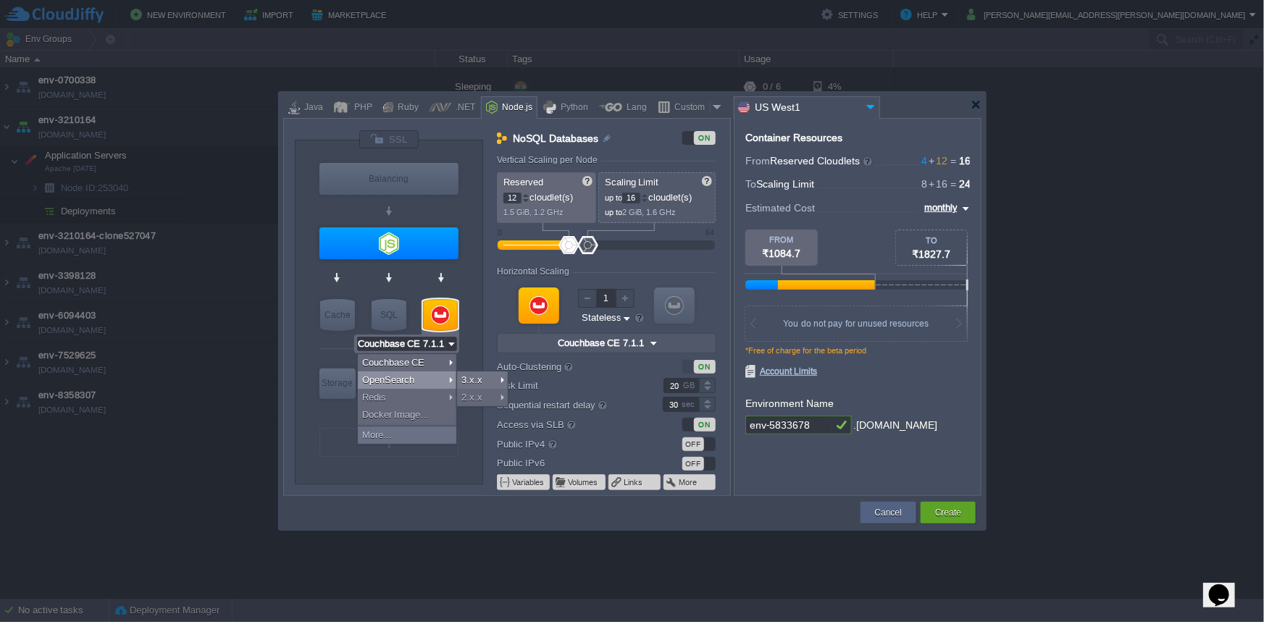
type input "Stateful"
type input "OpenSearch 3.2.0"
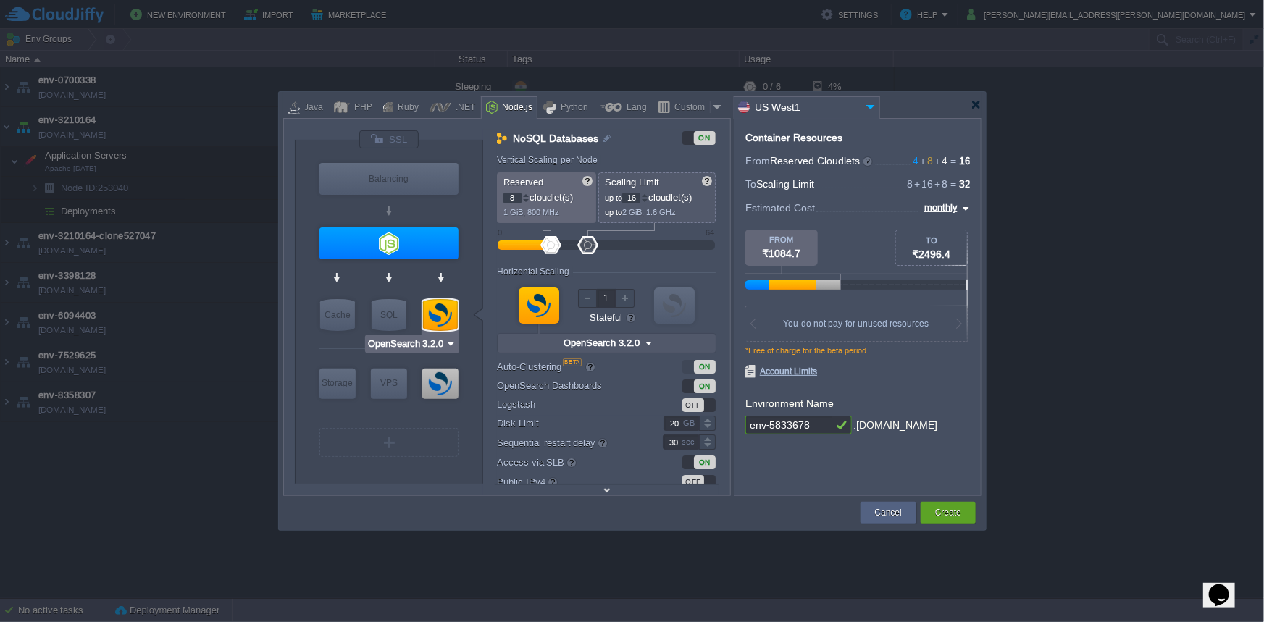
click at [440, 341] on input "OpenSearch 3.2.0" at bounding box center [406, 344] width 78 height 14
click at [398, 401] on div "Redis" at bounding box center [412, 397] width 88 height 17
type input "NoSQL Databases"
type input "1"
type input "4"
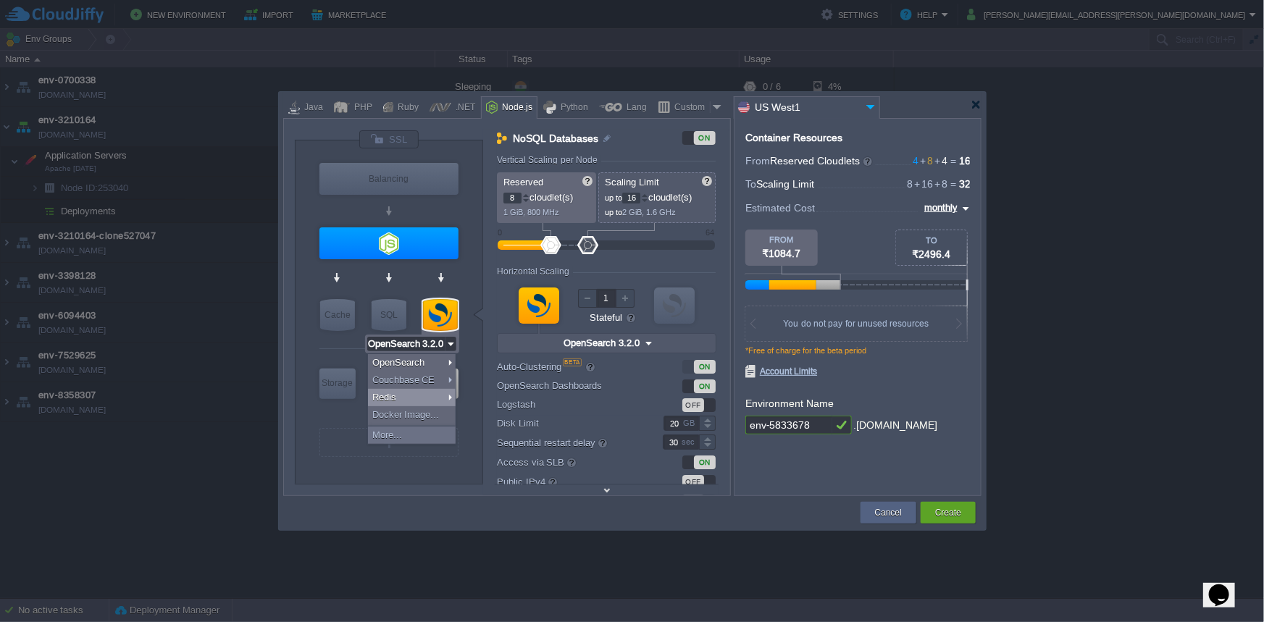
type input "Redis 7.2.4"
type input "7.2.4-almalinux-9"
type input "Stateless"
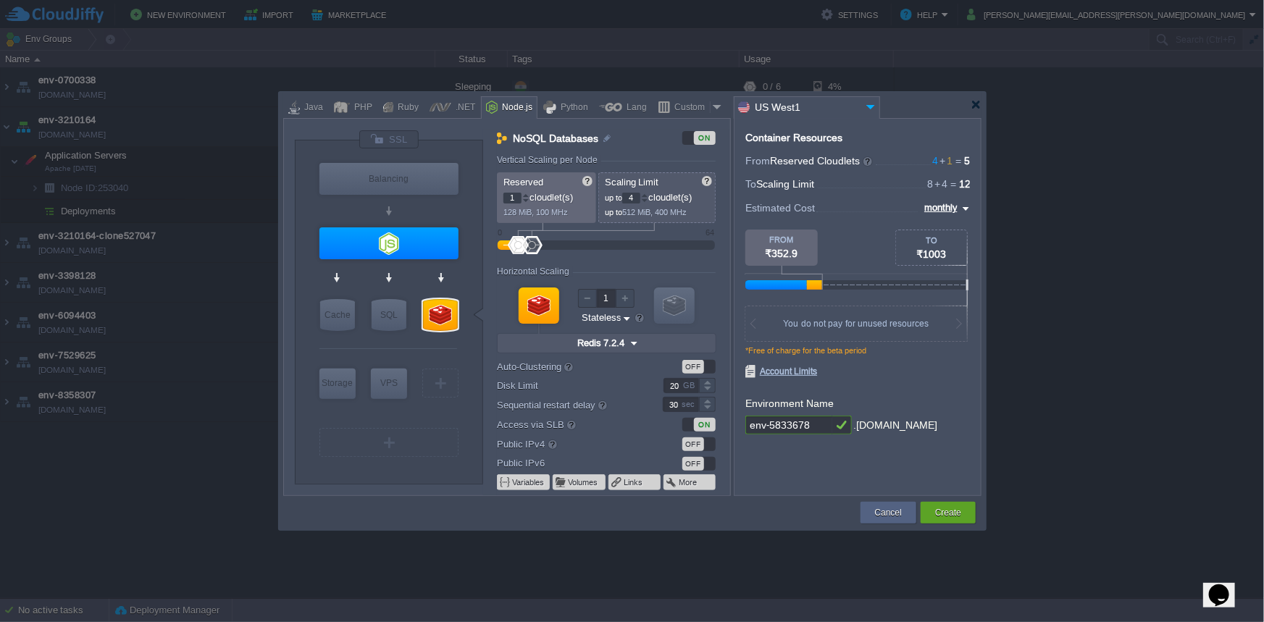
type input "Redis 7.2.4"
click at [444, 348] on input "Redis 7.2.4" at bounding box center [421, 344] width 50 height 14
click at [420, 414] on div "Docker Image..." at bounding box center [437, 414] width 80 height 17
type input "16"
type input "Docker Image"
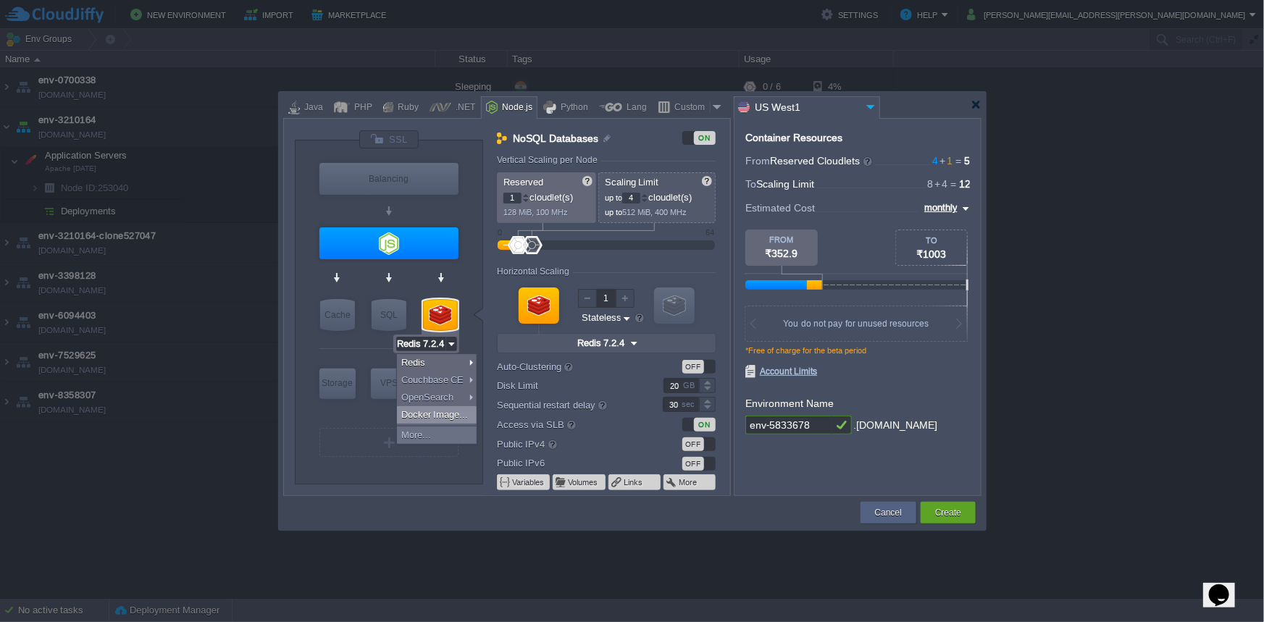
type input "Docker Image"
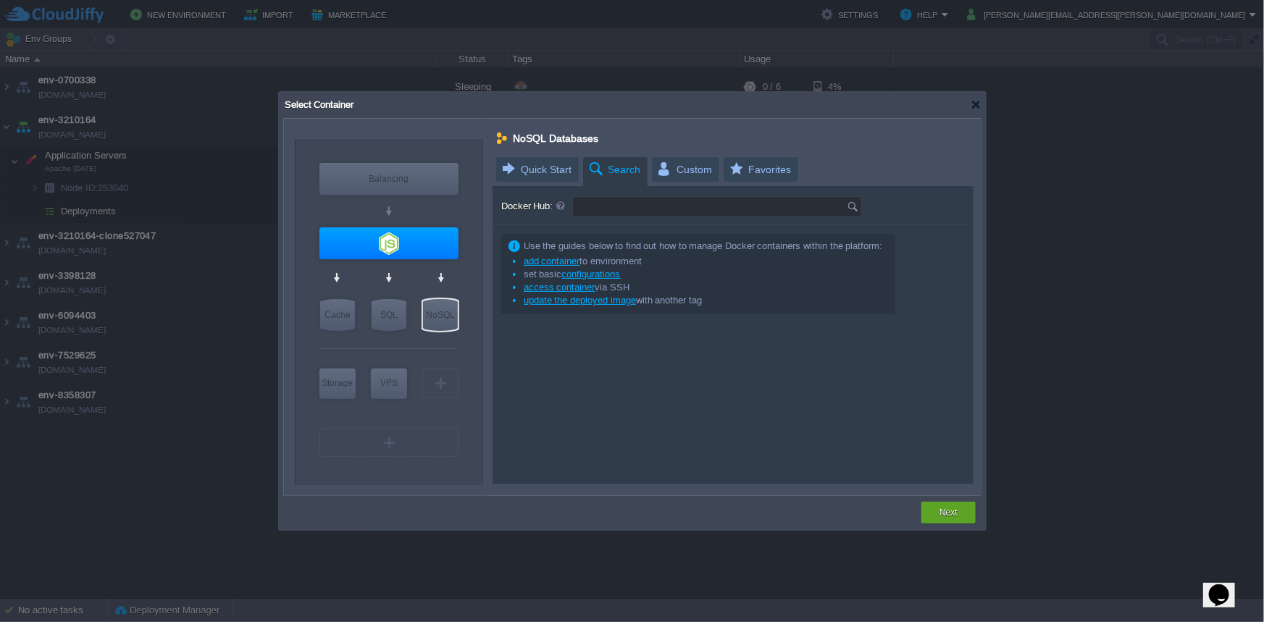
click at [611, 208] on input "Docker Hub:" at bounding box center [710, 207] width 274 height 20
type input "Type repository name"
click at [431, 341] on input "Docker Image" at bounding box center [415, 344] width 61 height 14
click at [412, 440] on div "More..." at bounding box center [425, 435] width 80 height 17
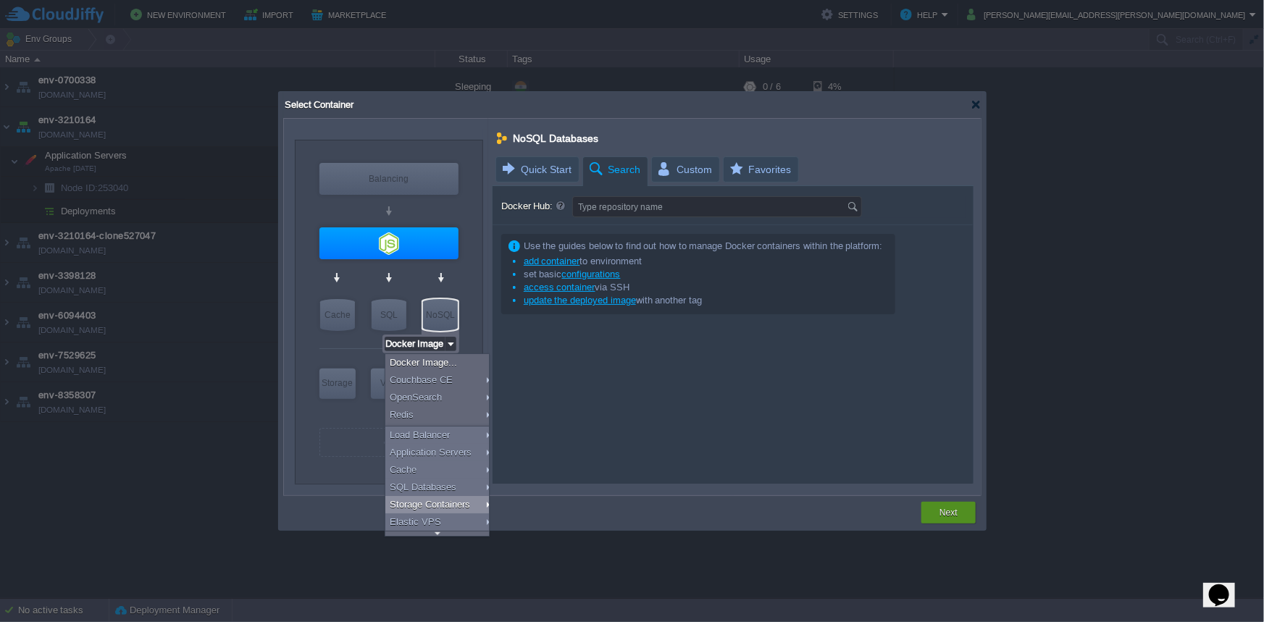
click at [940, 517] on button "Next" at bounding box center [949, 513] width 18 height 14
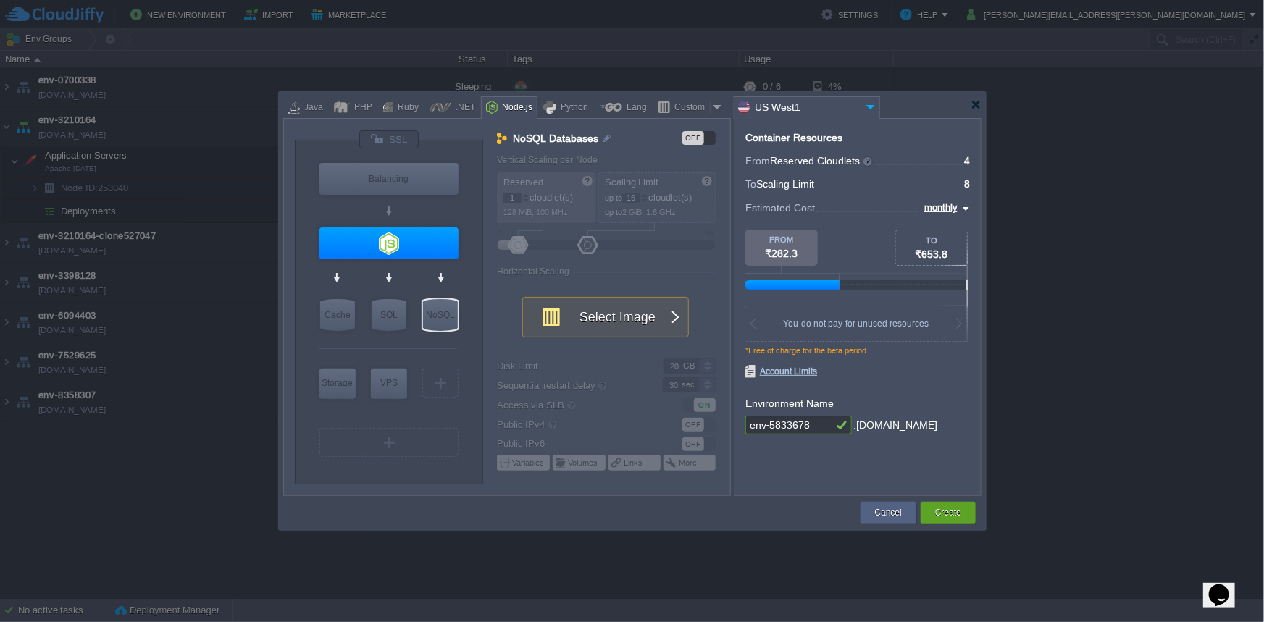
click at [811, 107] on input "US West1" at bounding box center [799, 107] width 128 height 21
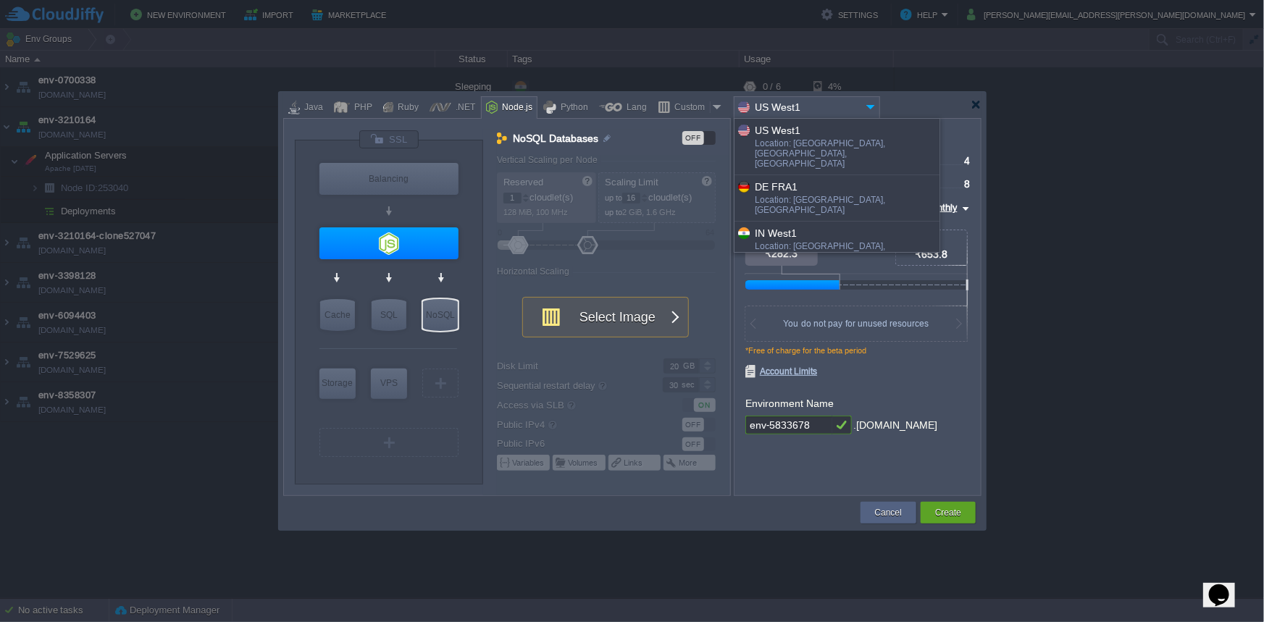
click at [740, 281] on div at bounding box center [746, 290] width 17 height 19
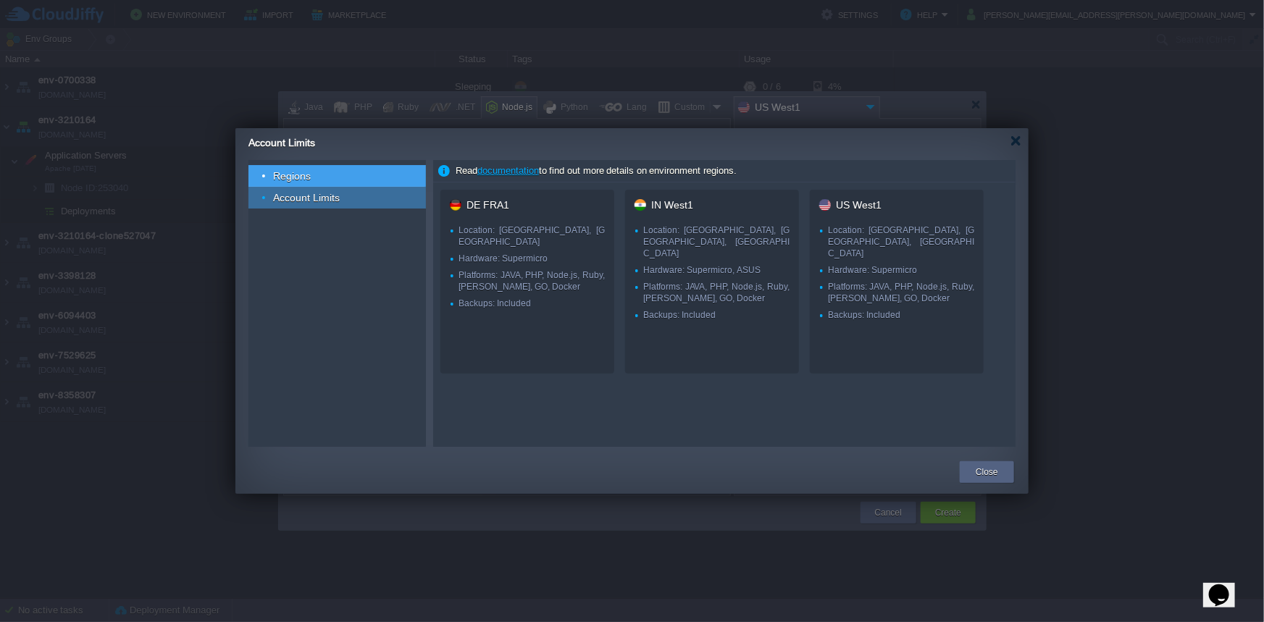
click at [297, 201] on span "Account Limits" at bounding box center [307, 197] width 70 height 13
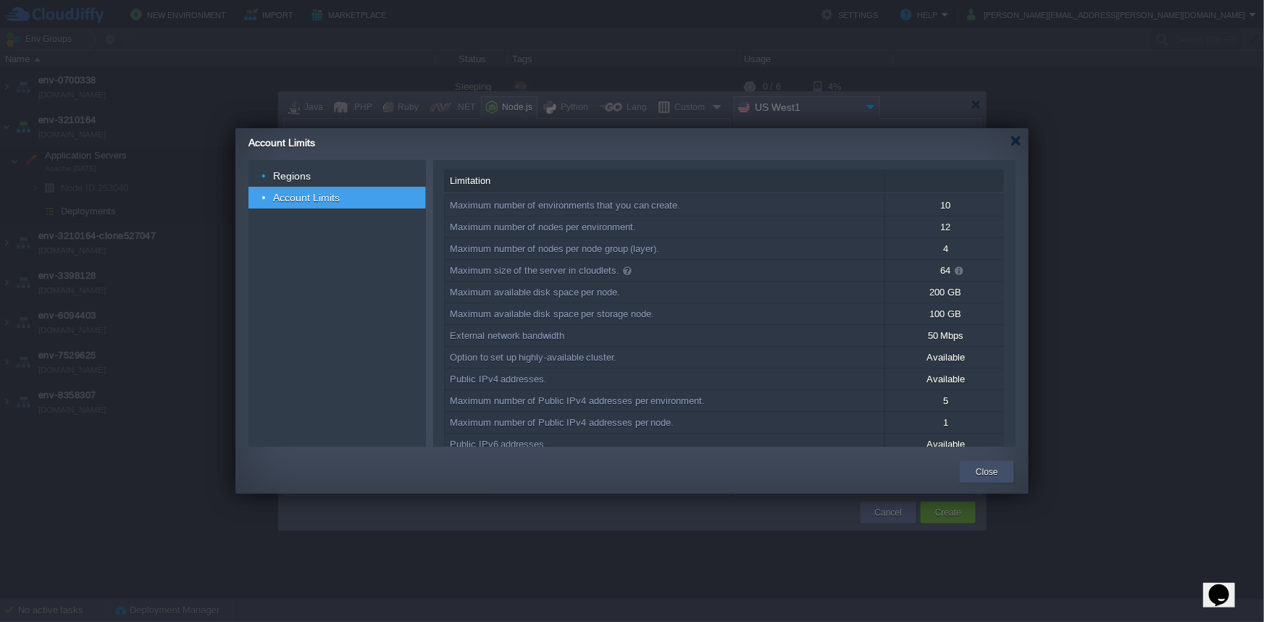
click at [989, 479] on button "Close" at bounding box center [987, 472] width 22 height 14
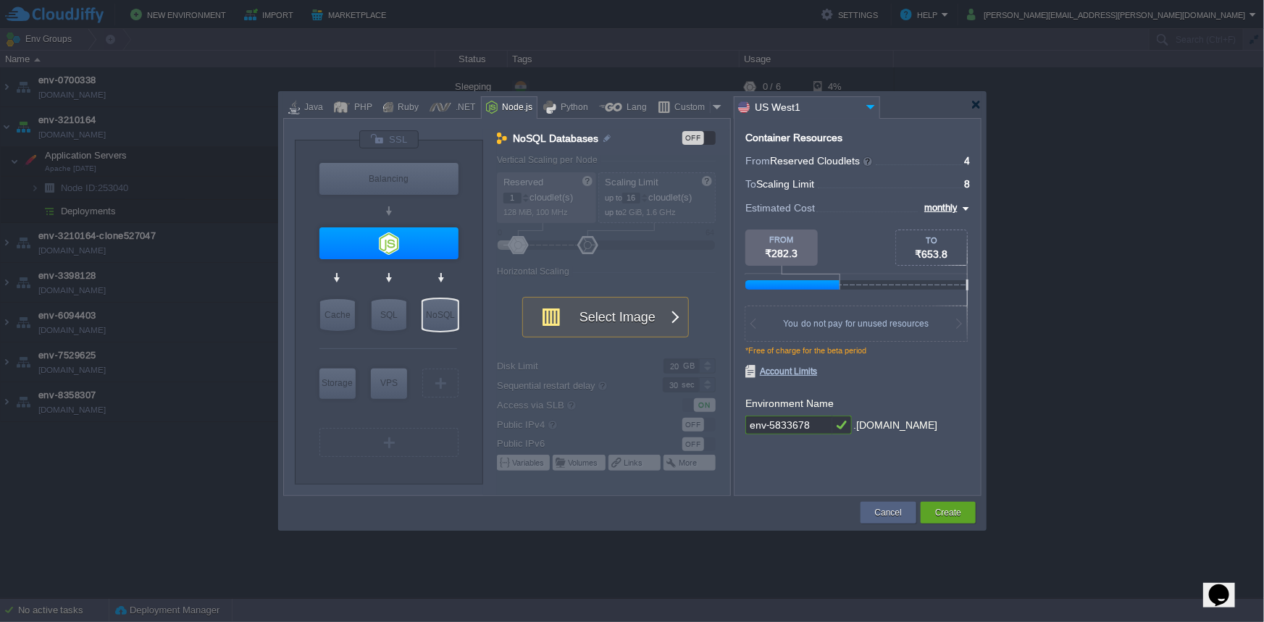
click at [969, 109] on div at bounding box center [632, 105] width 698 height 26
click at [971, 109] on div at bounding box center [976, 104] width 11 height 11
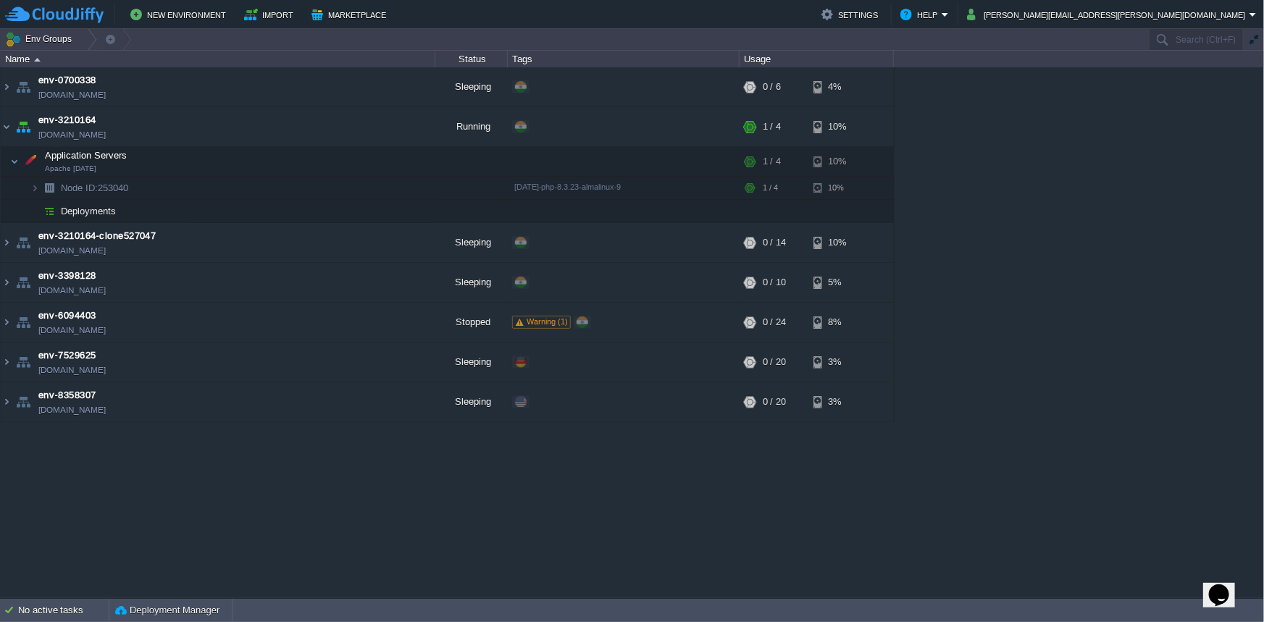
click at [258, 9] on button "Import" at bounding box center [271, 14] width 54 height 17
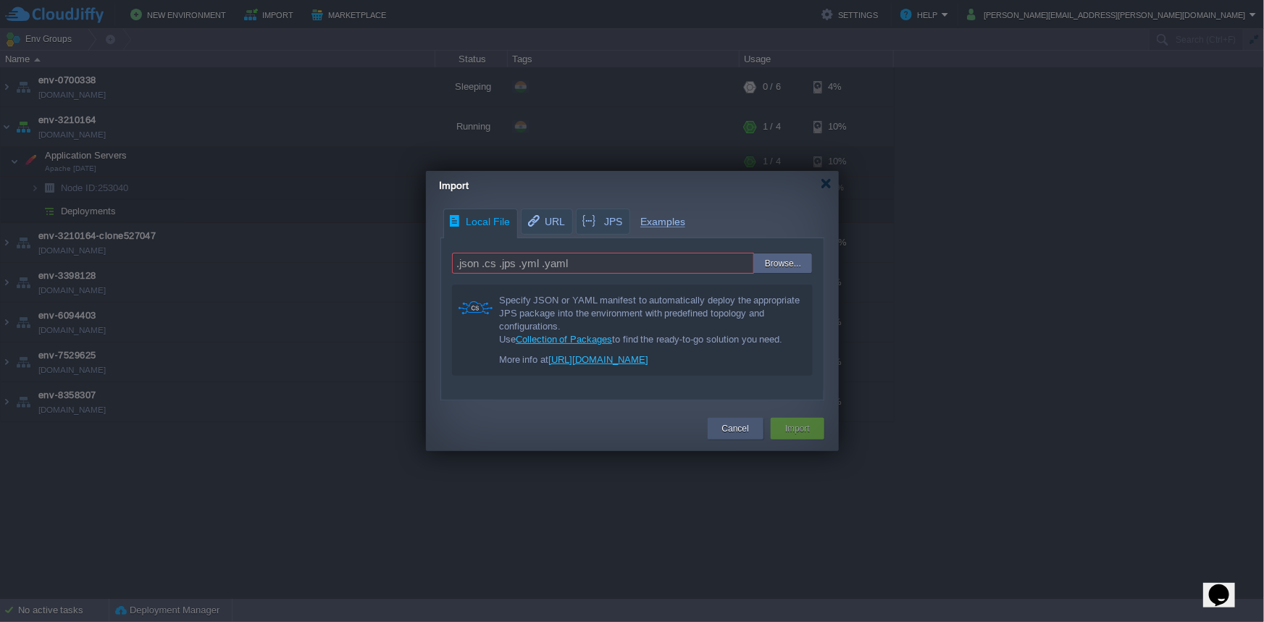
drag, startPoint x: 756, startPoint y: 437, endPoint x: 646, endPoint y: 402, distance: 115.5
click at [748, 433] on div "Cancel" at bounding box center [736, 429] width 56 height 22
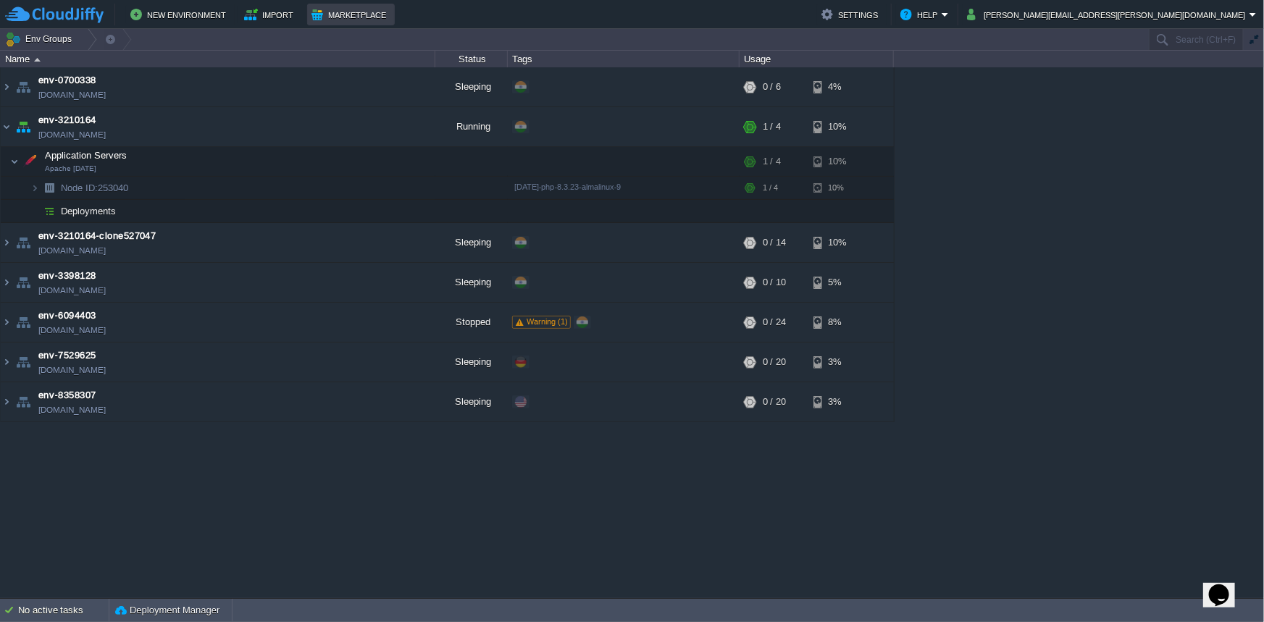
click at [380, 25] on td "Marketplace" at bounding box center [351, 15] width 88 height 22
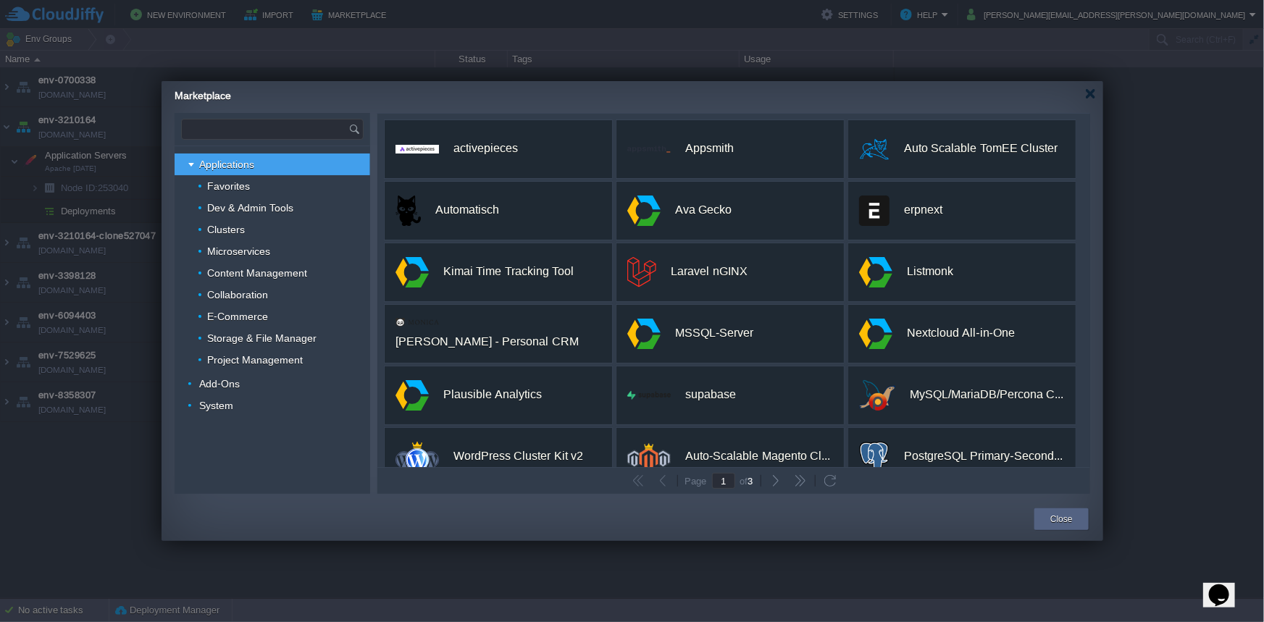
click at [297, 133] on input "text" at bounding box center [265, 130] width 167 height 20
type input "m"
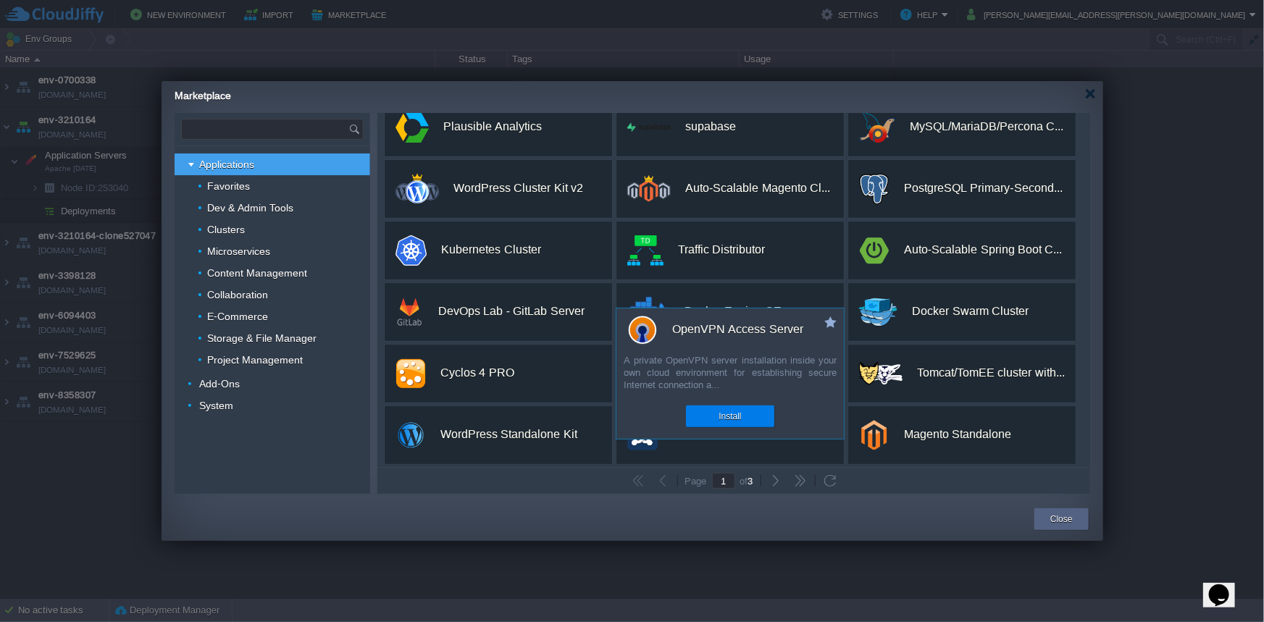
scroll to position [271, 0]
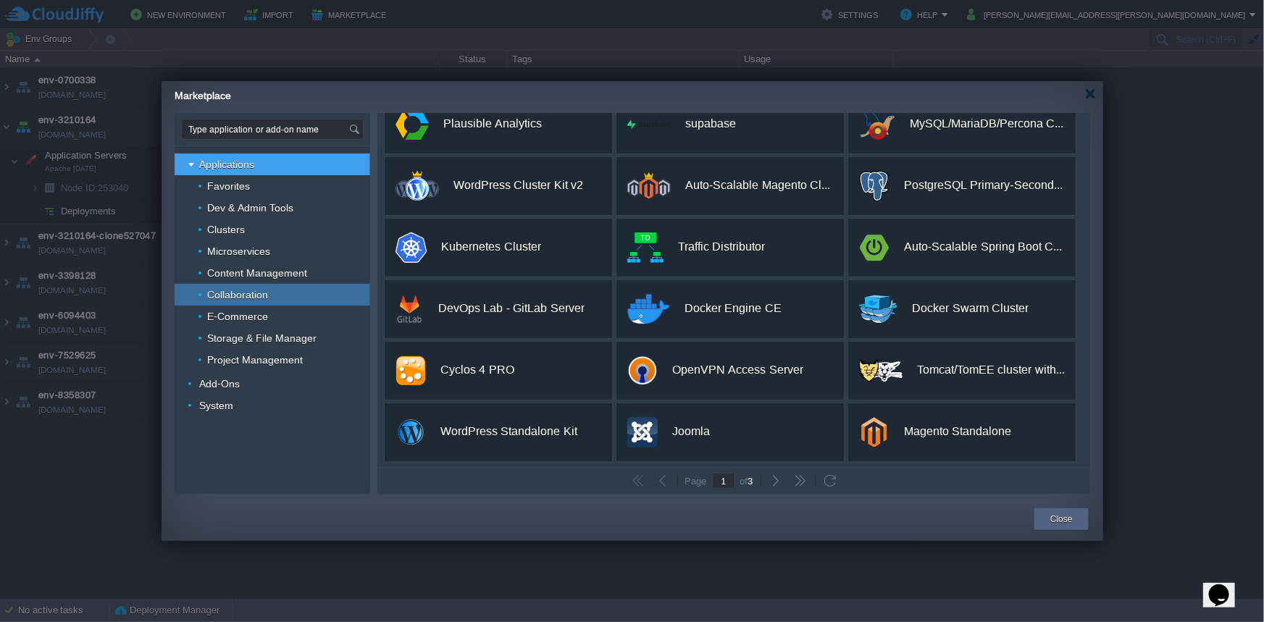
click at [218, 284] on div "Collaboration" at bounding box center [273, 295] width 196 height 22
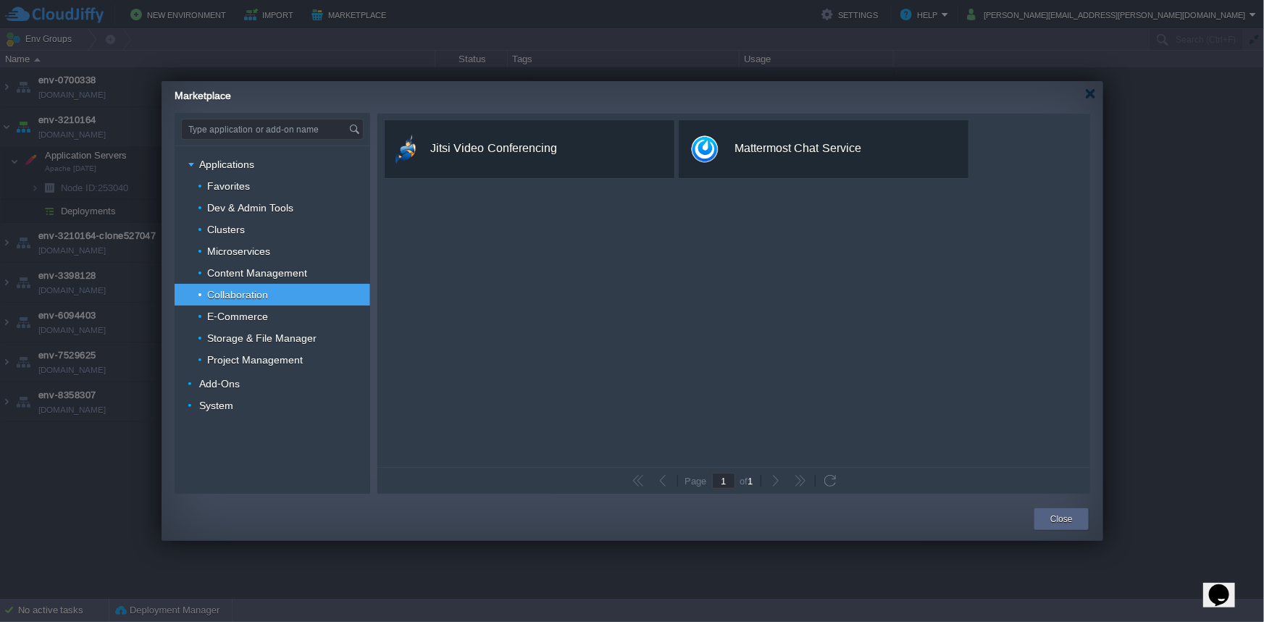
scroll to position [0, 0]
click at [214, 317] on span "E-Commerce" at bounding box center [238, 316] width 64 height 13
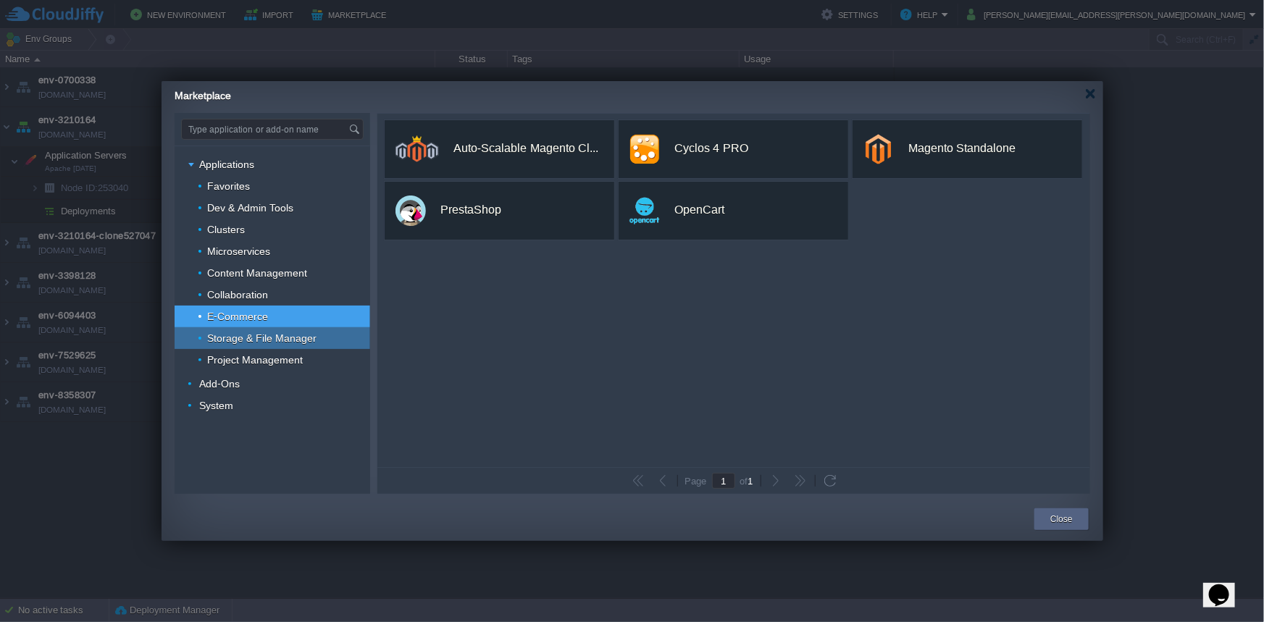
click at [216, 329] on div "Storage & File Manager" at bounding box center [273, 338] width 196 height 22
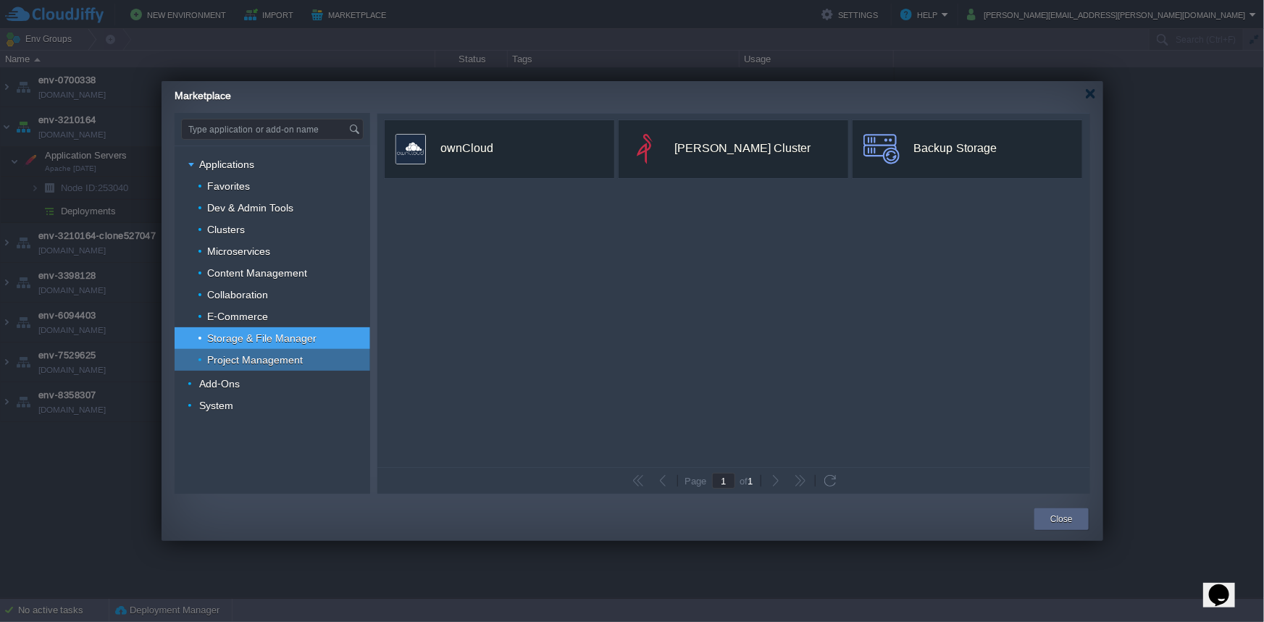
click at [217, 351] on div "Project Management" at bounding box center [273, 360] width 196 height 22
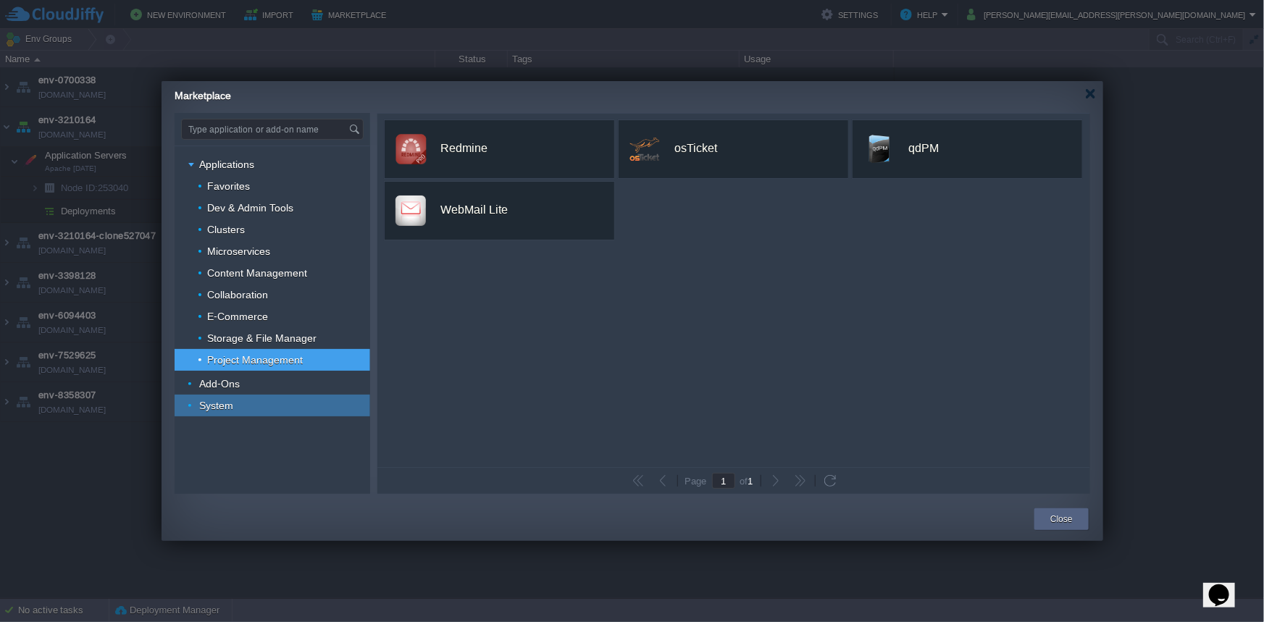
click at [213, 395] on div "System" at bounding box center [273, 406] width 196 height 22
type input "Type application or add-on name"
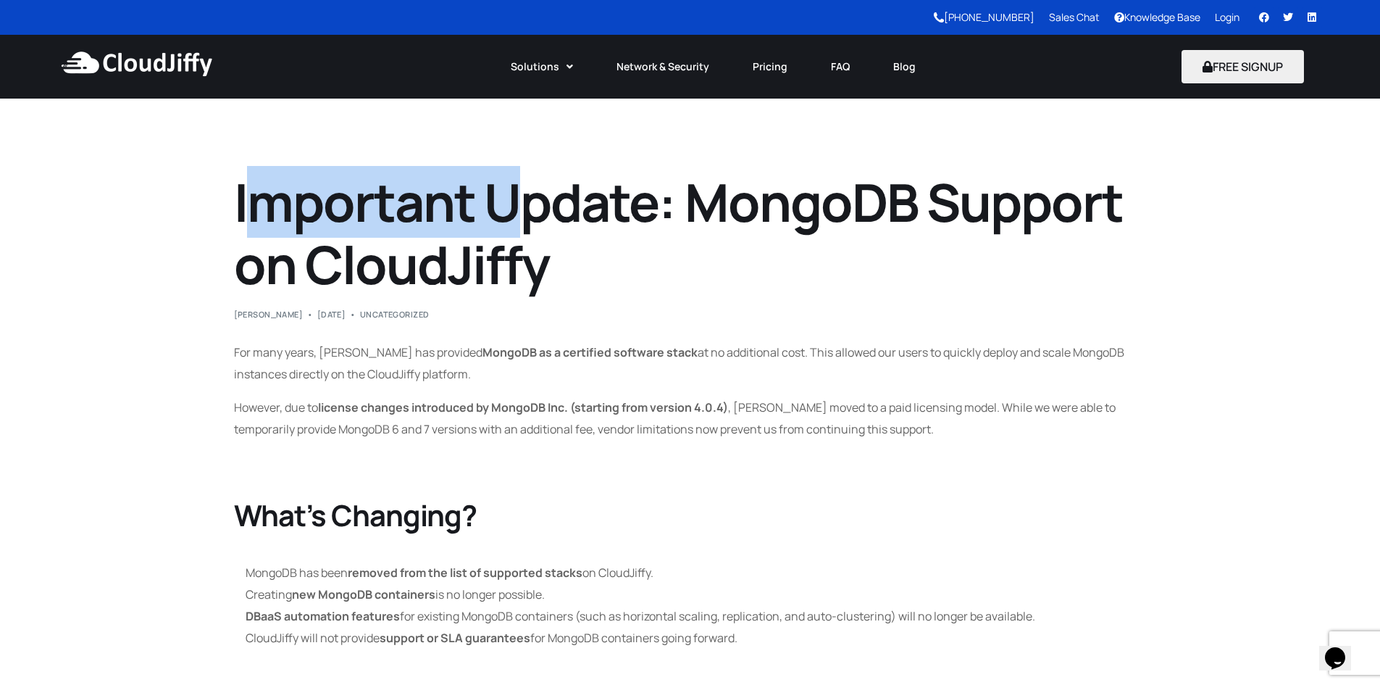
drag, startPoint x: 243, startPoint y: 210, endPoint x: 519, endPoint y: 196, distance: 275.7
click at [519, 196] on h1 "Important Update: MongoDB Support on CloudJiffy" at bounding box center [690, 233] width 913 height 125
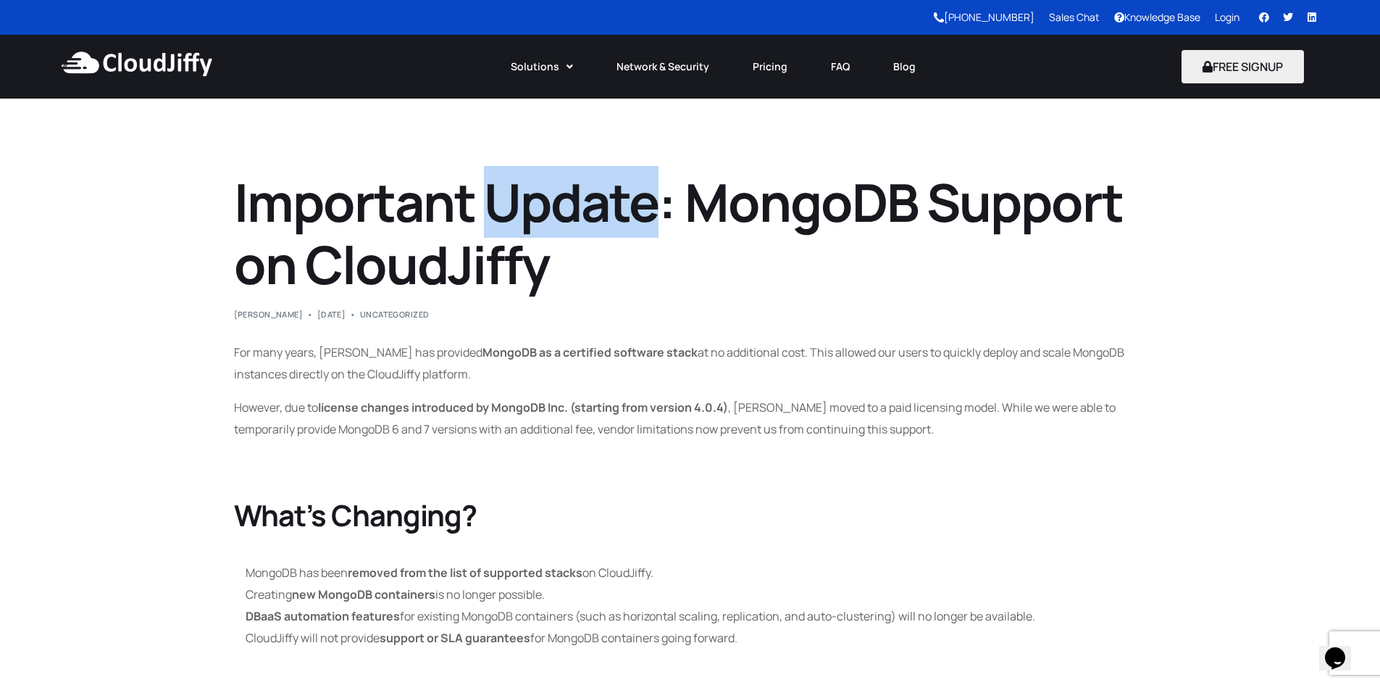
click at [519, 196] on h1 "Important Update: MongoDB Support on CloudJiffy" at bounding box center [690, 233] width 913 height 125
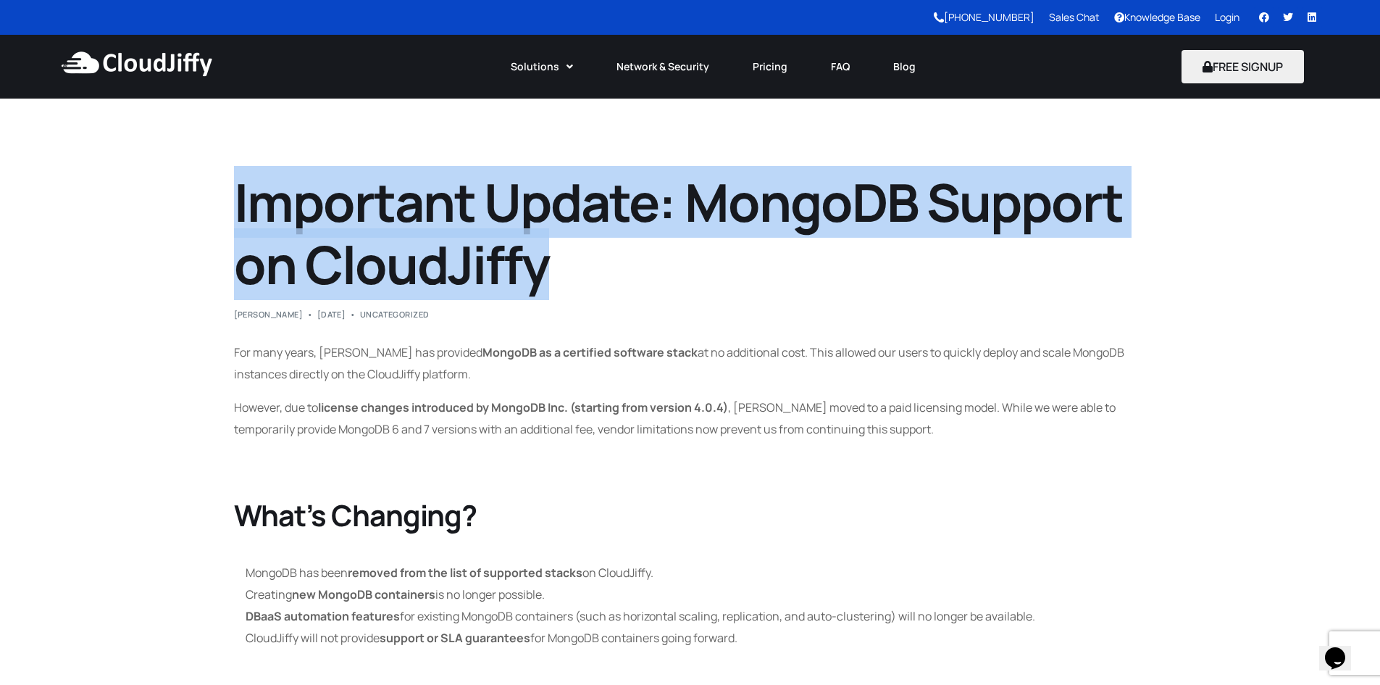
click at [519, 196] on h1 "Important Update: MongoDB Support on CloudJiffy" at bounding box center [690, 233] width 913 height 125
click at [478, 233] on h1 "Important Update: MongoDB Support on CloudJiffy" at bounding box center [690, 233] width 913 height 125
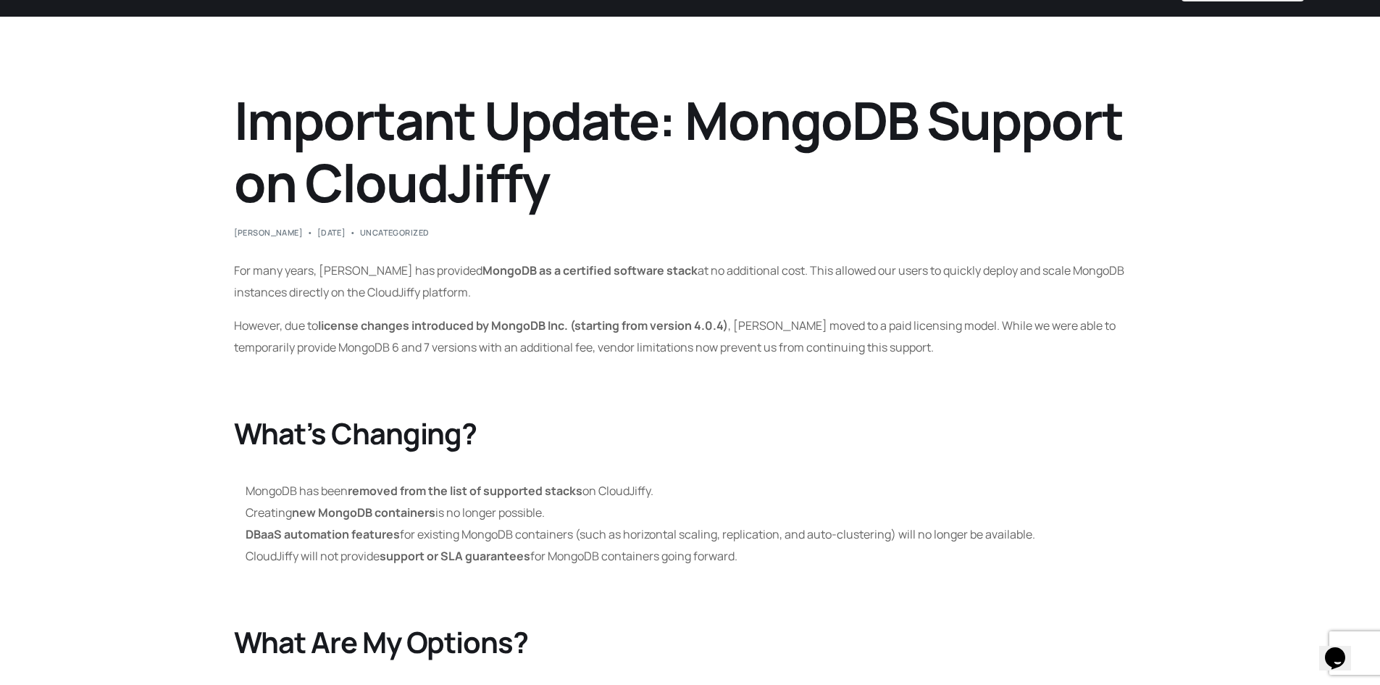
scroll to position [130, 0]
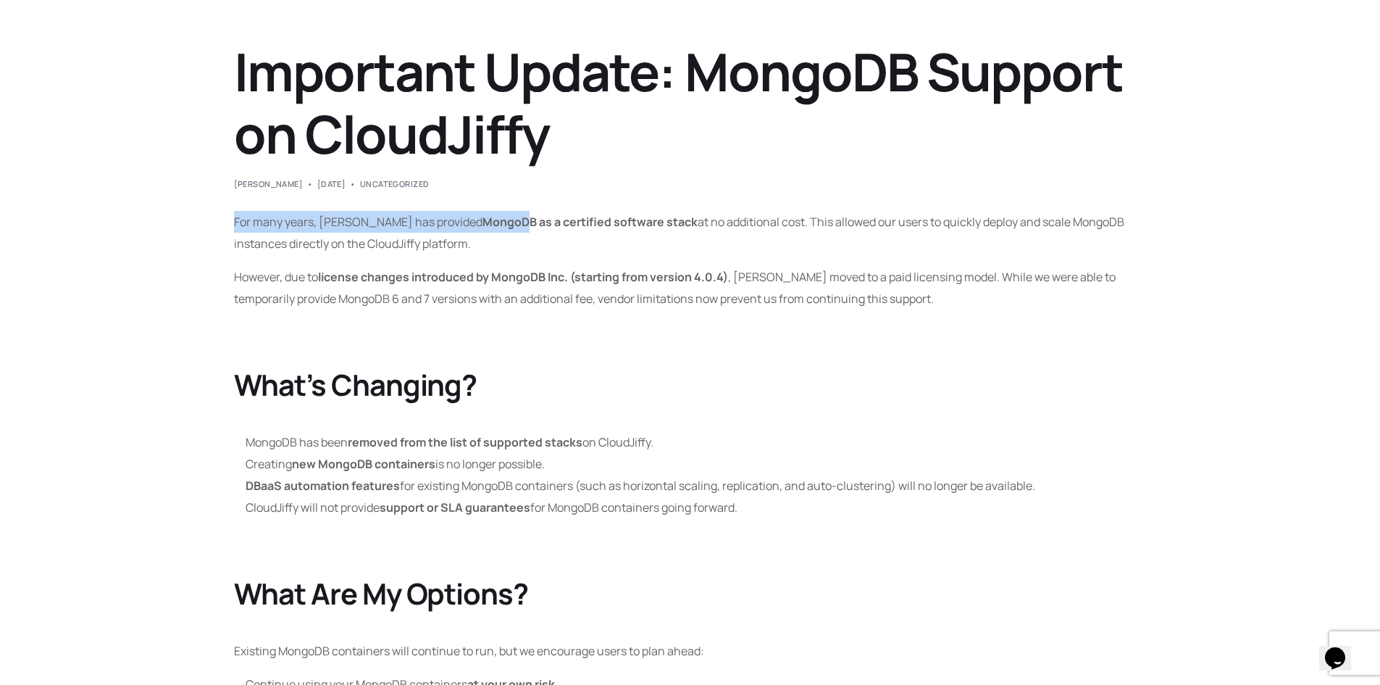
drag, startPoint x: 223, startPoint y: 217, endPoint x: 546, endPoint y: 213, distance: 322.4
click at [546, 214] on strong "MongoDB as a certified software stack" at bounding box center [590, 222] width 215 height 16
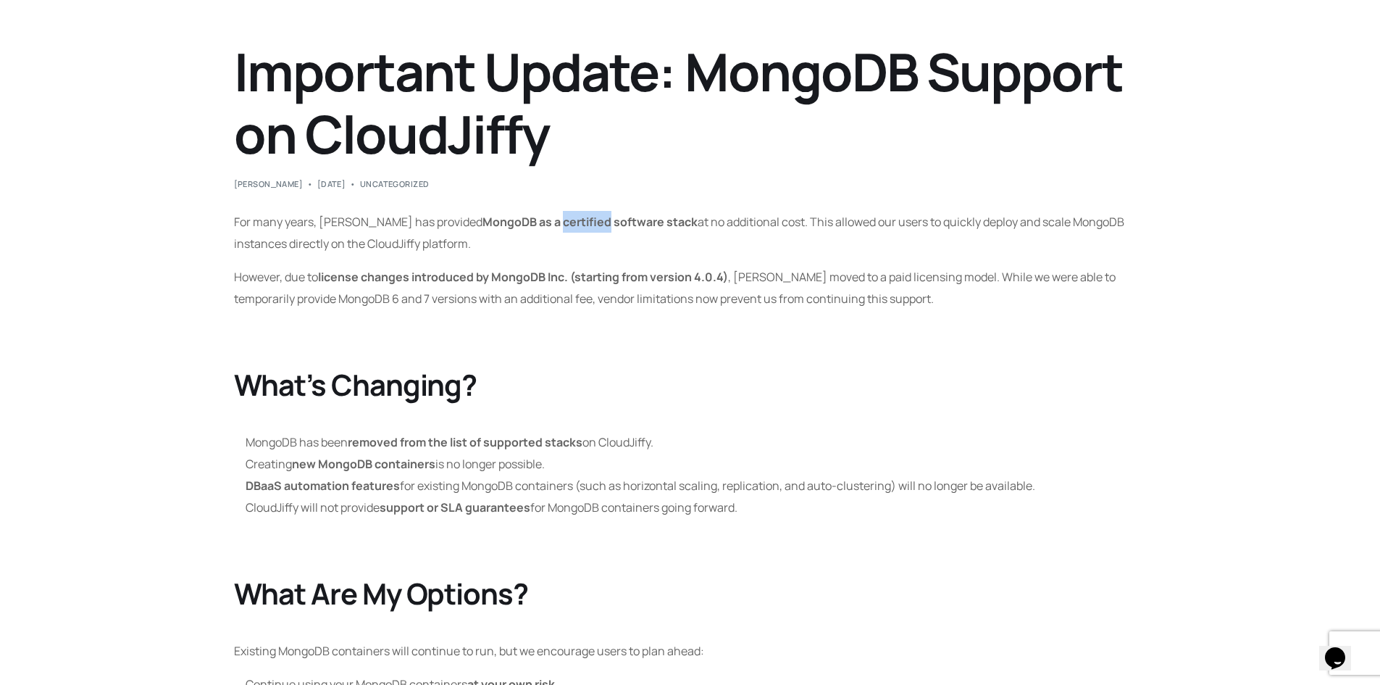
click at [546, 214] on strong "MongoDB as a certified software stack" at bounding box center [590, 222] width 215 height 16
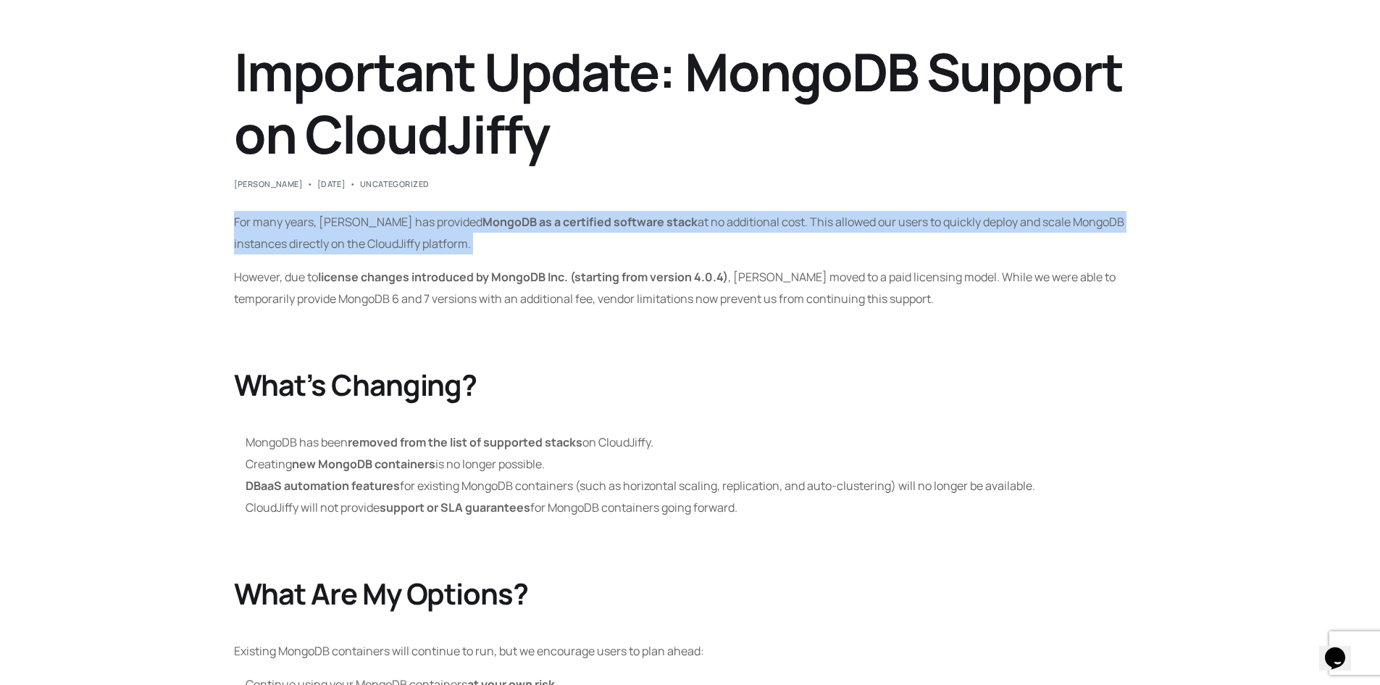
click at [546, 214] on strong "MongoDB as a certified software stack" at bounding box center [590, 222] width 215 height 16
click at [677, 218] on p "For many years, CloudJiffy has provided MongoDB as a certified software stack a…" at bounding box center [690, 232] width 913 height 43
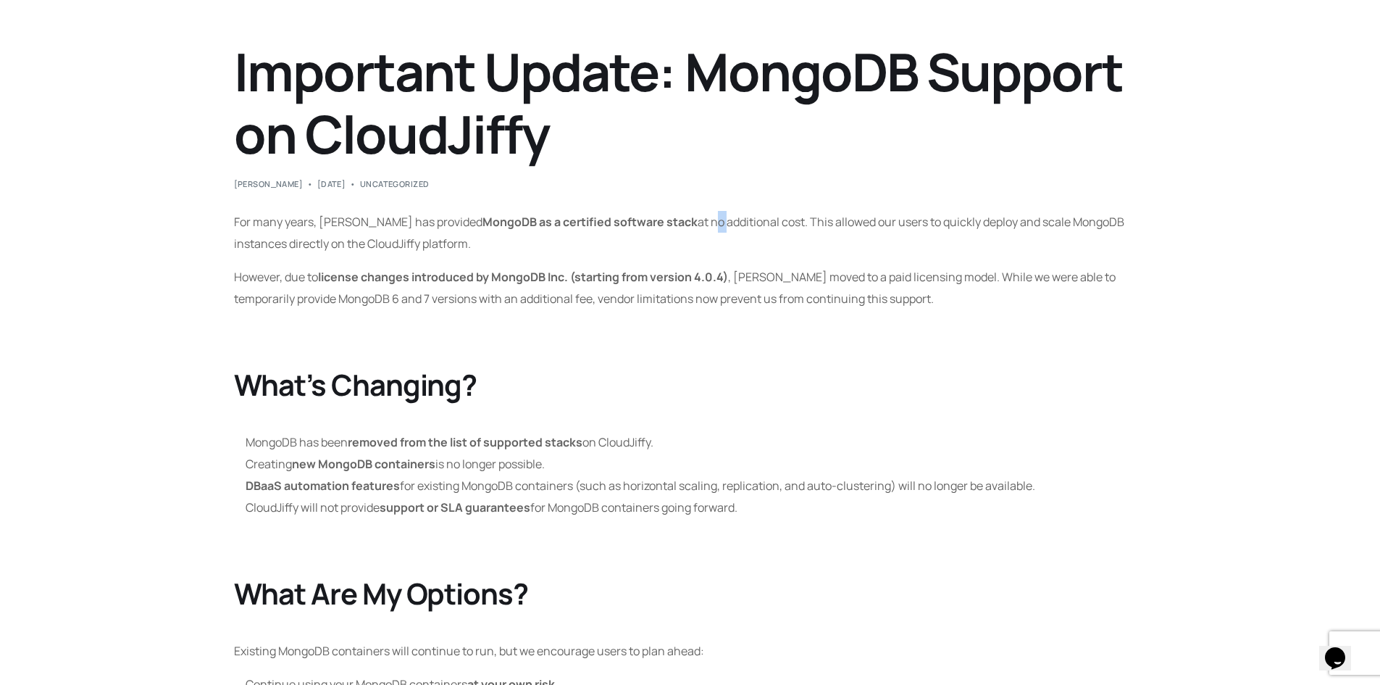
click at [677, 218] on p "For many years, CloudJiffy has provided MongoDB as a certified software stack a…" at bounding box center [690, 232] width 913 height 43
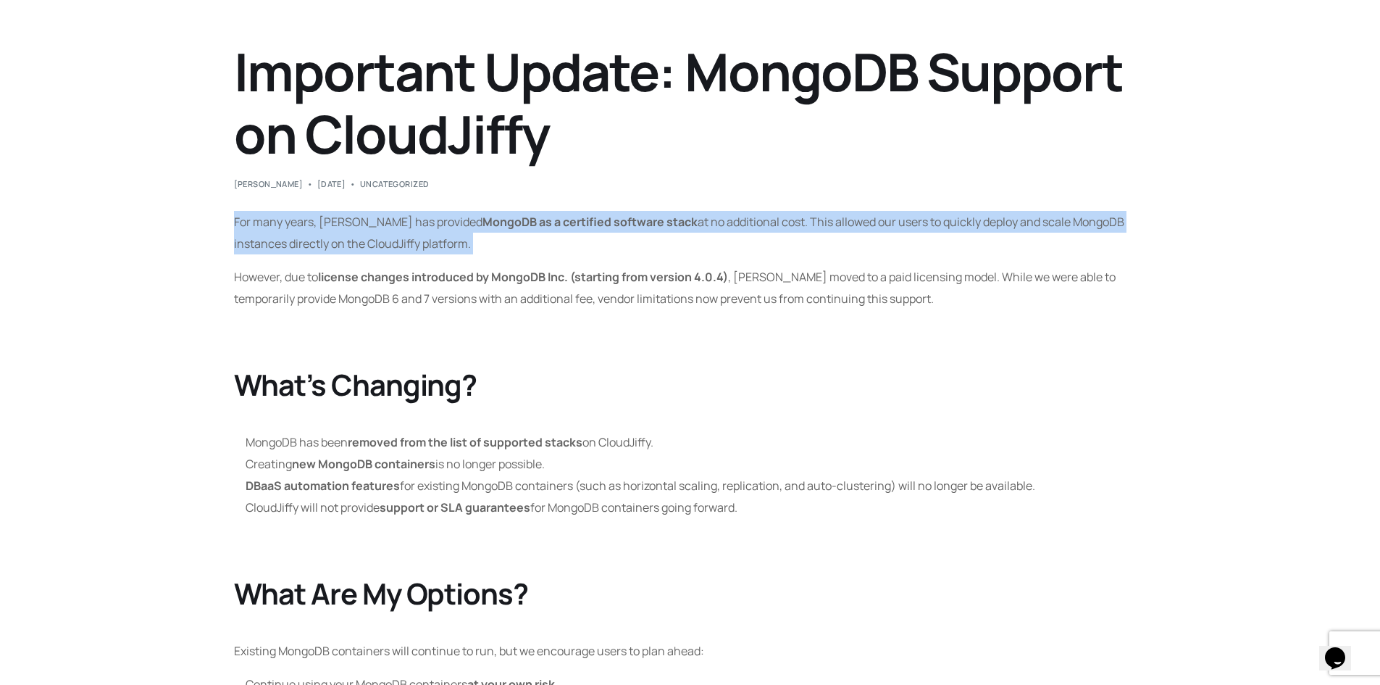
click at [677, 218] on p "For many years, CloudJiffy has provided MongoDB as a certified software stack a…" at bounding box center [690, 232] width 913 height 43
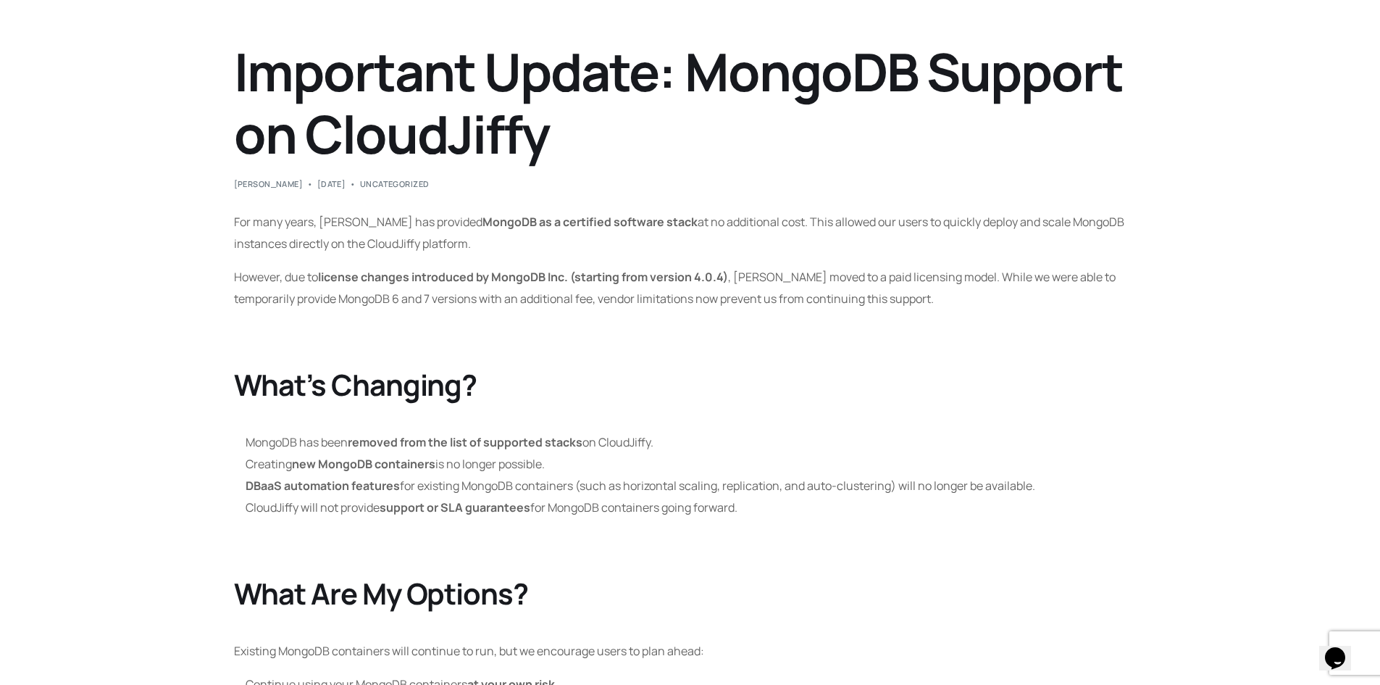
click at [484, 271] on strong "license changes introduced by MongoDB Inc. (starting from version 4.0.4)" at bounding box center [523, 277] width 410 height 16
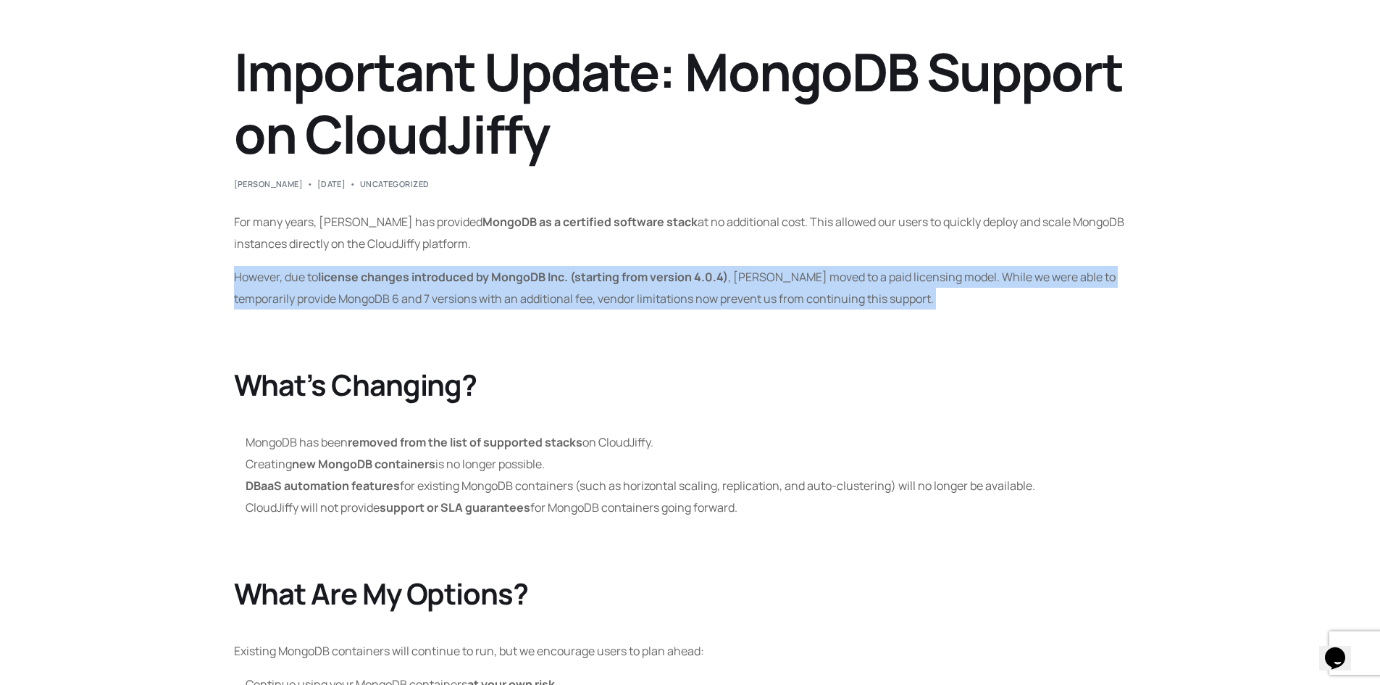
click at [484, 271] on strong "license changes introduced by MongoDB Inc. (starting from version 4.0.4)" at bounding box center [523, 277] width 410 height 16
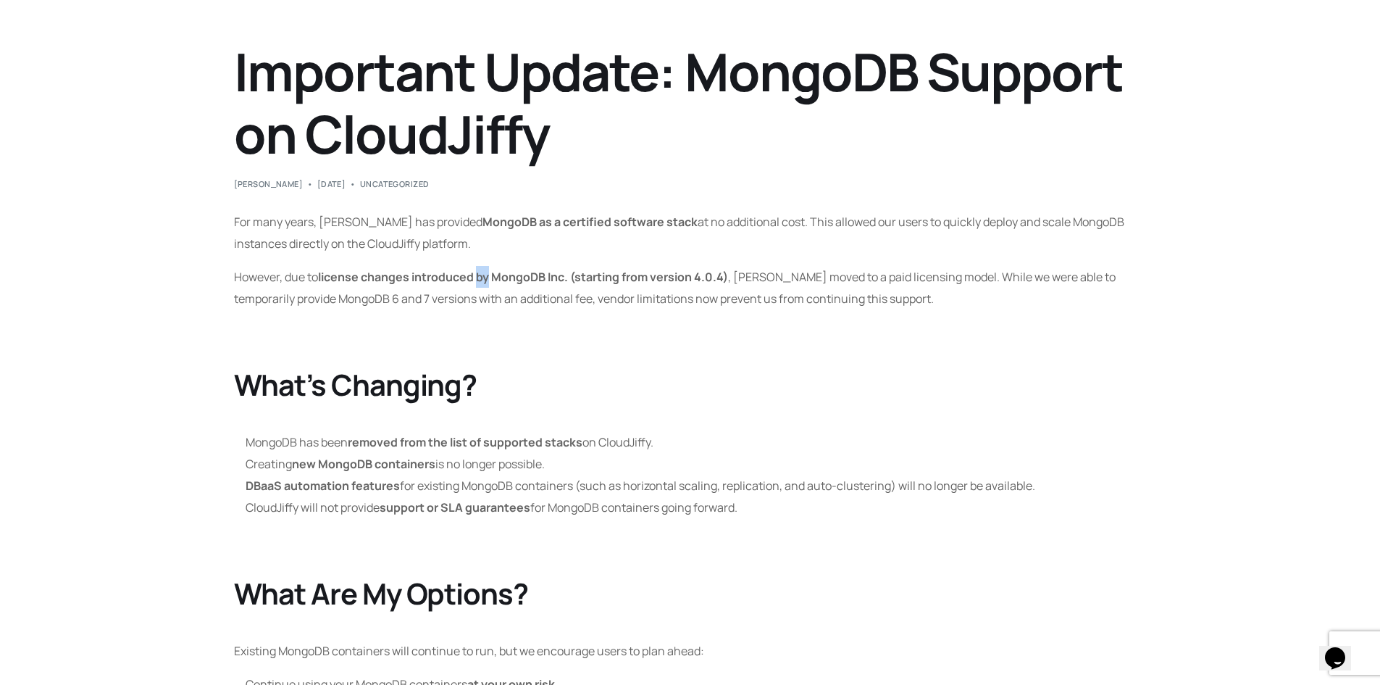
click at [484, 271] on strong "license changes introduced by MongoDB Inc. (starting from version 4.0.4)" at bounding box center [523, 277] width 410 height 16
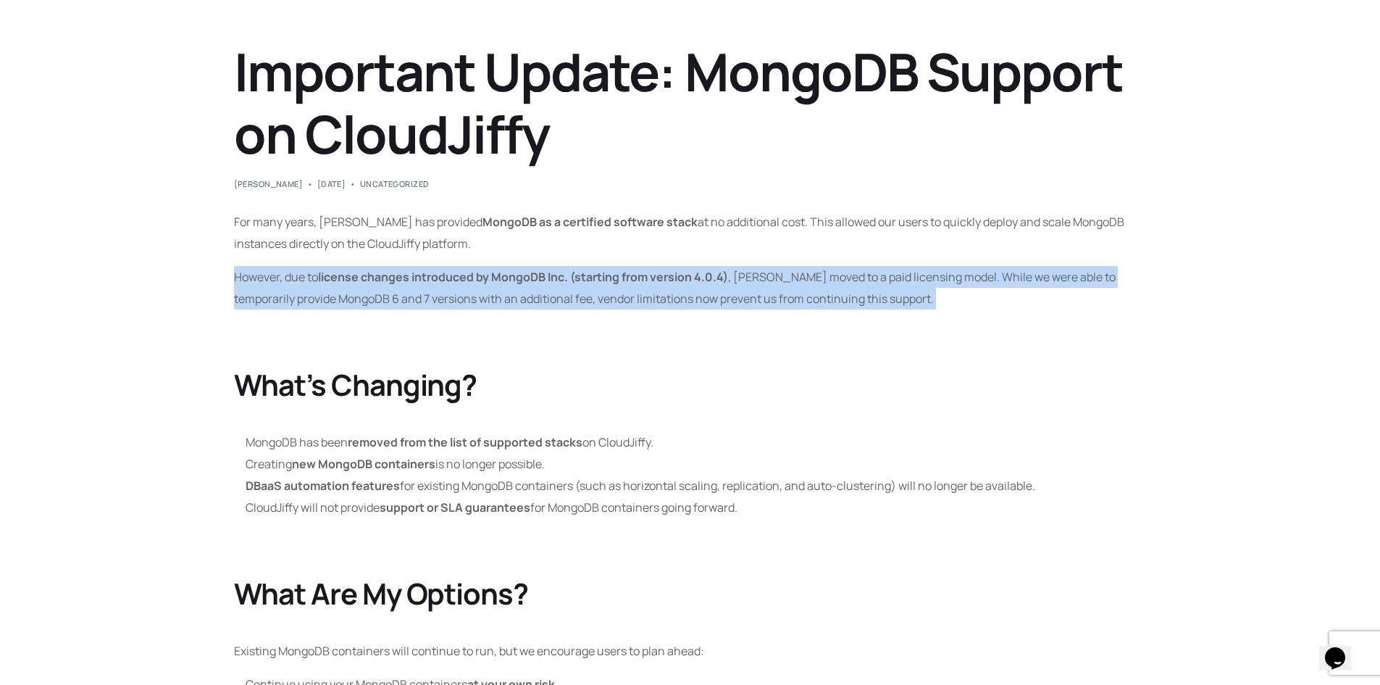
click at [484, 271] on strong "license changes introduced by MongoDB Inc. (starting from version 4.0.4)" at bounding box center [523, 277] width 410 height 16
click at [423, 275] on strong "license changes introduced by MongoDB Inc. (starting from version 4.0.4)" at bounding box center [523, 277] width 410 height 16
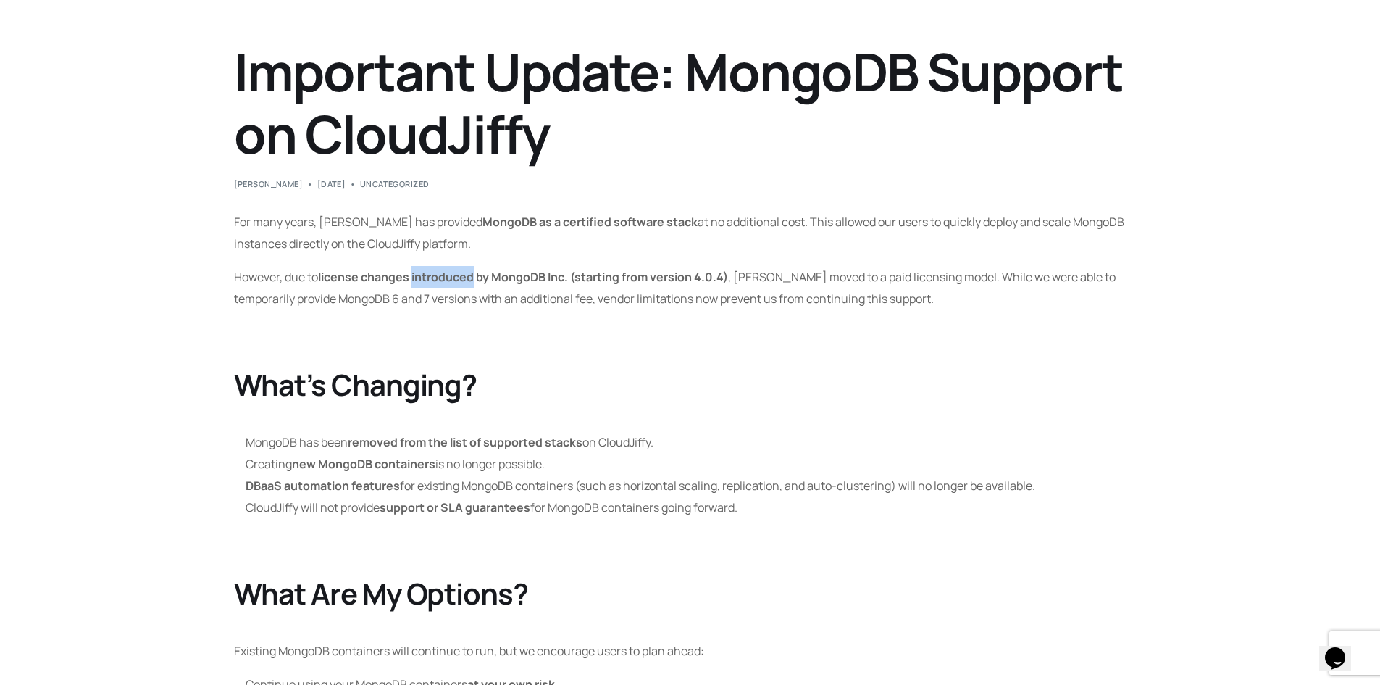
click at [423, 275] on strong "license changes introduced by MongoDB Inc. (starting from version 4.0.4)" at bounding box center [523, 277] width 410 height 16
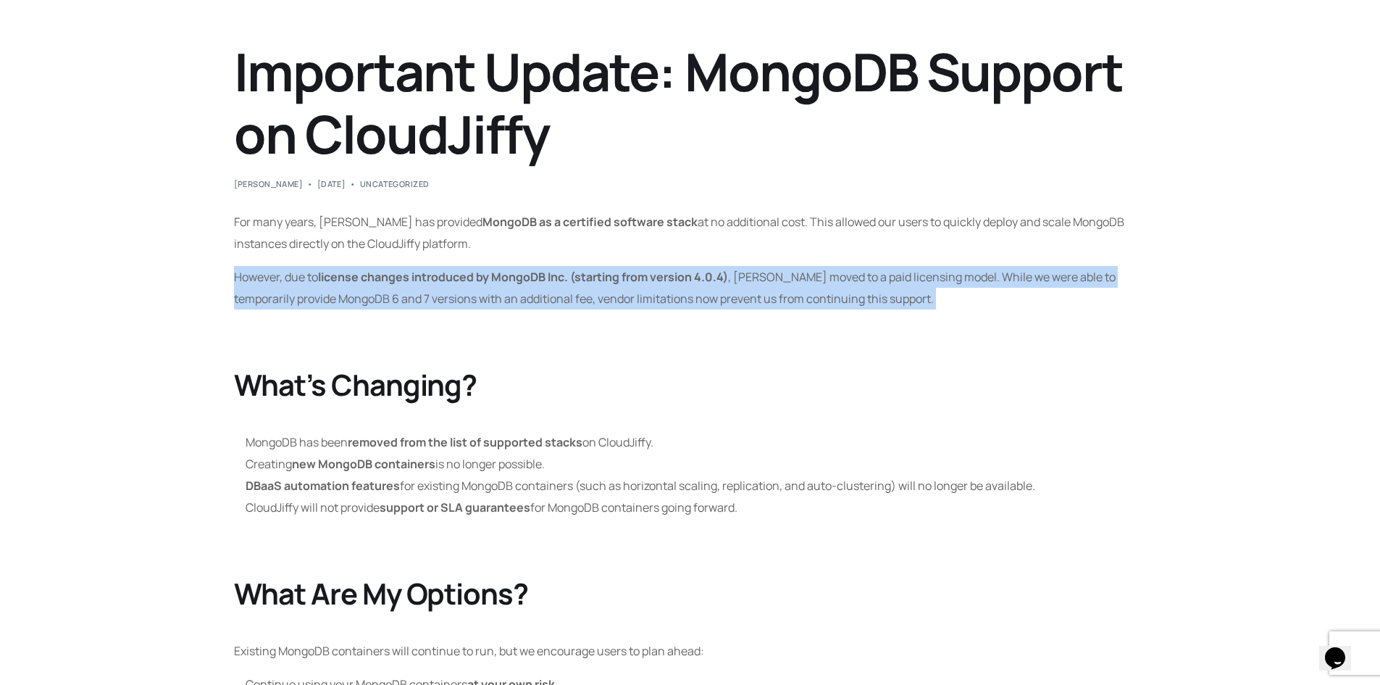
click at [423, 275] on strong "license changes introduced by MongoDB Inc. (starting from version 4.0.4)" at bounding box center [523, 277] width 410 height 16
drag, startPoint x: 383, startPoint y: 277, endPoint x: 322, endPoint y: 272, distance: 60.4
click at [382, 277] on strong "license changes introduced by MongoDB Inc. (starting from version 4.0.4)" at bounding box center [523, 277] width 410 height 16
click at [631, 304] on p "However, due to license changes introduced by MongoDB Inc. (starting from versi…" at bounding box center [690, 287] width 913 height 43
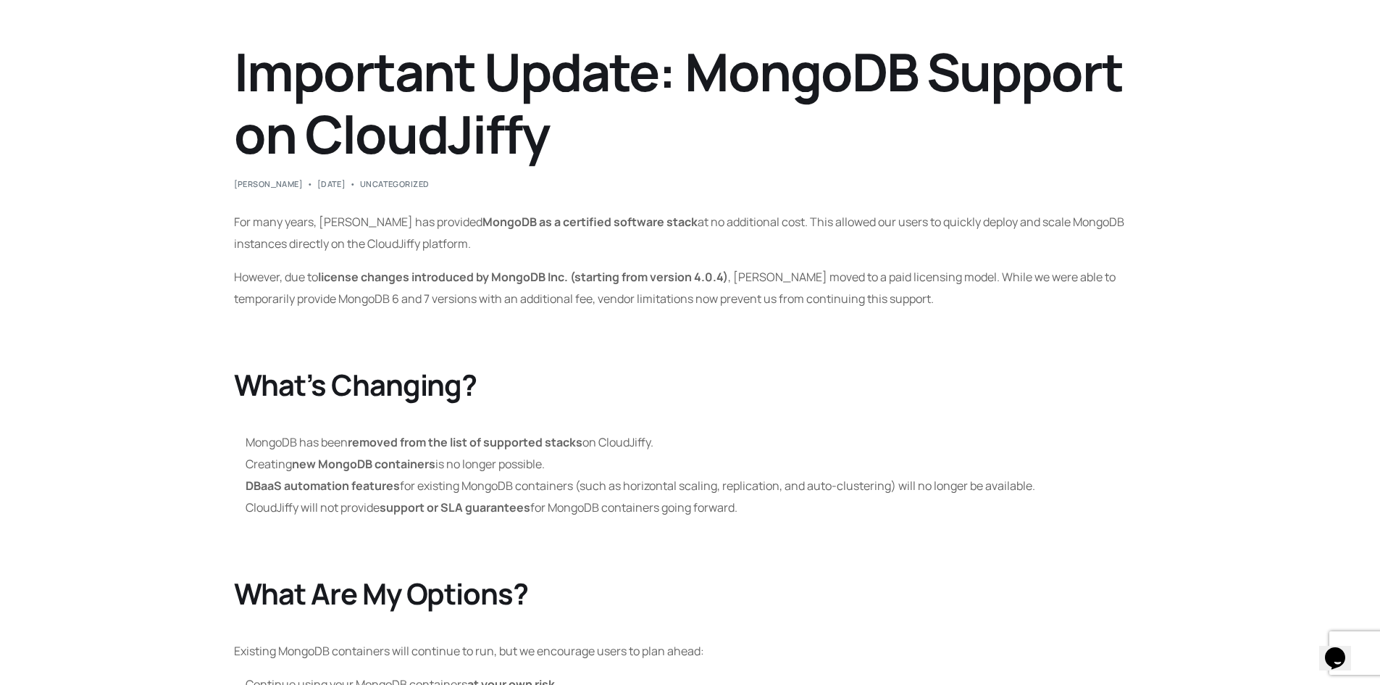
scroll to position [391, 0]
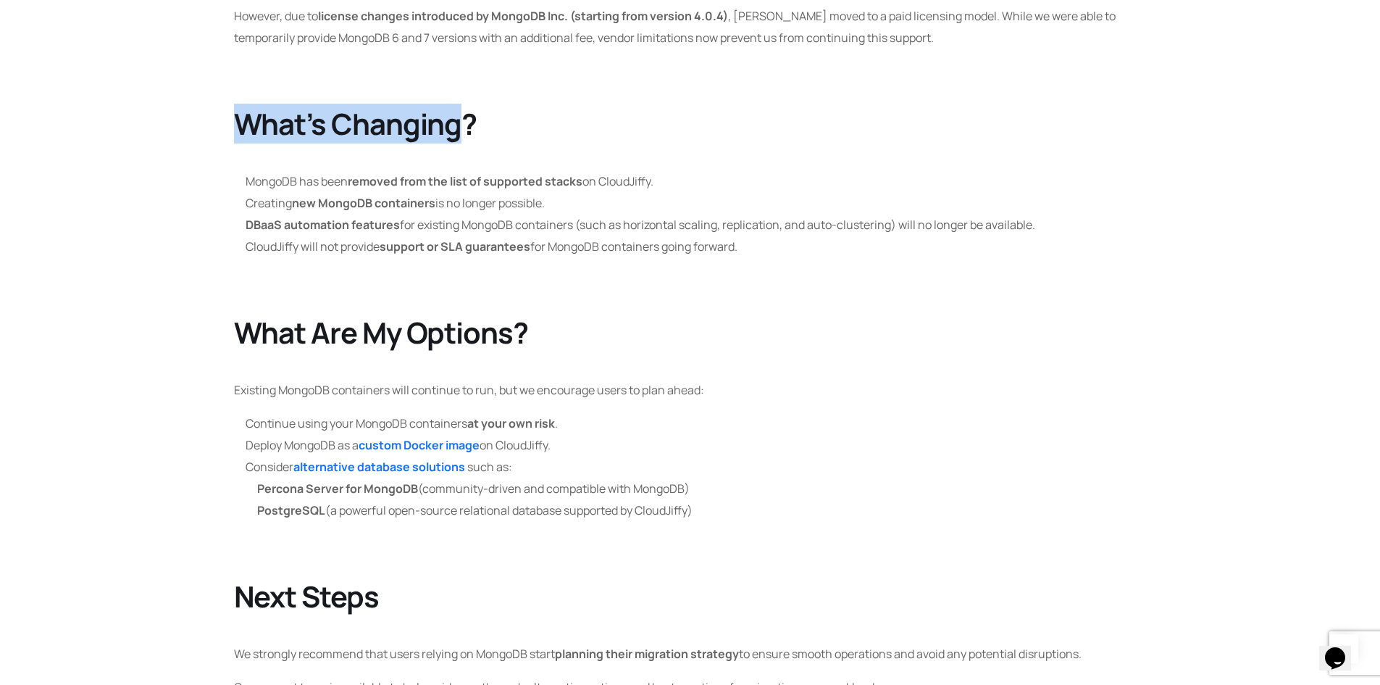
drag, startPoint x: 251, startPoint y: 114, endPoint x: 459, endPoint y: 112, distance: 207.2
click at [459, 112] on main "Important Update: MongoDB Support on CloudJiffy amol mahajan September 10, 2025…" at bounding box center [690, 521] width 1380 height 1629
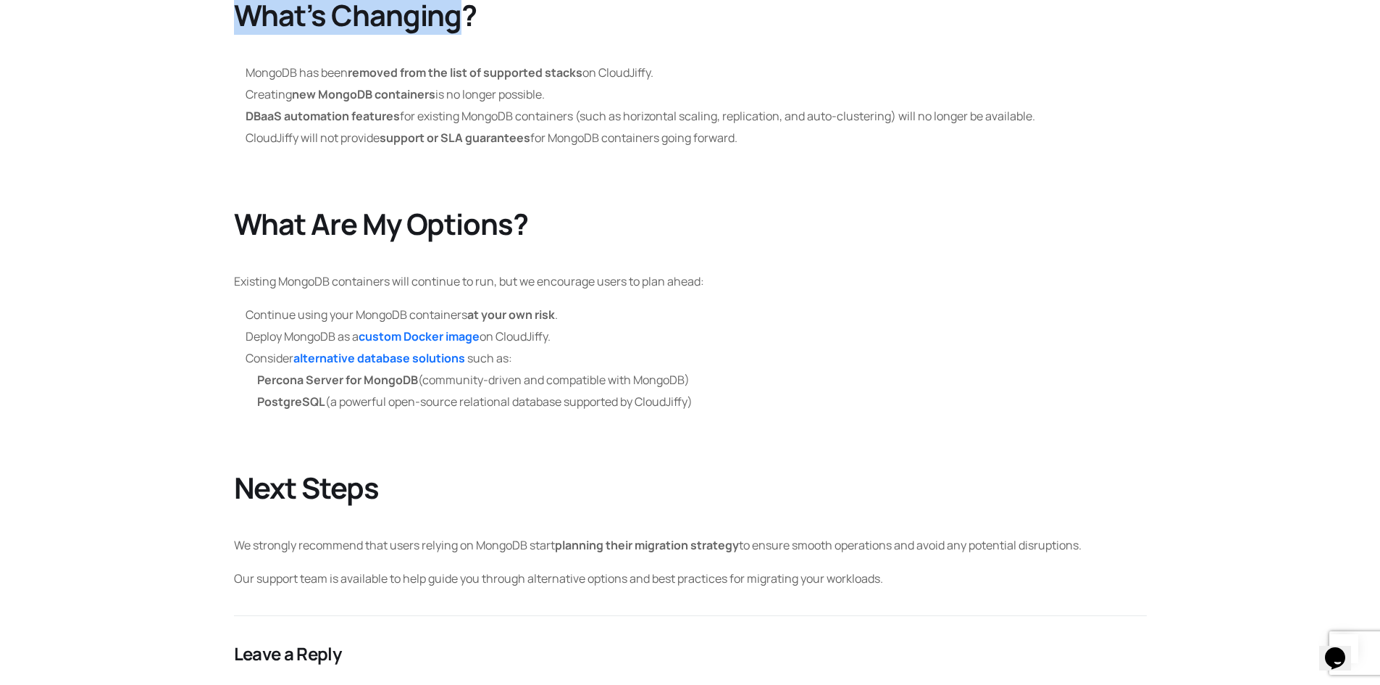
scroll to position [652, 0]
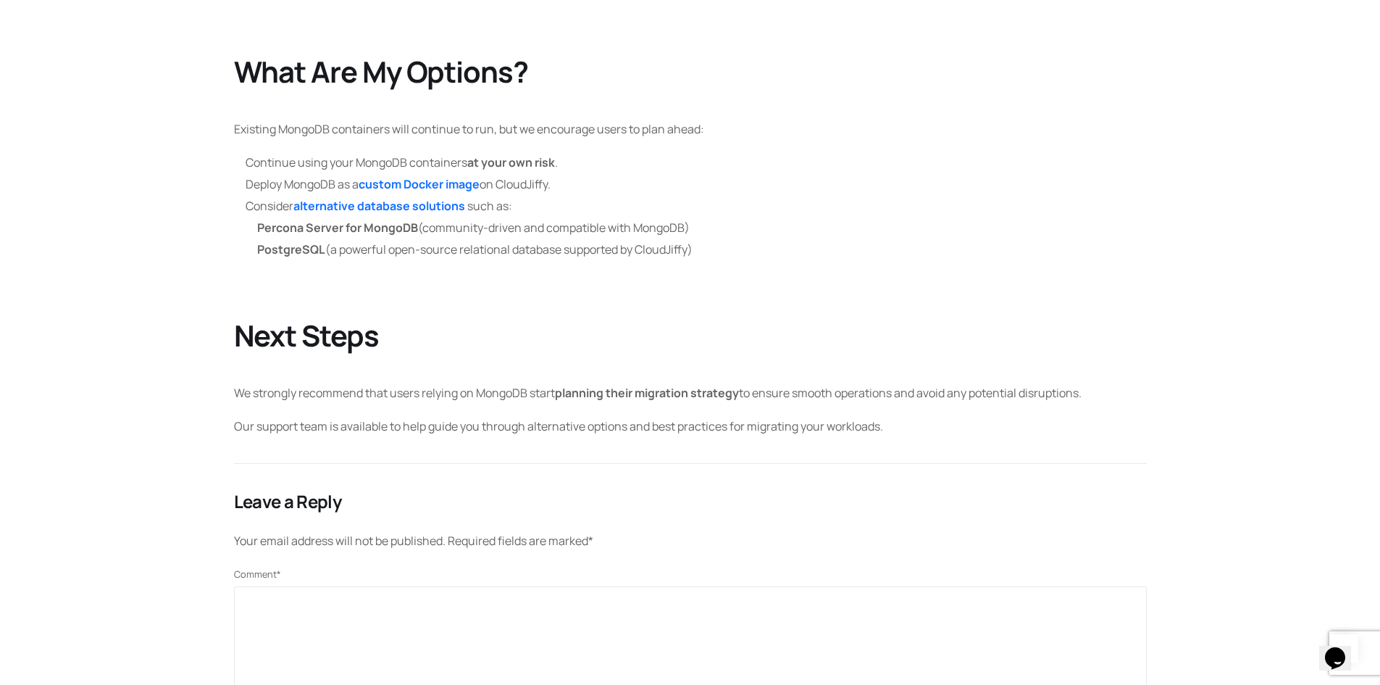
click at [358, 101] on div "For many years, CloudJiffy has provided MongoDB as a certified software stack a…" at bounding box center [690, 63] width 913 height 748
click at [372, 84] on h2 "What Are My Options?" at bounding box center [690, 71] width 913 height 35
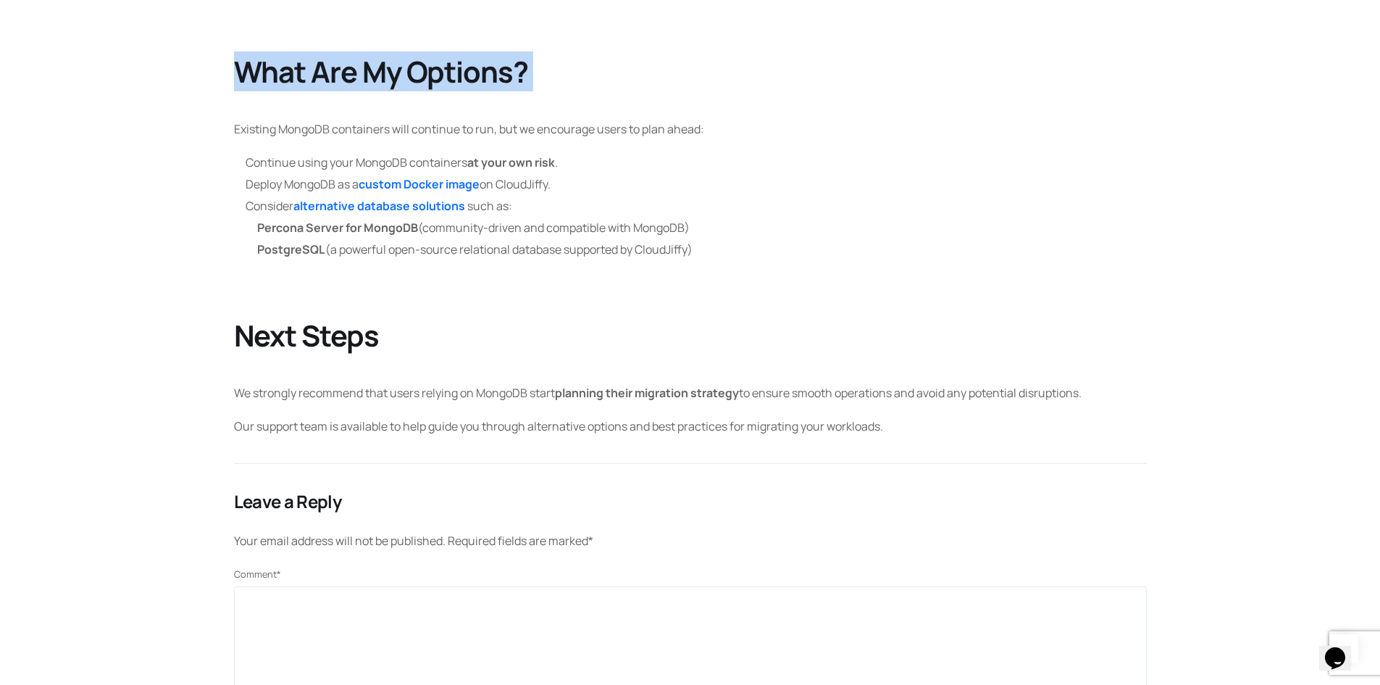
click at [372, 84] on h2 "What Are My Options?" at bounding box center [690, 71] width 913 height 35
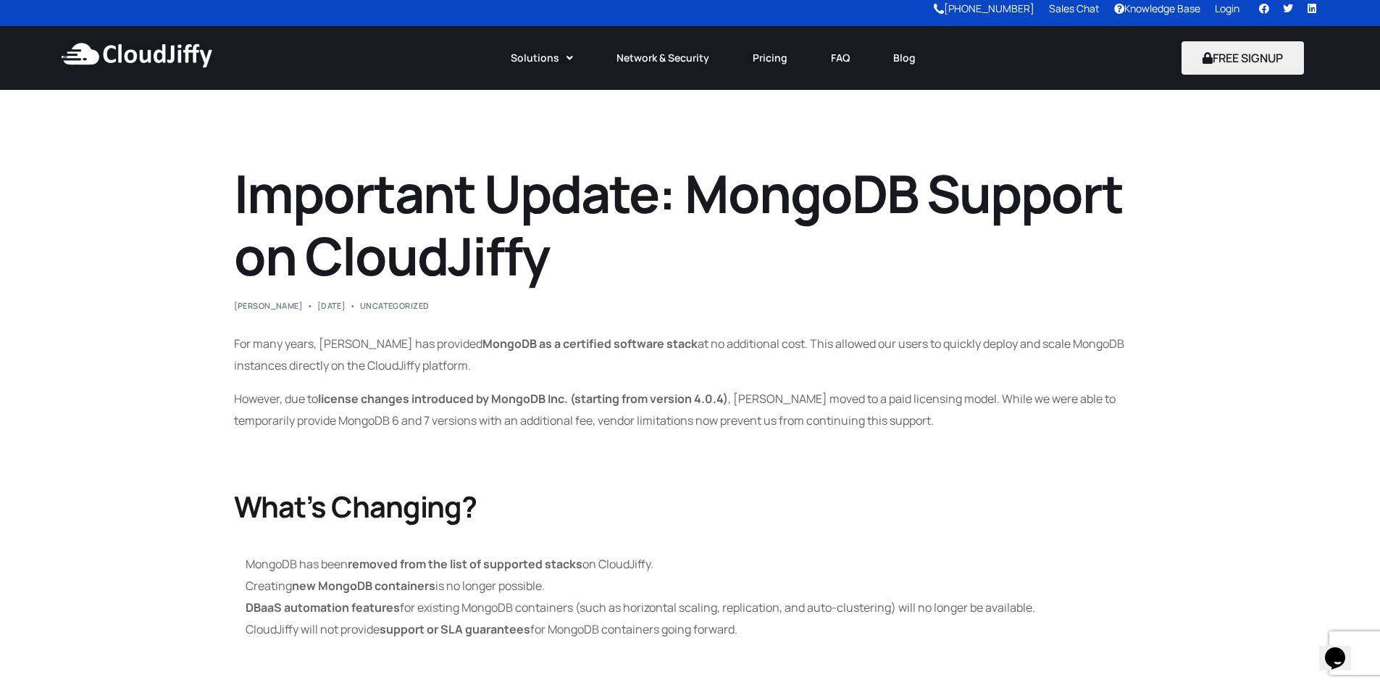
scroll to position [0, 0]
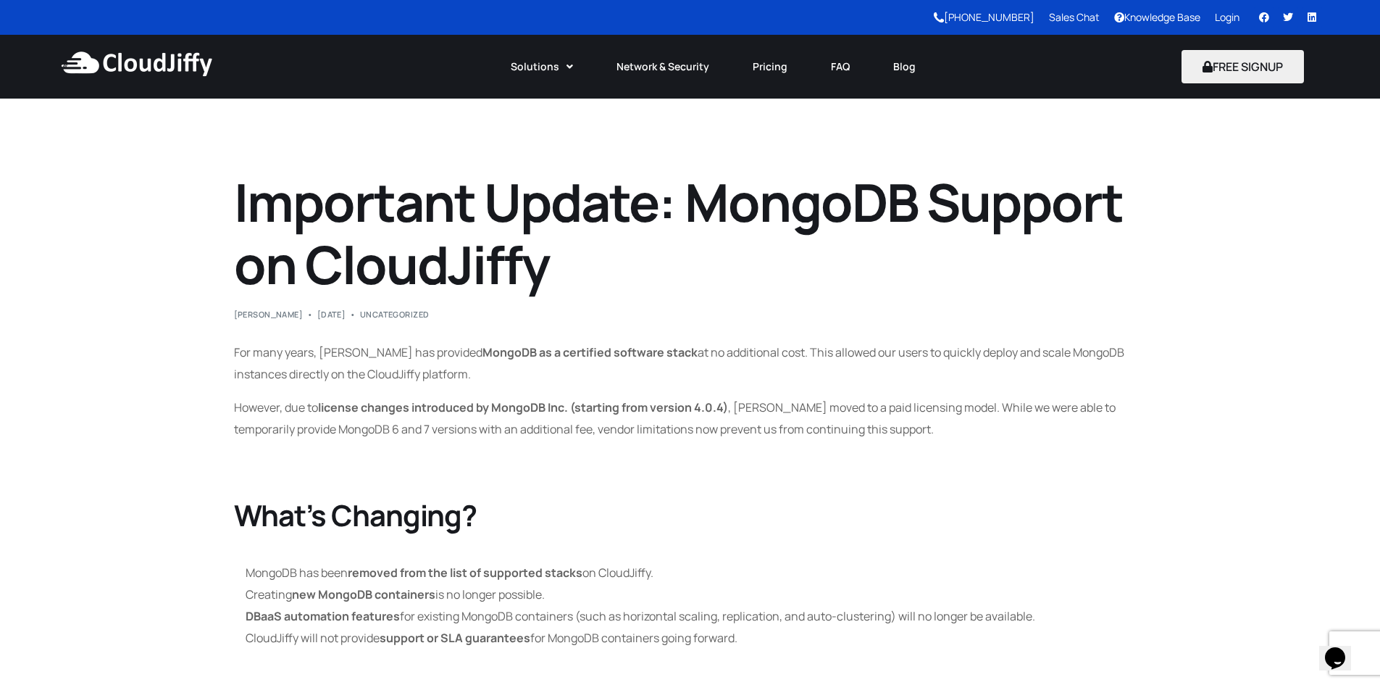
click at [559, 201] on h1 "Important Update: MongoDB Support on CloudJiffy" at bounding box center [690, 233] width 913 height 125
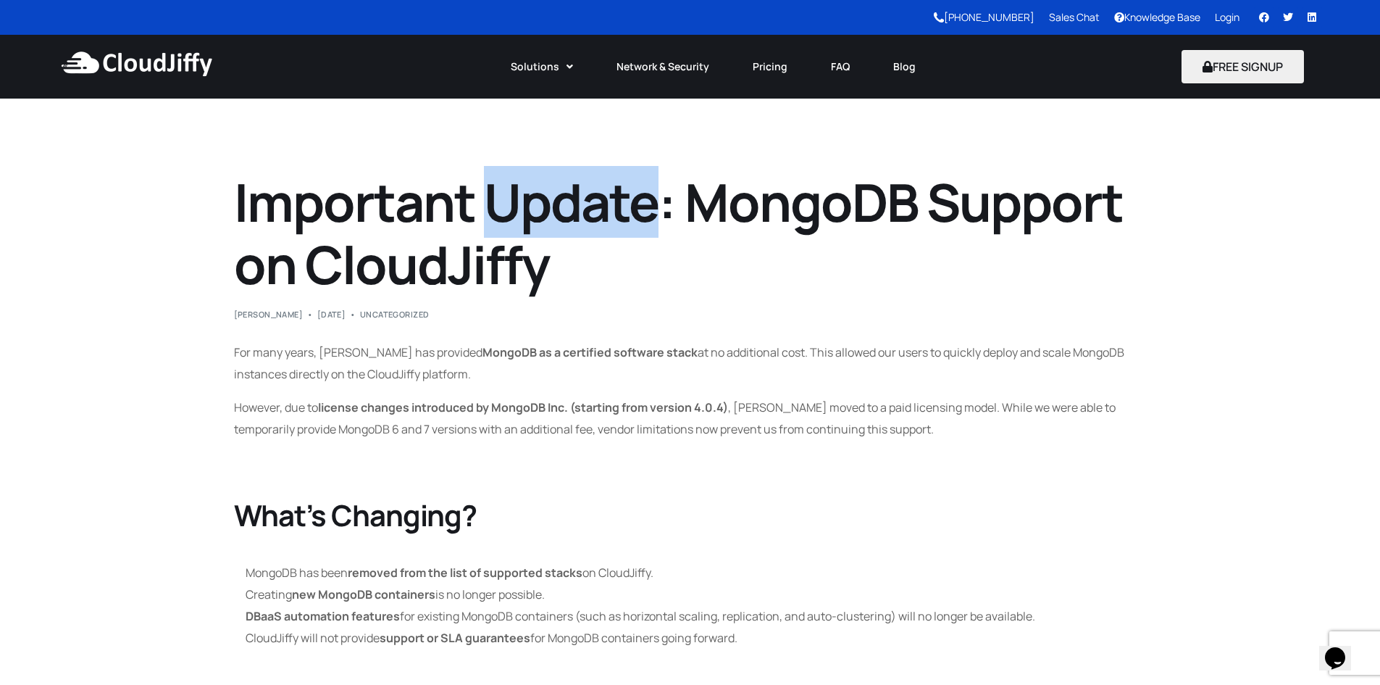
click at [559, 199] on h1 "Important Update: MongoDB Support on CloudJiffy" at bounding box center [690, 233] width 913 height 125
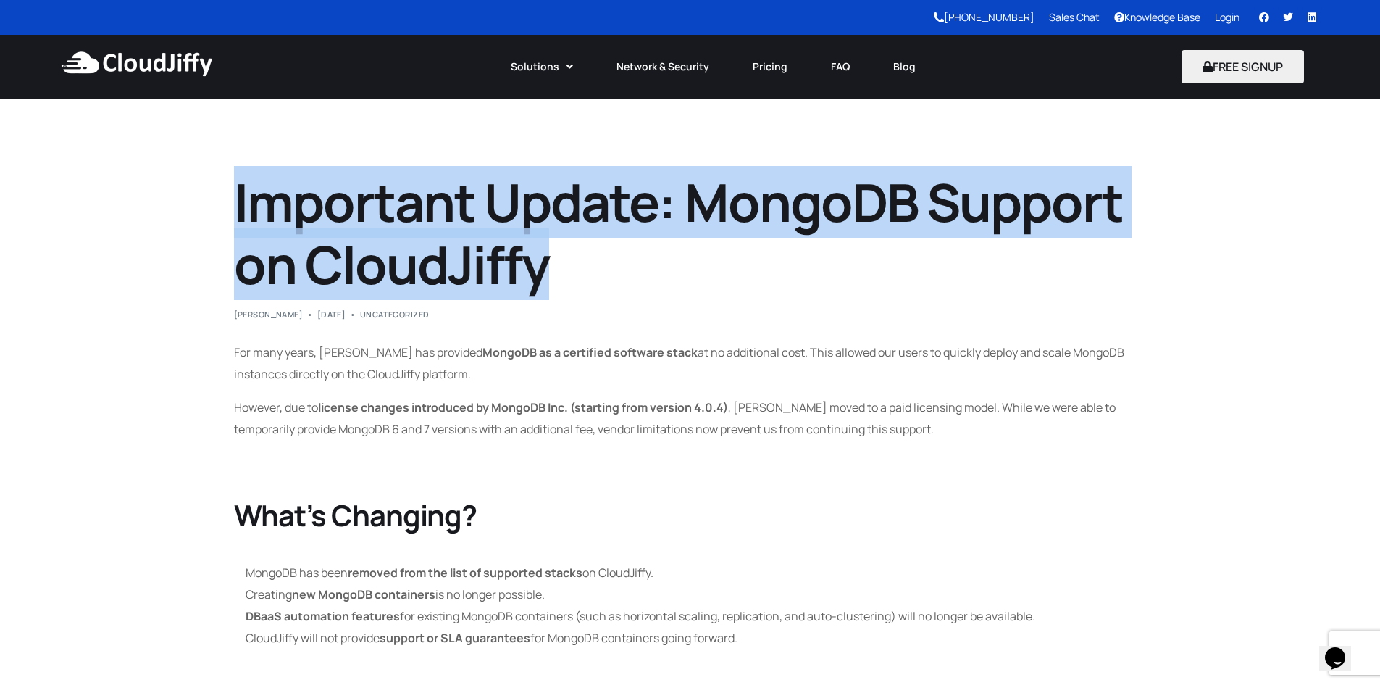
click at [559, 199] on h1 "Important Update: MongoDB Support on CloudJiffy" at bounding box center [690, 233] width 913 height 125
click at [551, 231] on h1 "Important Update: MongoDB Support on CloudJiffy" at bounding box center [690, 233] width 913 height 125
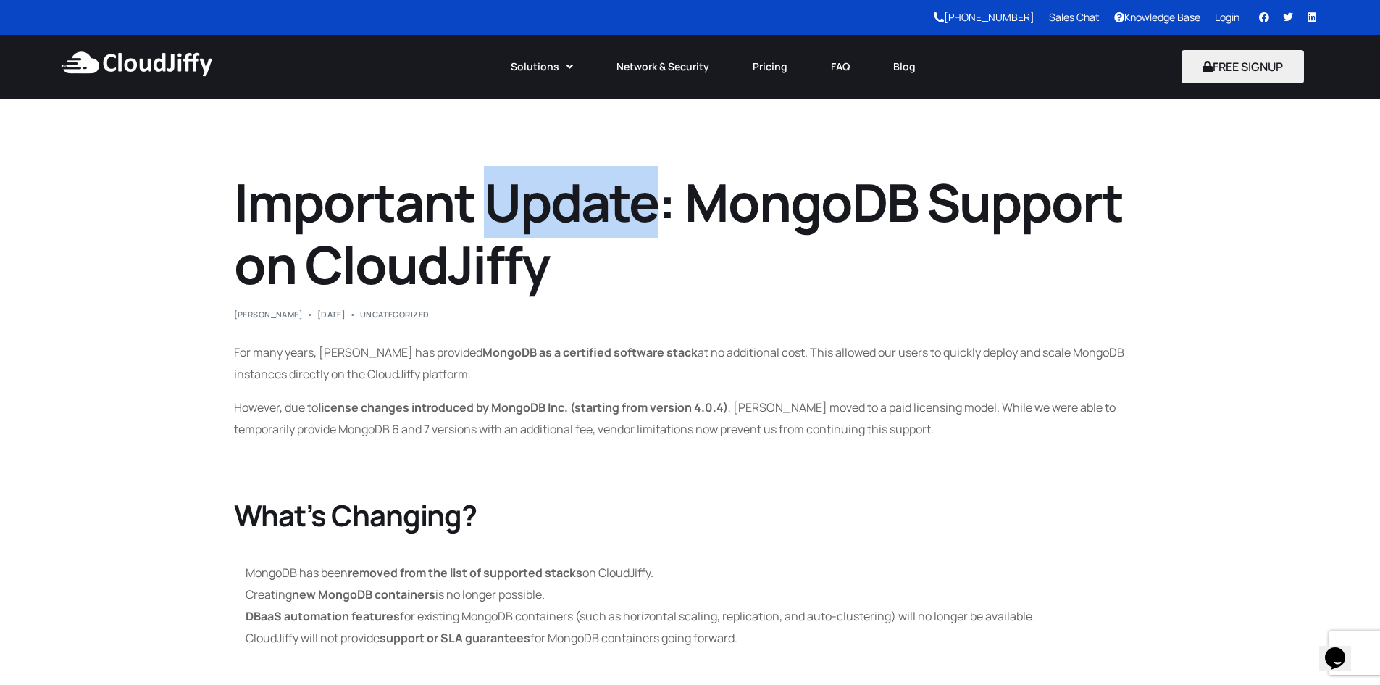
click at [551, 231] on h1 "Important Update: MongoDB Support on CloudJiffy" at bounding box center [690, 233] width 913 height 125
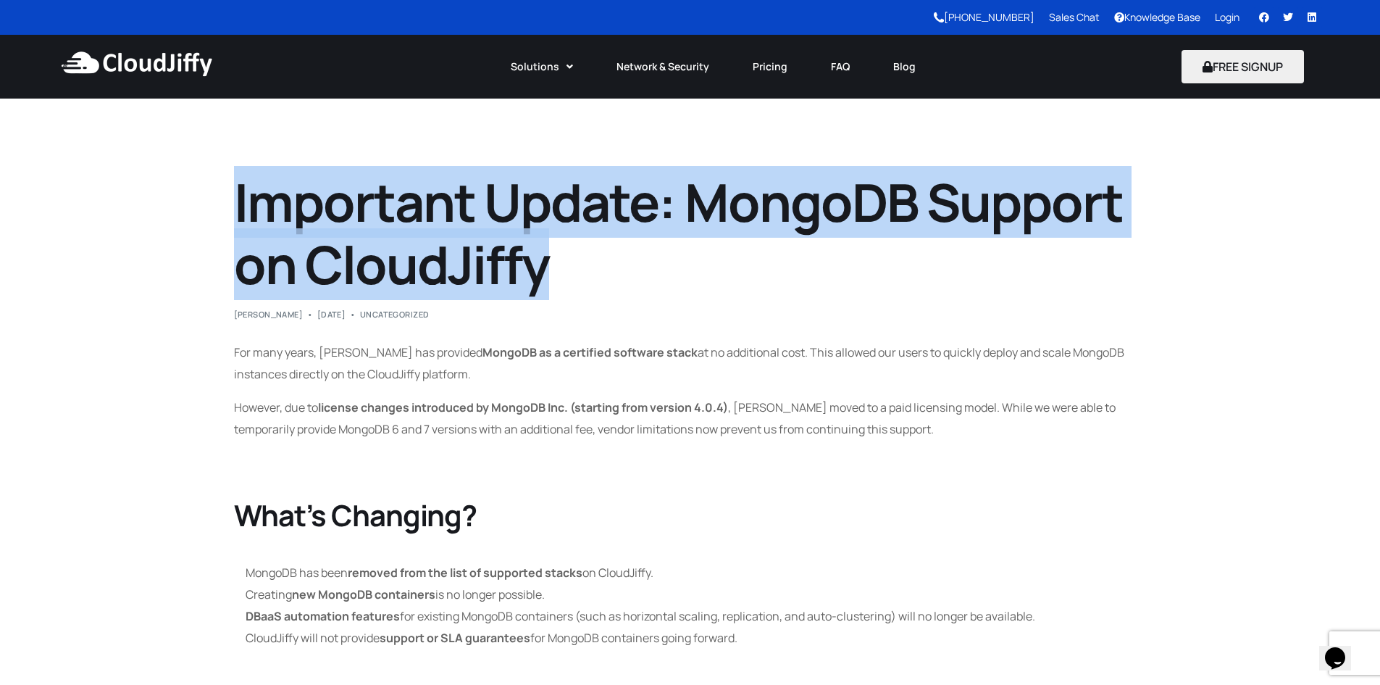
click at [551, 231] on h1 "Important Update: MongoDB Support on CloudJiffy" at bounding box center [690, 233] width 913 height 125
click at [549, 269] on h1 "Important Update: MongoDB Support on CloudJiffy" at bounding box center [690, 233] width 913 height 125
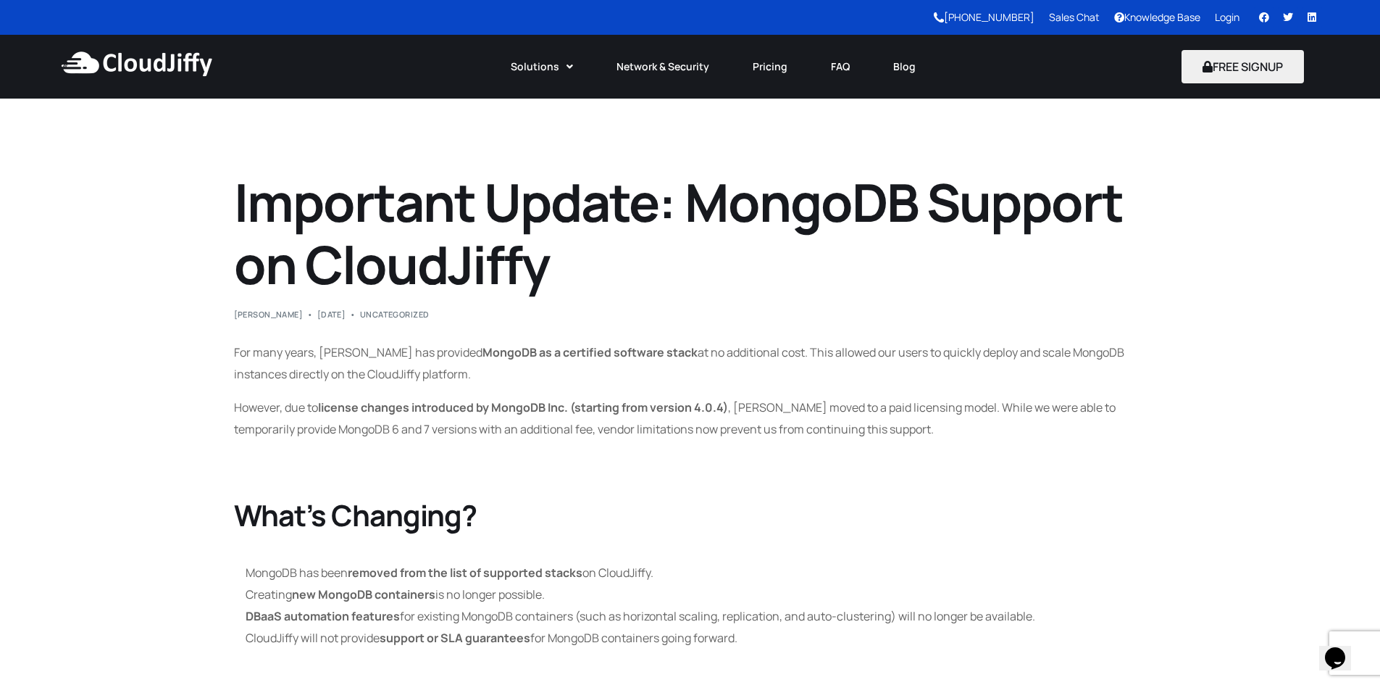
click at [549, 269] on h1 "Important Update: MongoDB Support on CloudJiffy" at bounding box center [690, 233] width 913 height 125
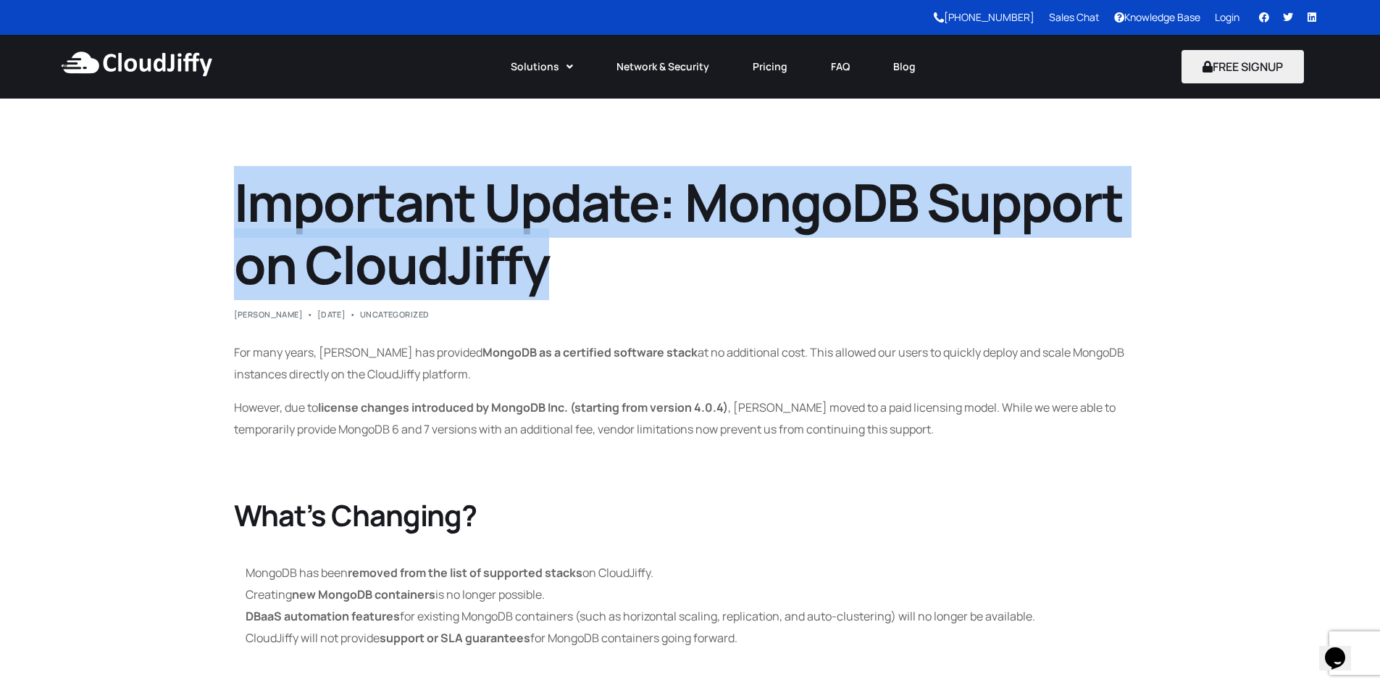
click at [549, 269] on h1 "Important Update: MongoDB Support on CloudJiffy" at bounding box center [690, 233] width 913 height 125
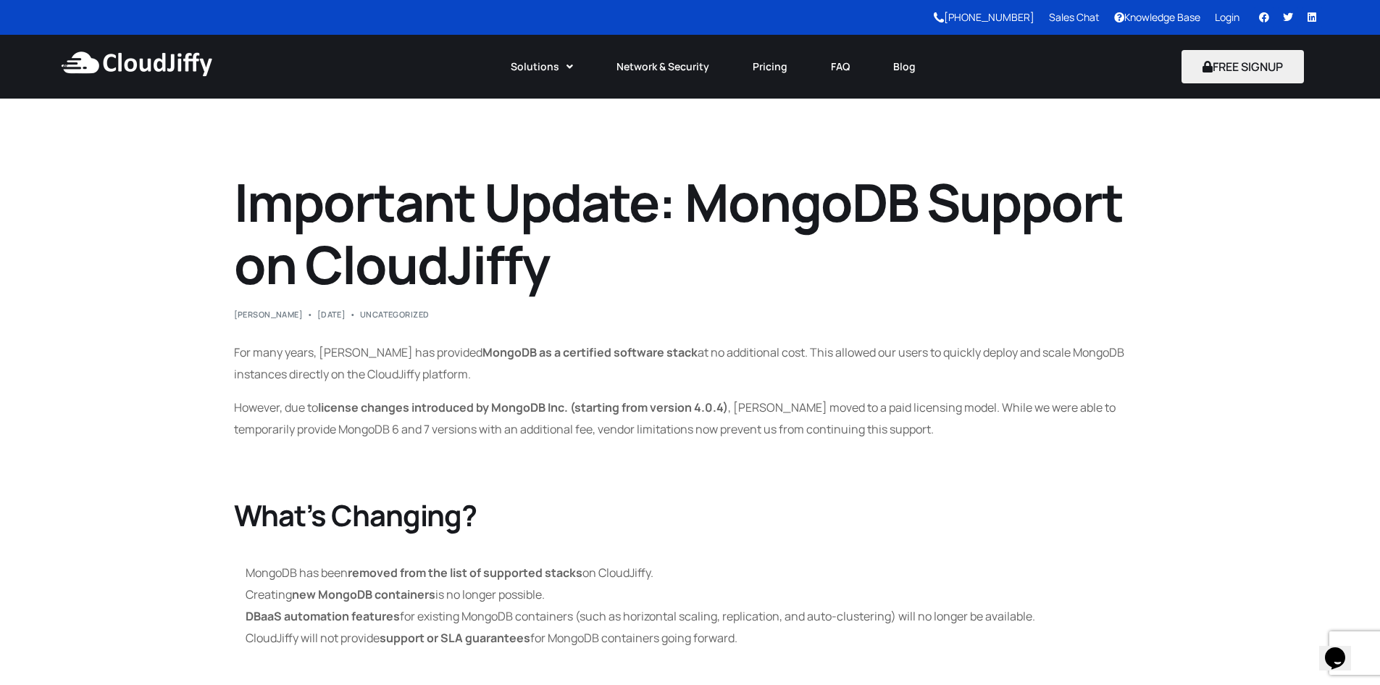
click at [549, 269] on h1 "Important Update: MongoDB Support on CloudJiffy" at bounding box center [690, 233] width 913 height 125
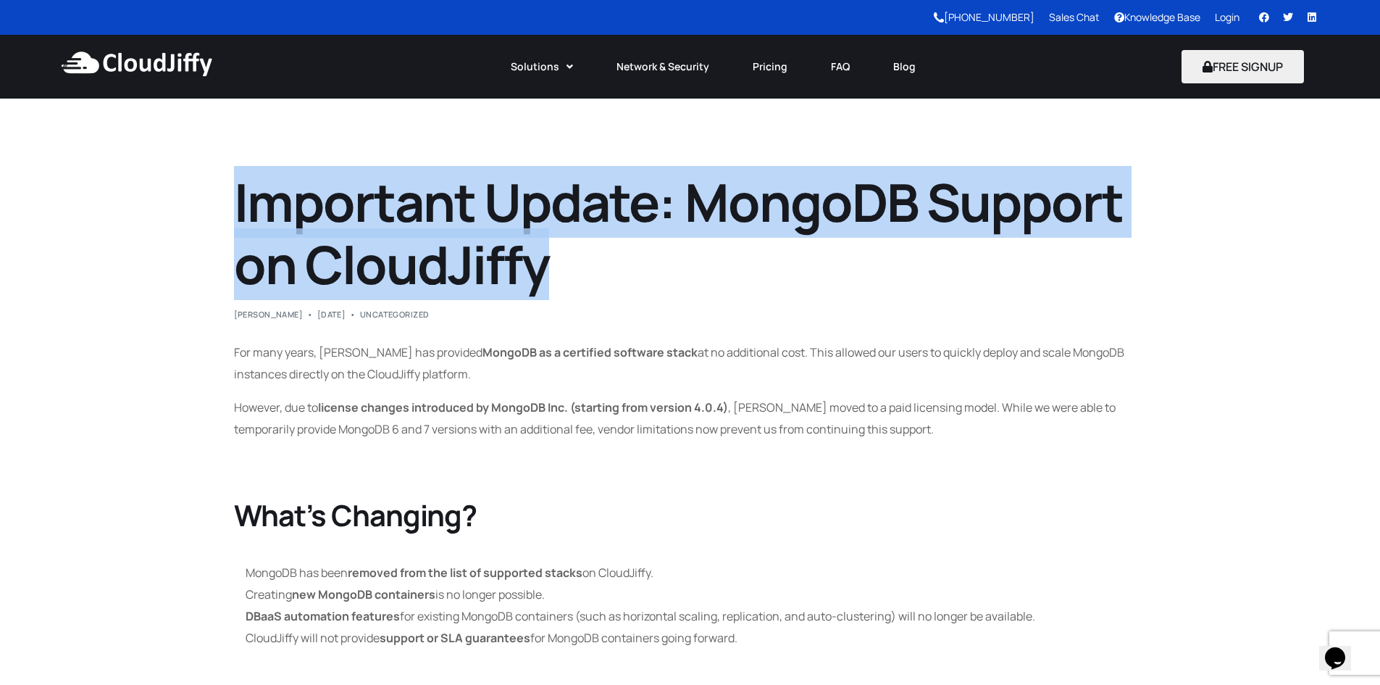
click at [549, 269] on h1 "Important Update: MongoDB Support on CloudJiffy" at bounding box center [690, 233] width 913 height 125
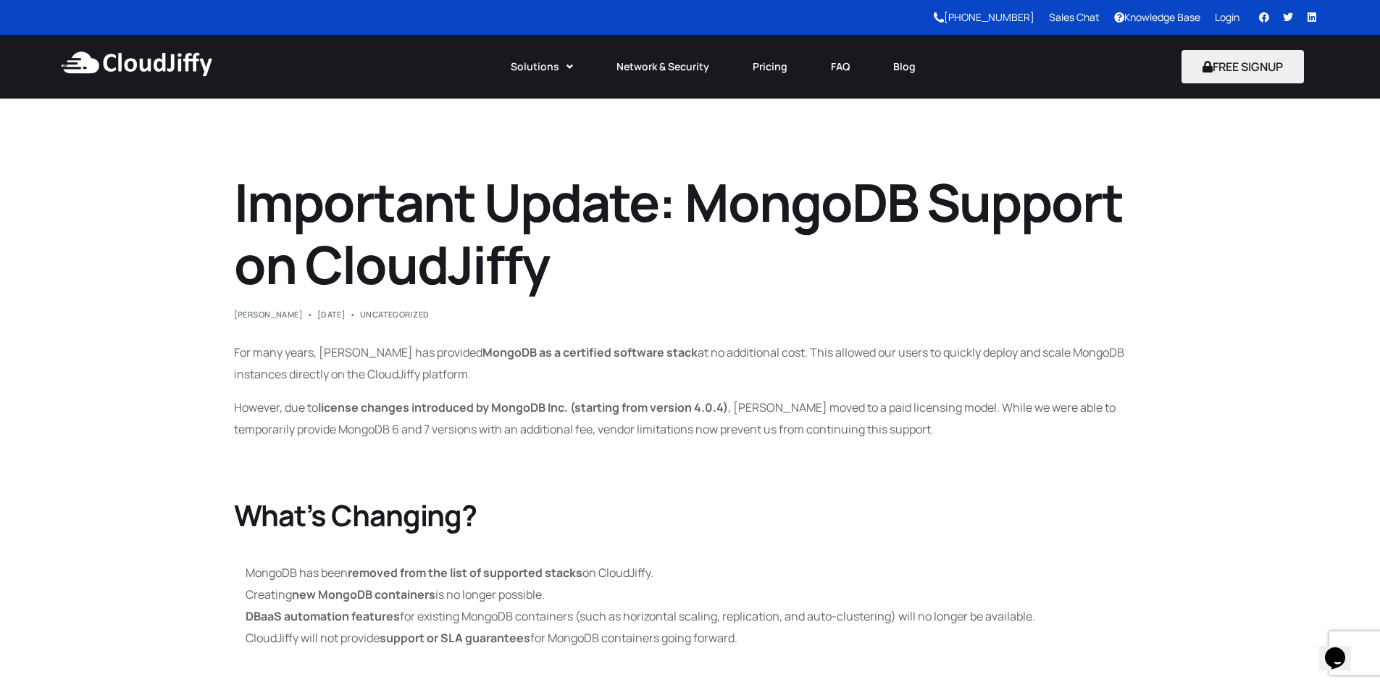
click at [549, 269] on h1 "Important Update: MongoDB Support on CloudJiffy" at bounding box center [690, 233] width 913 height 125
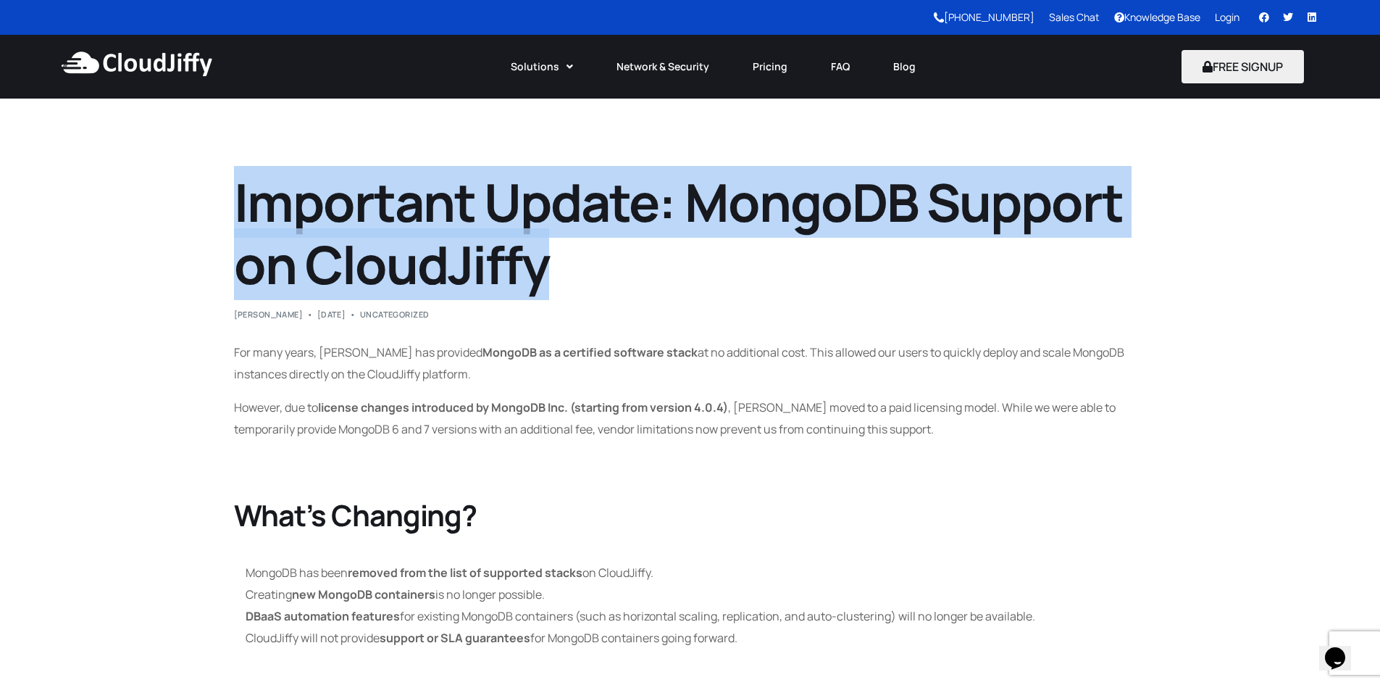
click at [549, 269] on h1 "Important Update: MongoDB Support on CloudJiffy" at bounding box center [690, 233] width 913 height 125
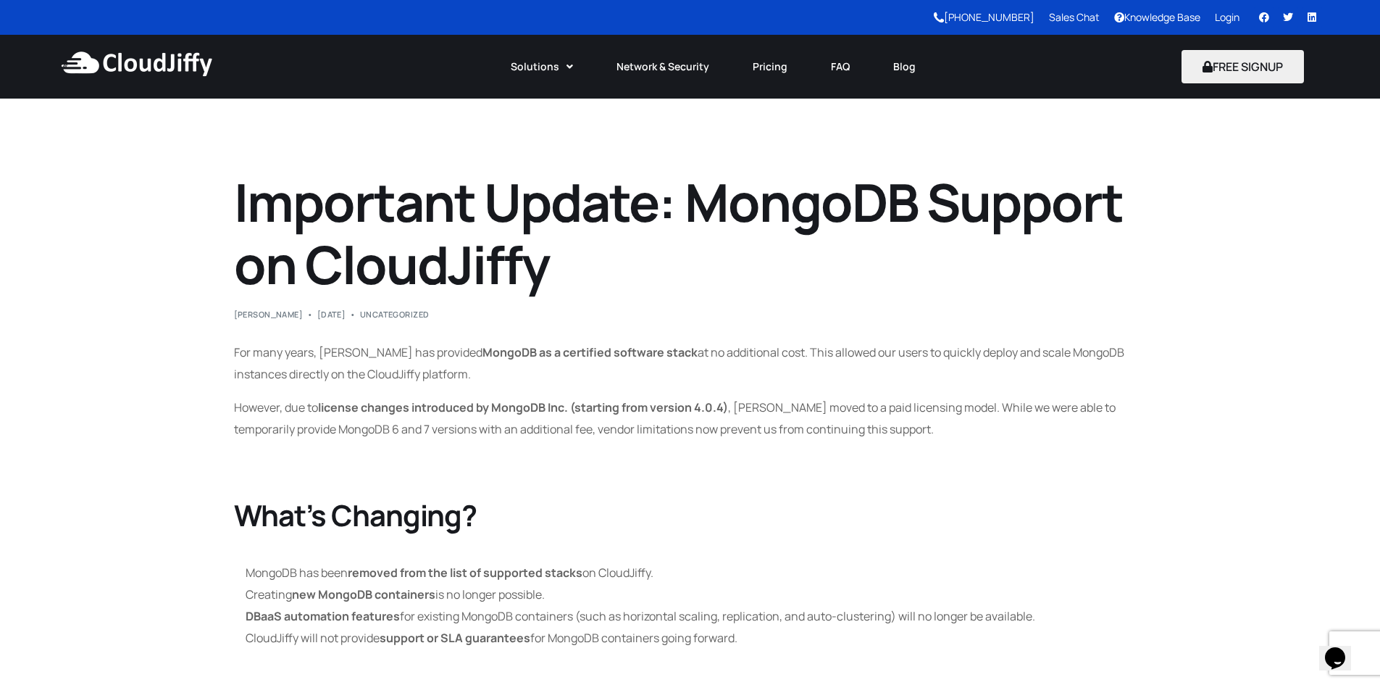
click at [549, 269] on h1 "Important Update: MongoDB Support on CloudJiffy" at bounding box center [690, 233] width 913 height 125
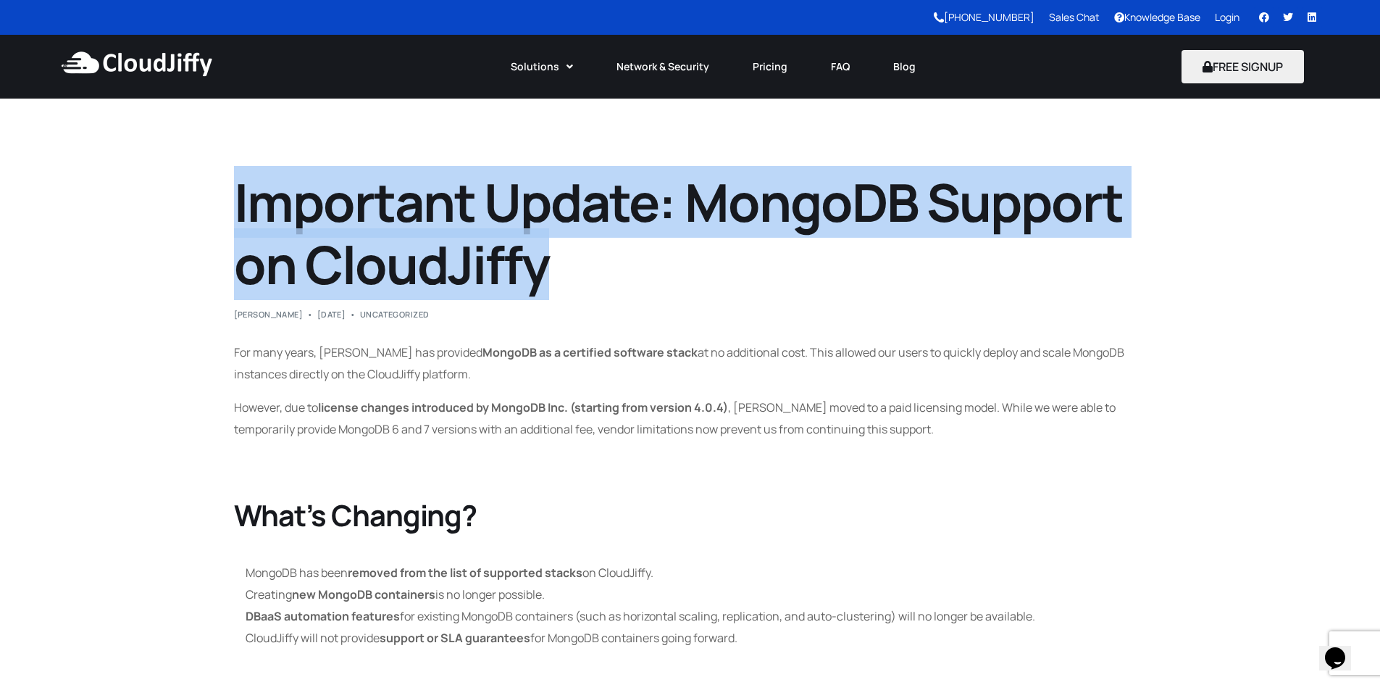
click at [549, 269] on h1 "Important Update: MongoDB Support on CloudJiffy" at bounding box center [690, 233] width 913 height 125
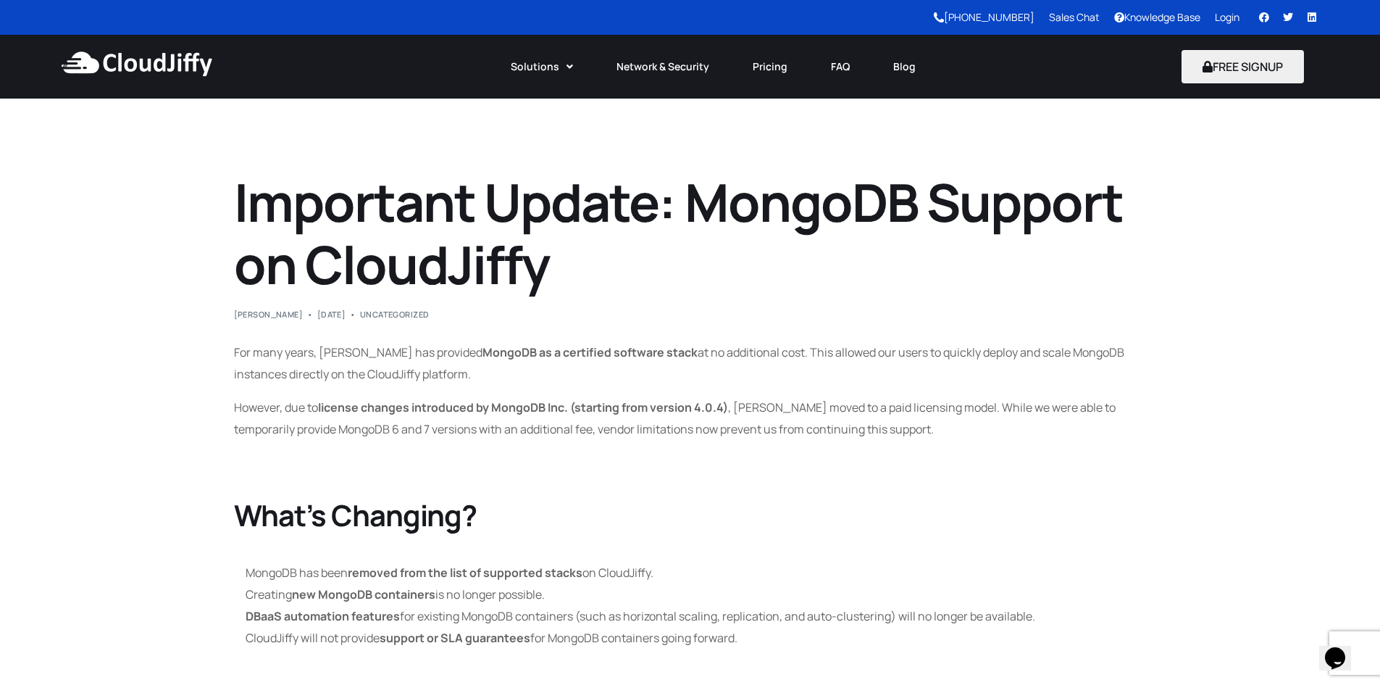
click at [549, 269] on h1 "Important Update: MongoDB Support on CloudJiffy" at bounding box center [690, 233] width 913 height 125
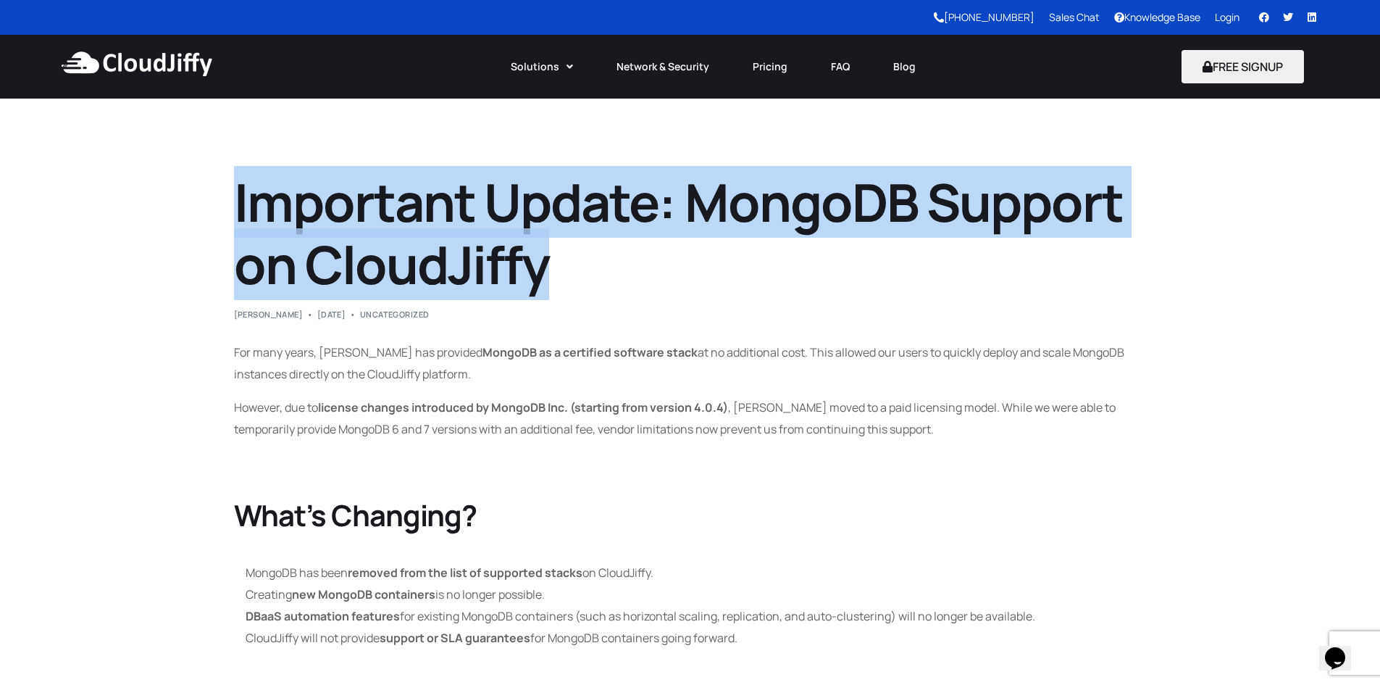
click at [549, 269] on h1 "Important Update: MongoDB Support on CloudJiffy" at bounding box center [690, 233] width 913 height 125
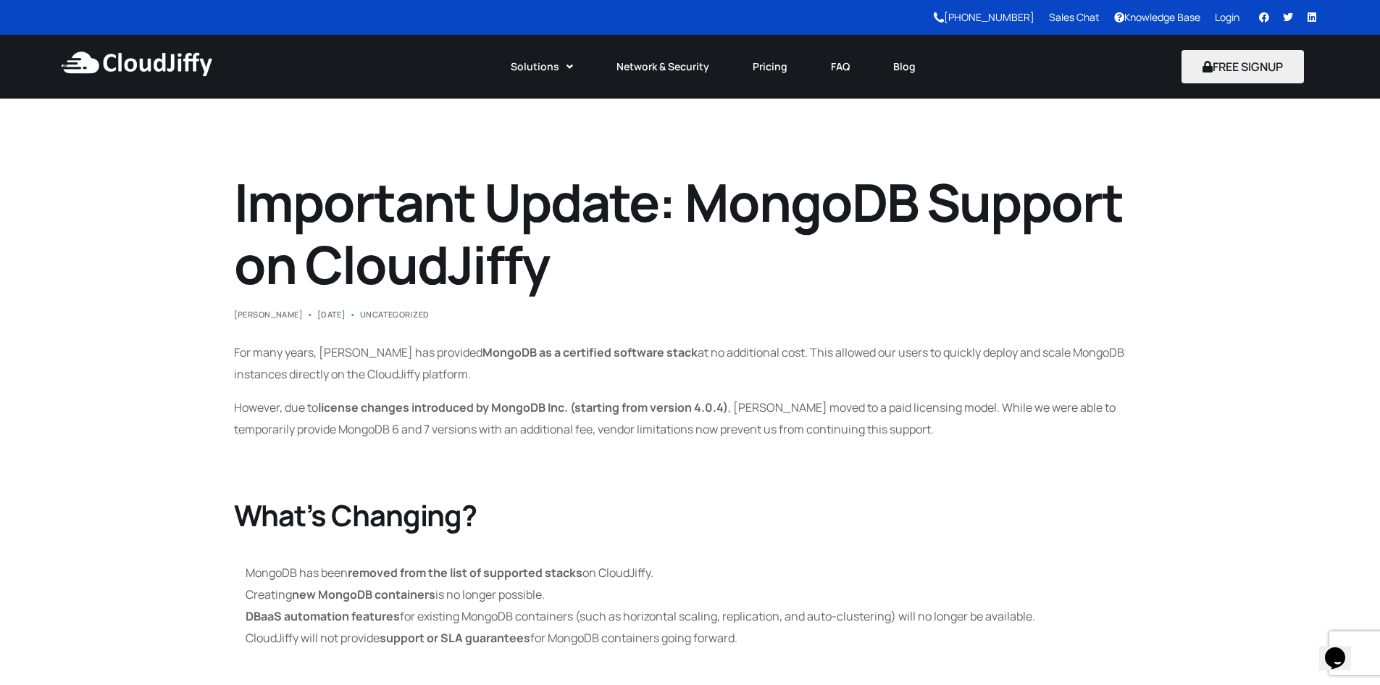
click at [549, 269] on h1 "Important Update: MongoDB Support on CloudJiffy" at bounding box center [690, 233] width 913 height 125
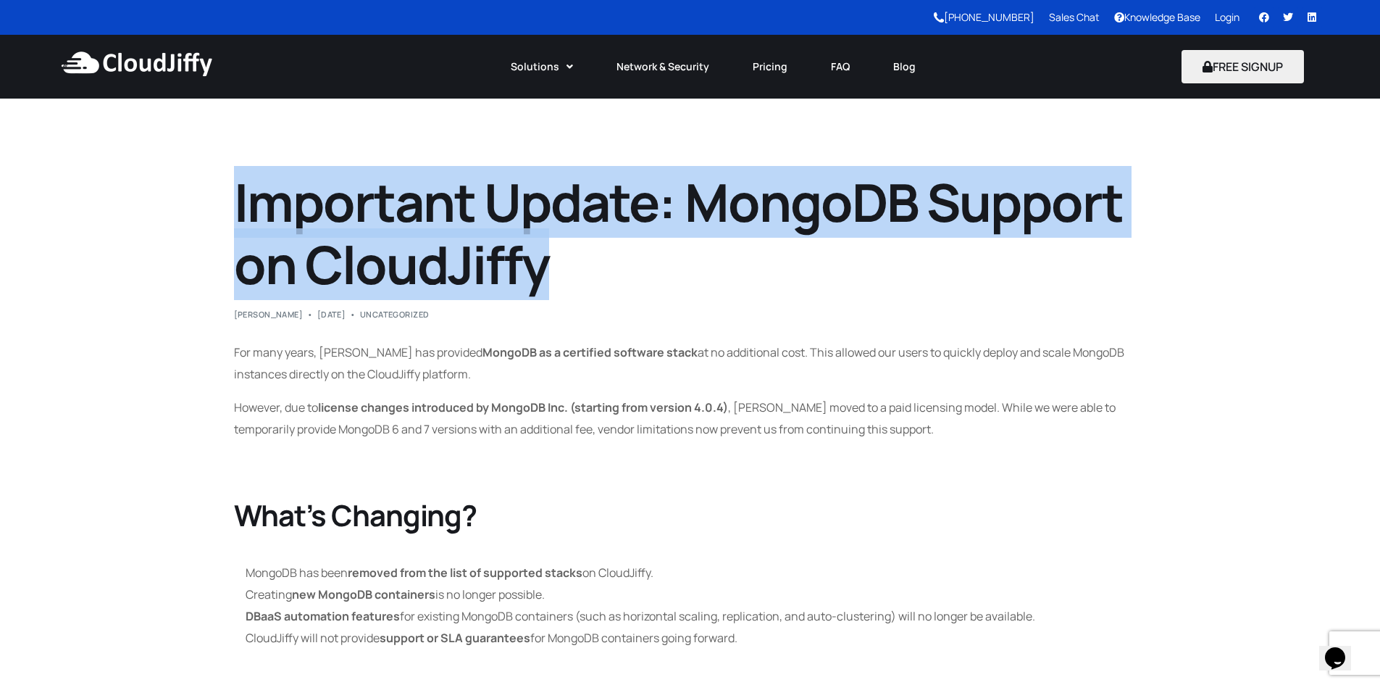
click at [549, 269] on h1 "Important Update: MongoDB Support on CloudJiffy" at bounding box center [690, 233] width 913 height 125
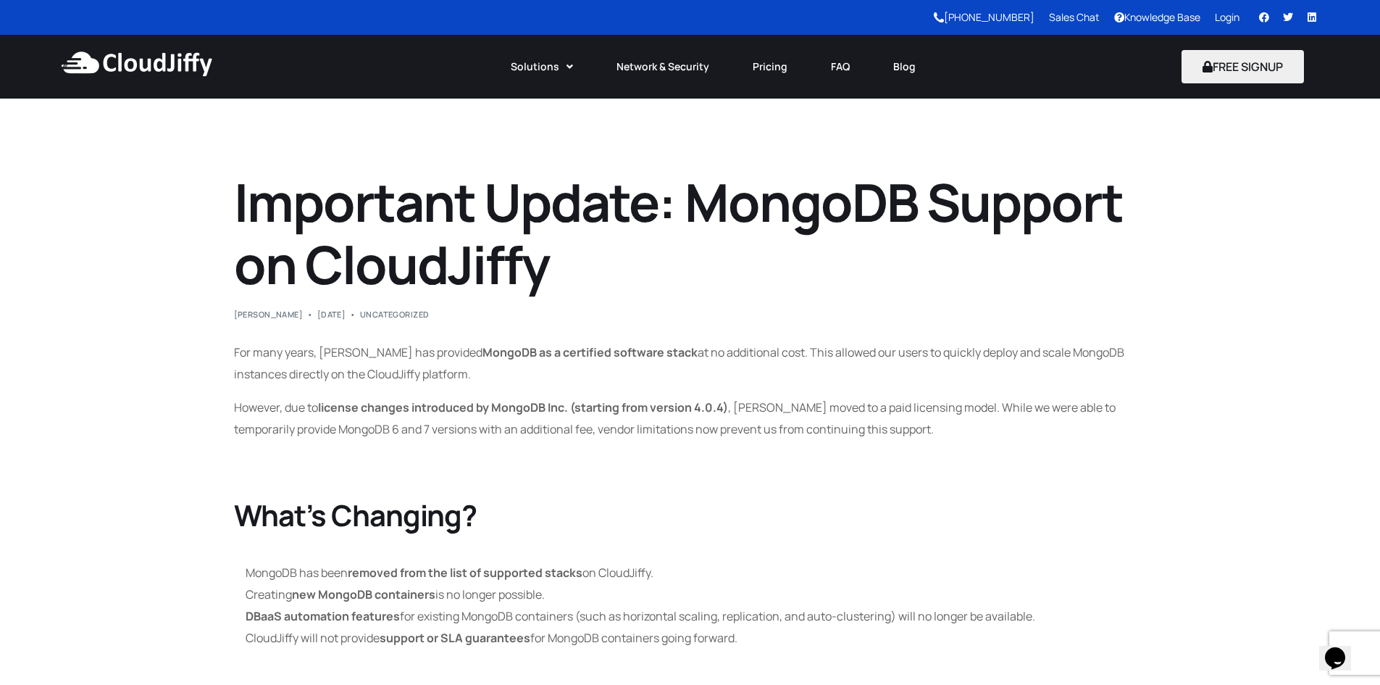
click at [549, 269] on h1 "Important Update: MongoDB Support on CloudJiffy" at bounding box center [690, 233] width 913 height 125
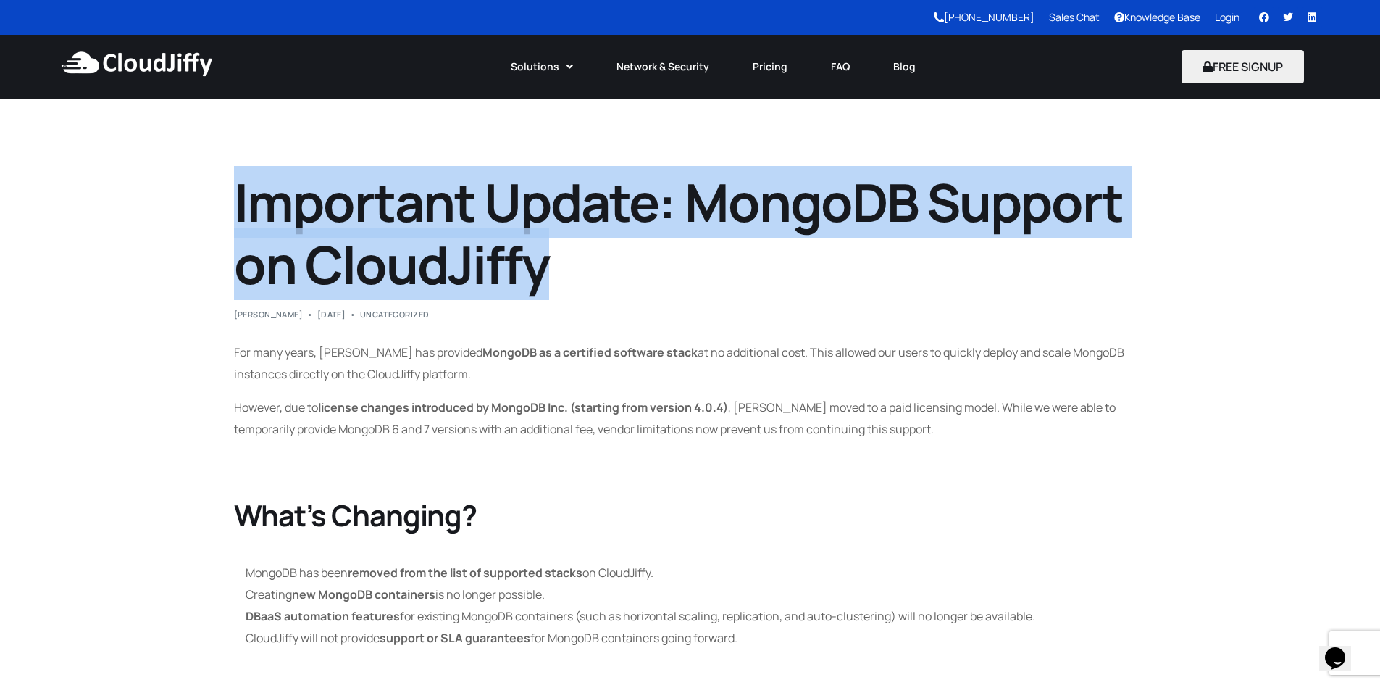
click at [549, 269] on h1 "Important Update: MongoDB Support on CloudJiffy" at bounding box center [690, 233] width 913 height 125
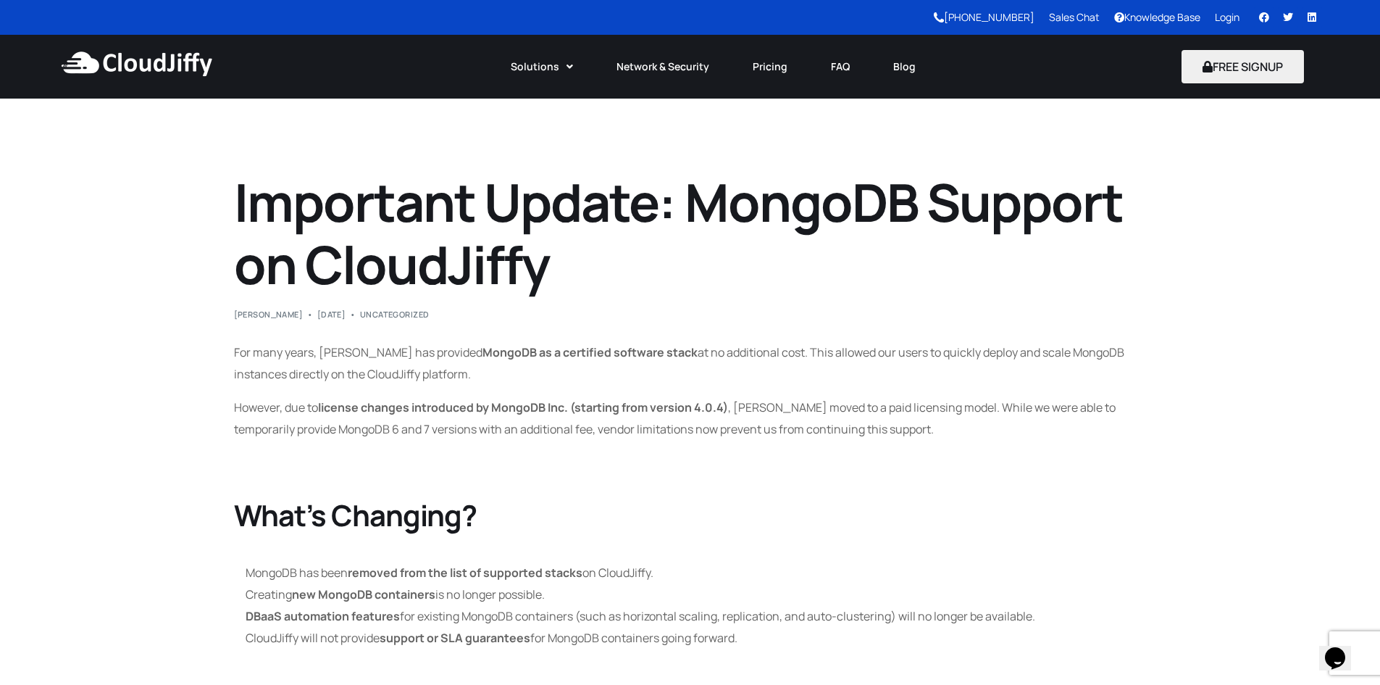
click at [654, 244] on h1 "Important Update: MongoDB Support on CloudJiffy" at bounding box center [690, 233] width 913 height 125
click at [320, 195] on h1 "Important Update: MongoDB Support on CloudJiffy" at bounding box center [690, 233] width 913 height 125
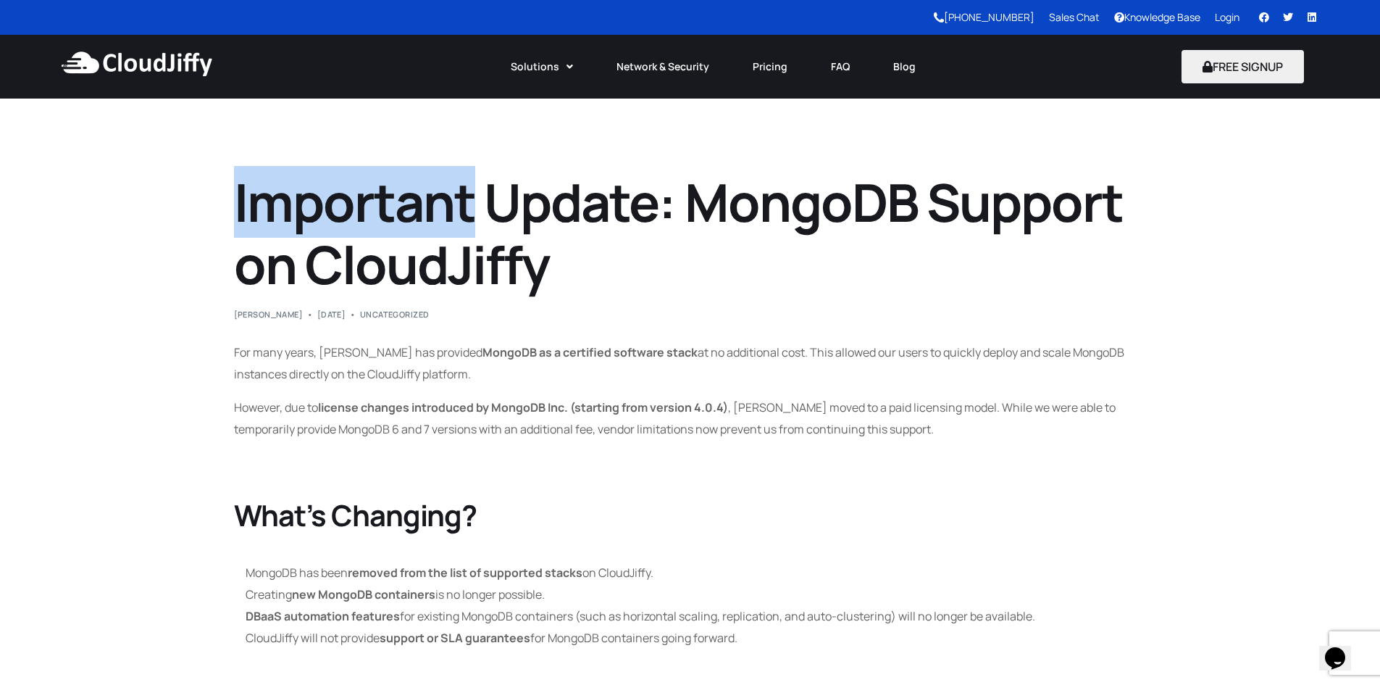
click at [320, 195] on h1 "Important Update: MongoDB Support on CloudJiffy" at bounding box center [690, 233] width 913 height 125
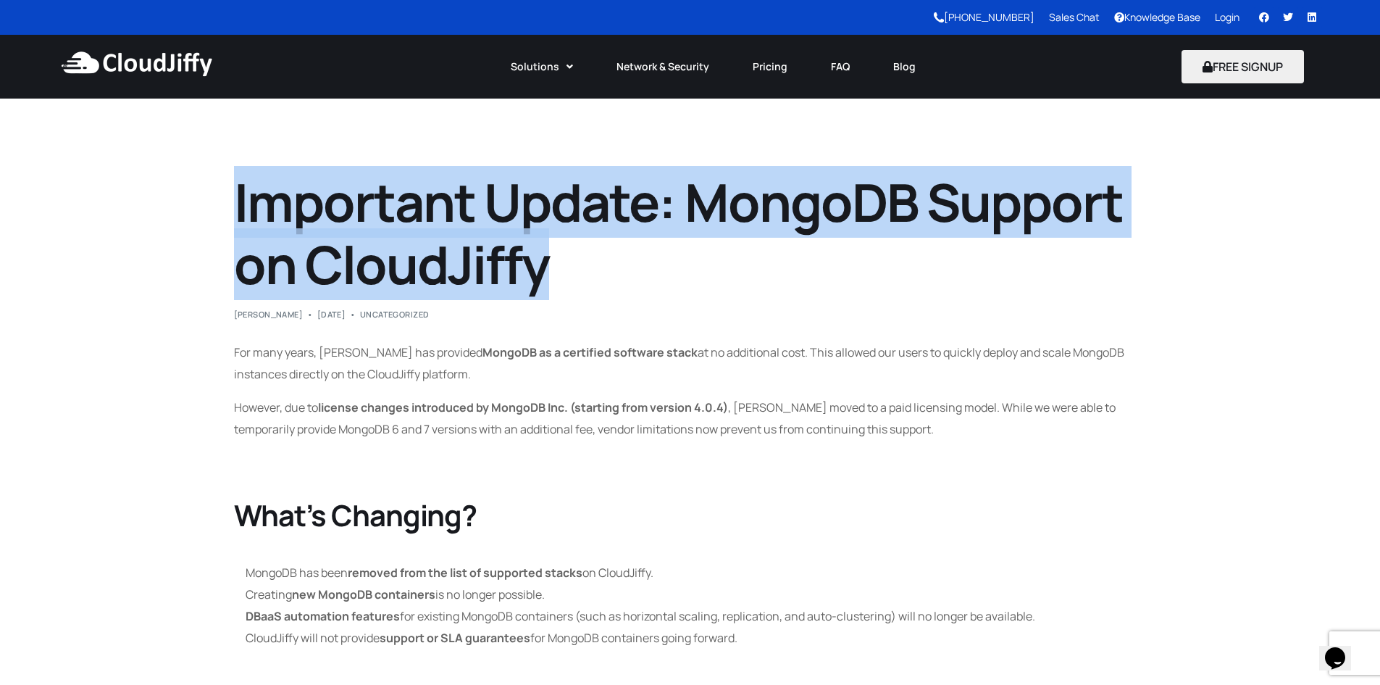
click at [320, 195] on h1 "Important Update: MongoDB Support on CloudJiffy" at bounding box center [690, 233] width 913 height 125
click at [654, 204] on h1 "Important Update: MongoDB Support on CloudJiffy" at bounding box center [690, 233] width 913 height 125
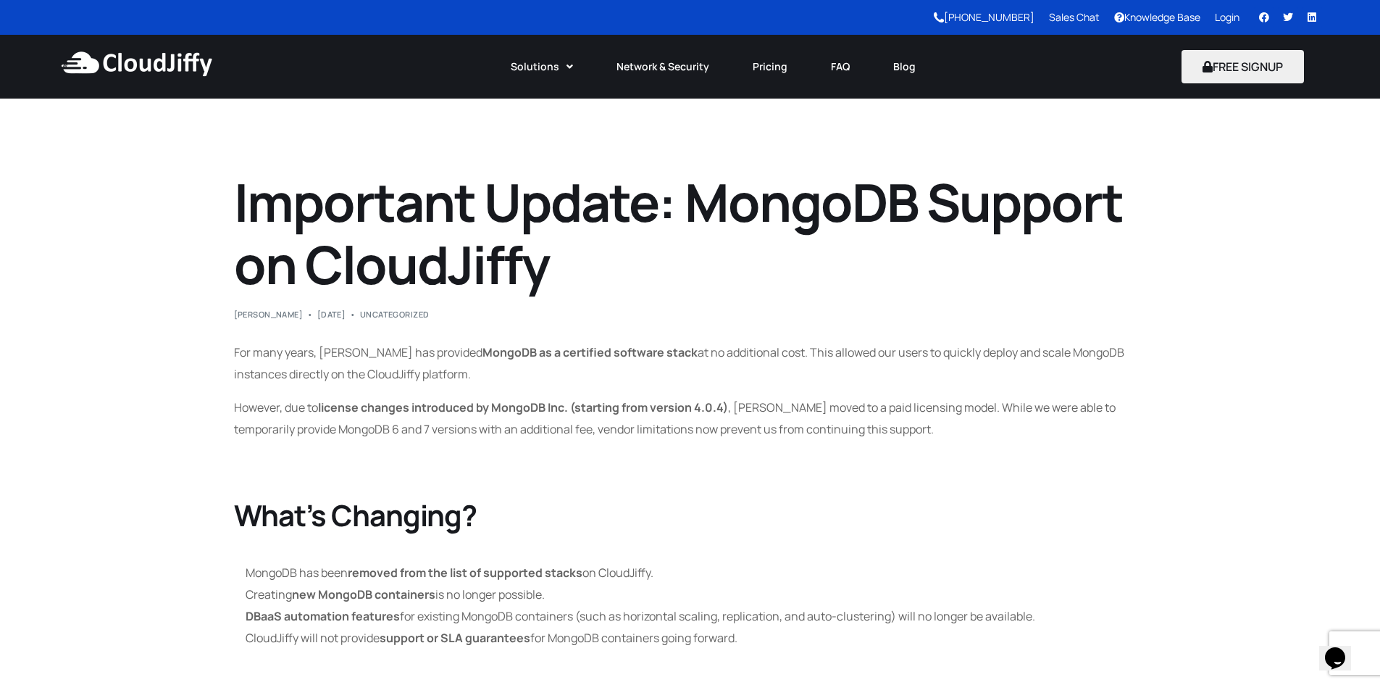
click at [735, 195] on h1 "Important Update: MongoDB Support on CloudJiffy" at bounding box center [690, 233] width 913 height 125
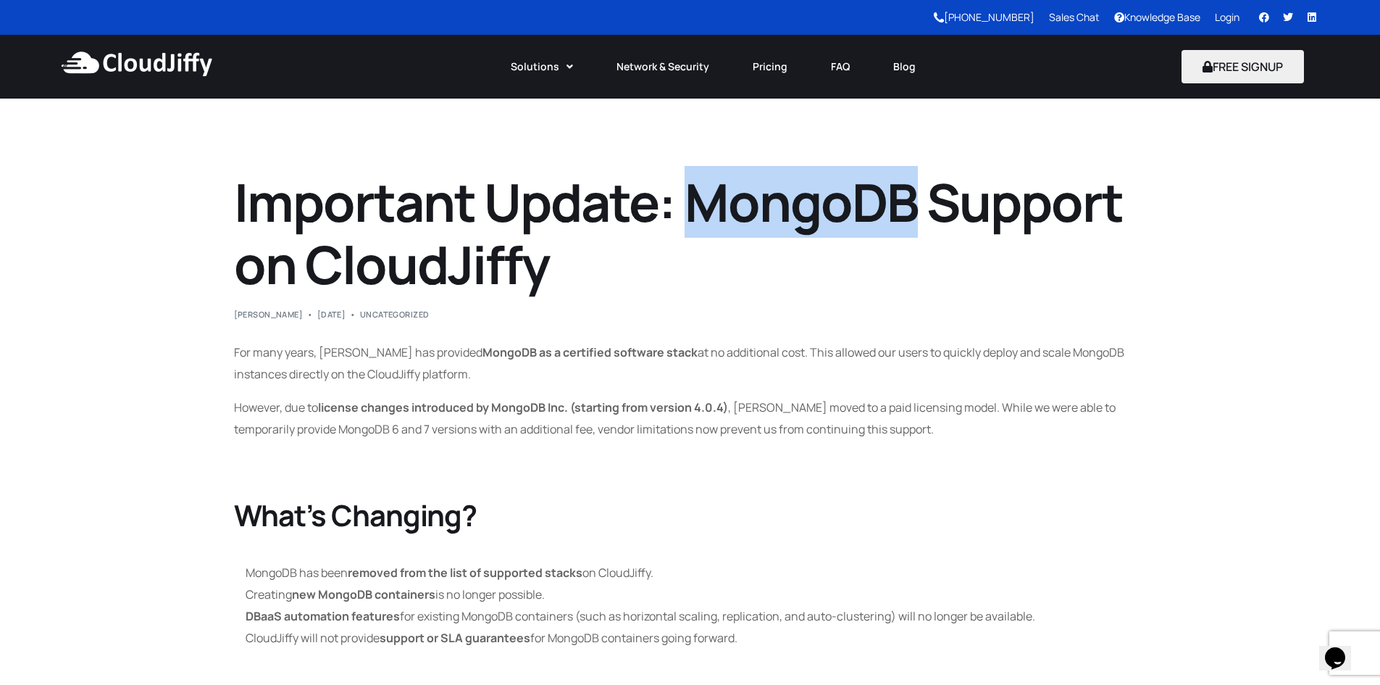
click at [735, 195] on h1 "Important Update: MongoDB Support on CloudJiffy" at bounding box center [690, 233] width 913 height 125
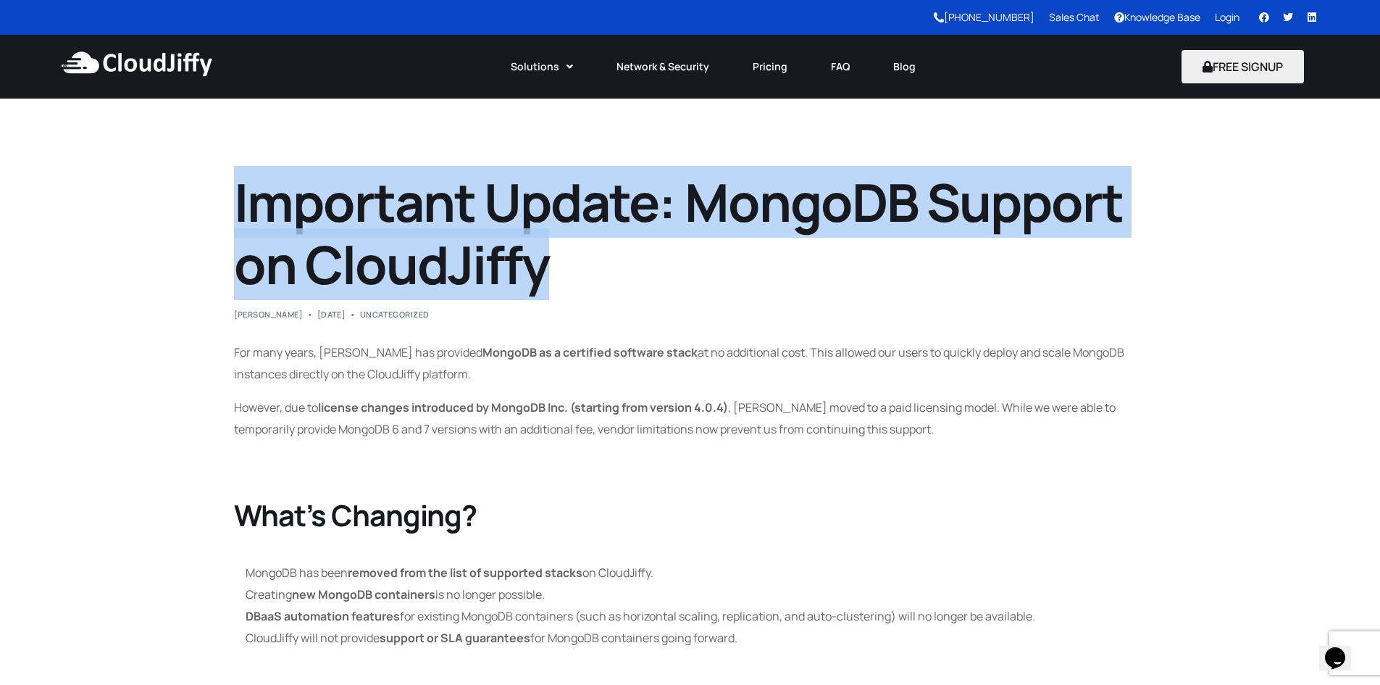
click at [735, 195] on h1 "Important Update: MongoDB Support on CloudJiffy" at bounding box center [690, 233] width 913 height 125
click at [519, 241] on h1 "Important Update: MongoDB Support on CloudJiffy" at bounding box center [690, 233] width 913 height 125
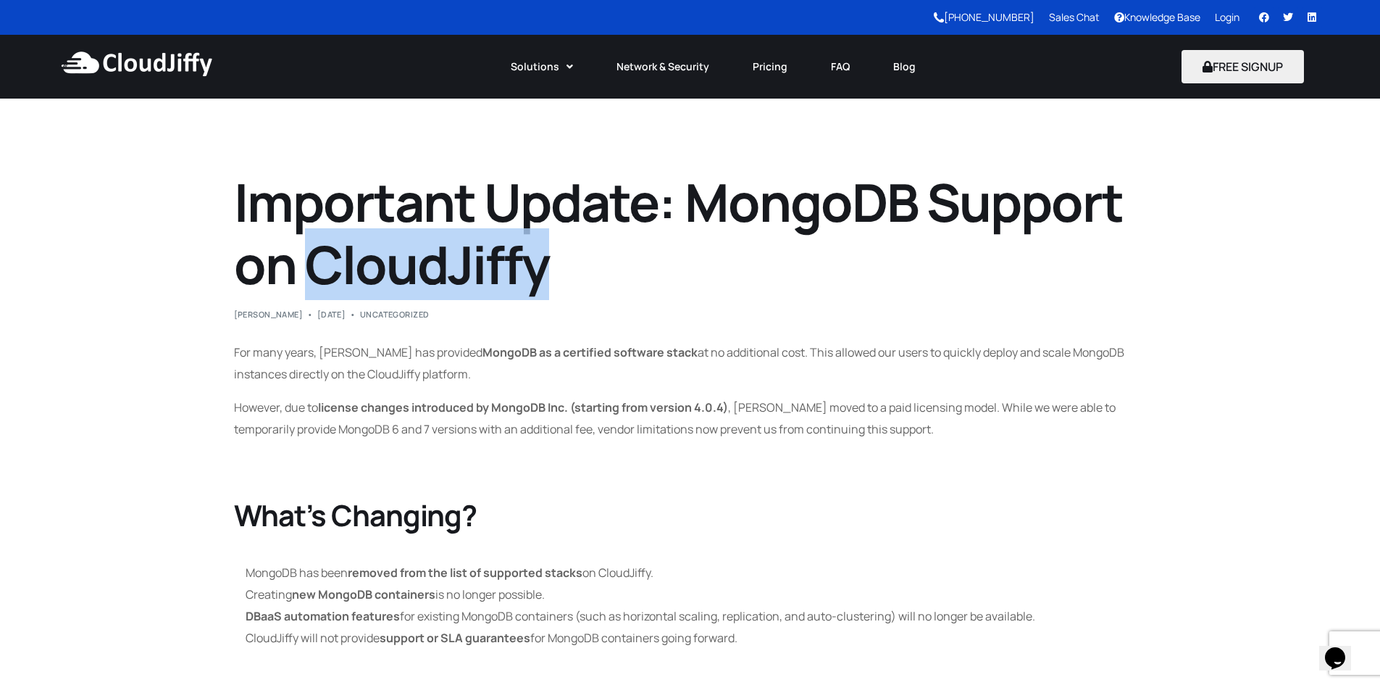
click at [519, 241] on h1 "Important Update: MongoDB Support on CloudJiffy" at bounding box center [690, 233] width 913 height 125
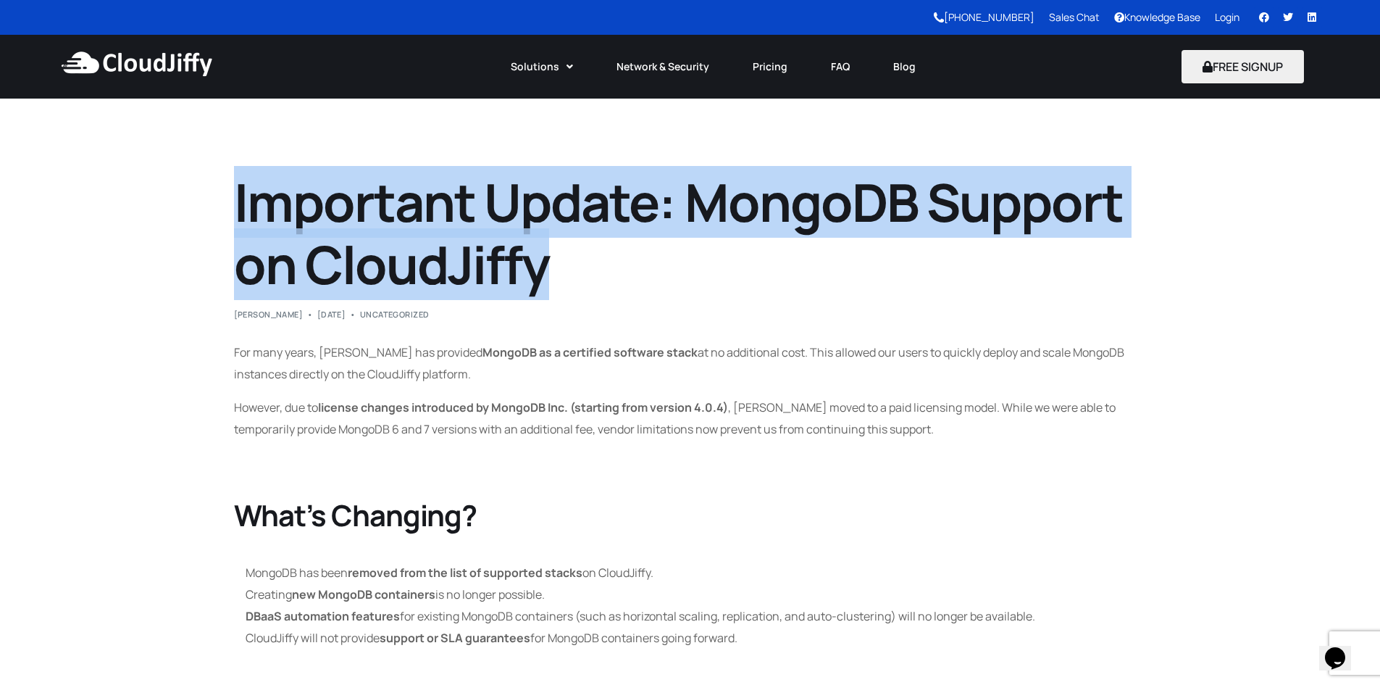
click at [519, 241] on h1 "Important Update: MongoDB Support on CloudJiffy" at bounding box center [690, 233] width 913 height 125
click at [675, 267] on h1 "Important Update: MongoDB Support on CloudJiffy" at bounding box center [690, 233] width 913 height 125
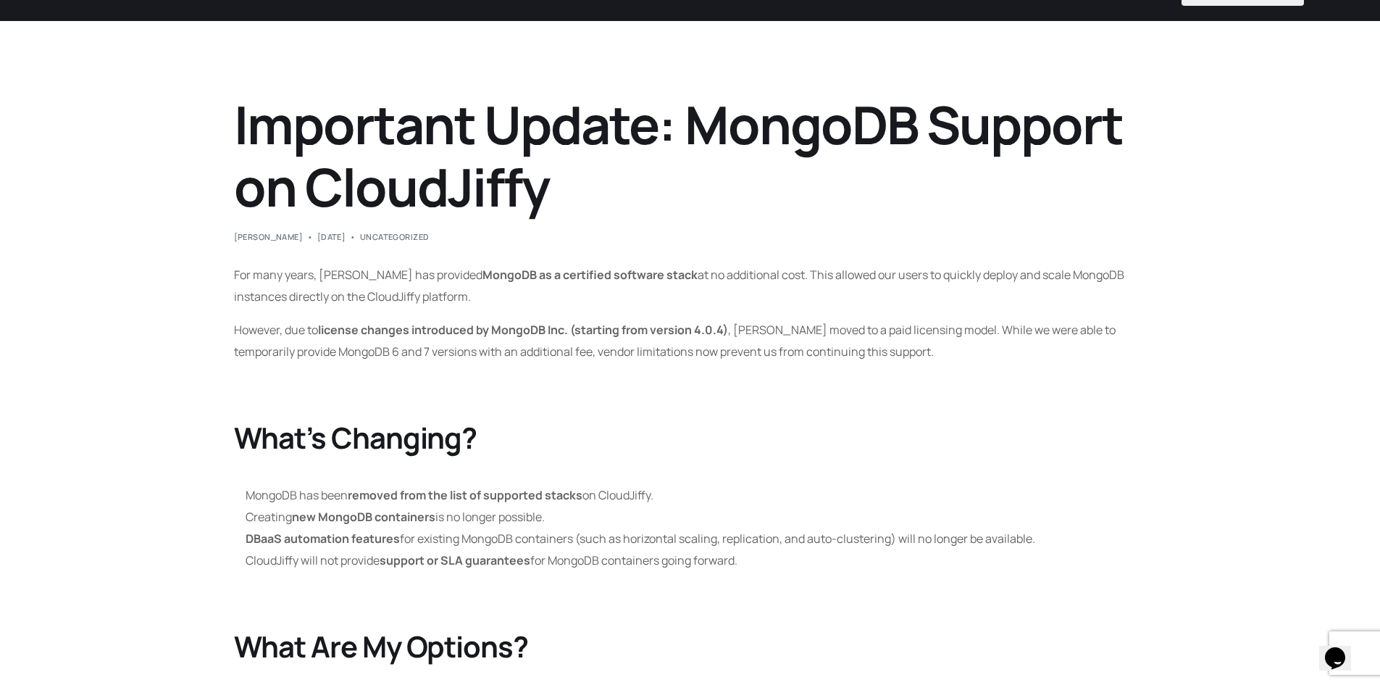
scroll to position [130, 0]
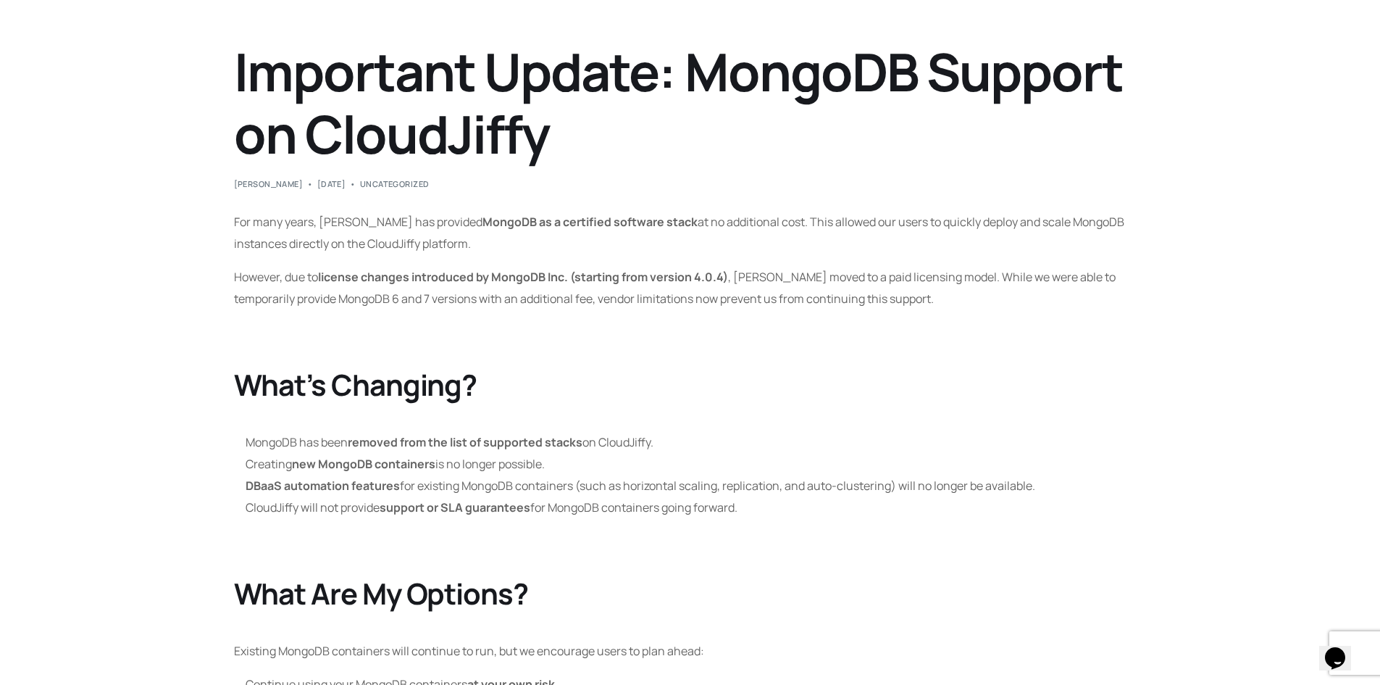
click at [316, 371] on h2 "What’s Changing?" at bounding box center [690, 384] width 913 height 35
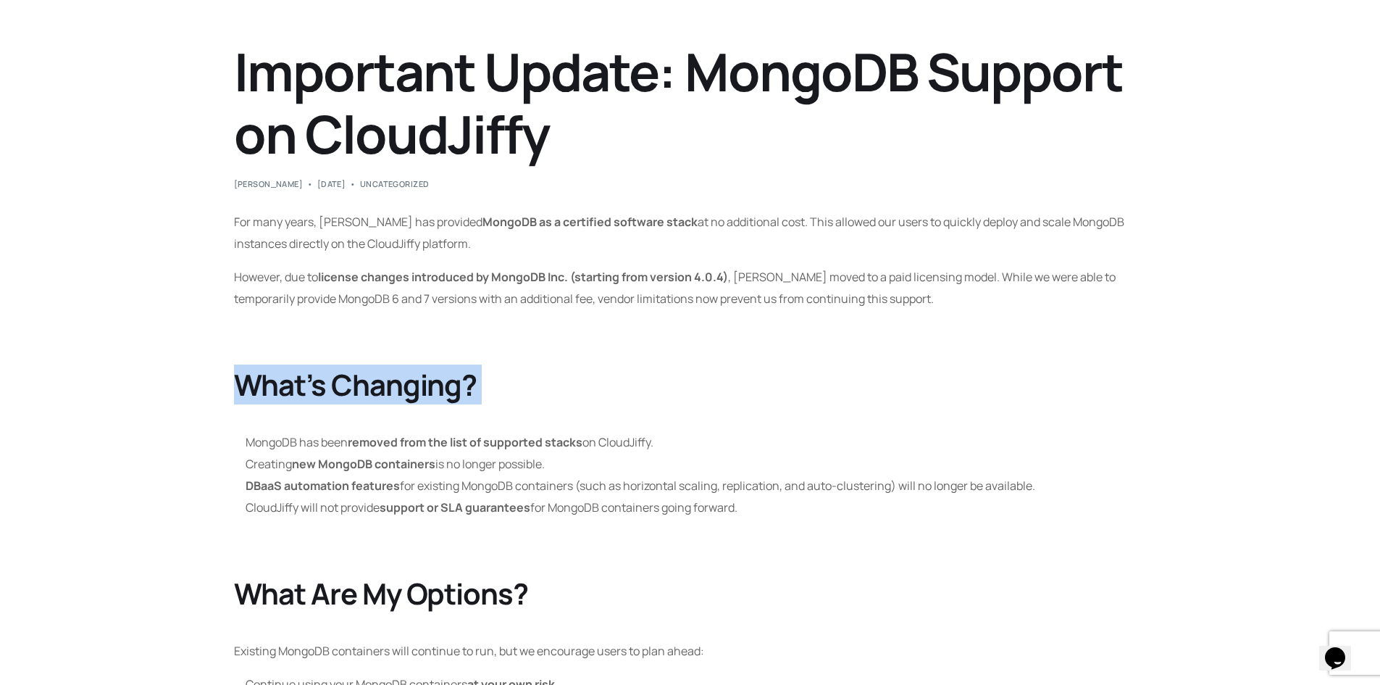
click at [316, 371] on h2 "What’s Changing?" at bounding box center [690, 384] width 913 height 35
